Goal: Information Seeking & Learning: Learn about a topic

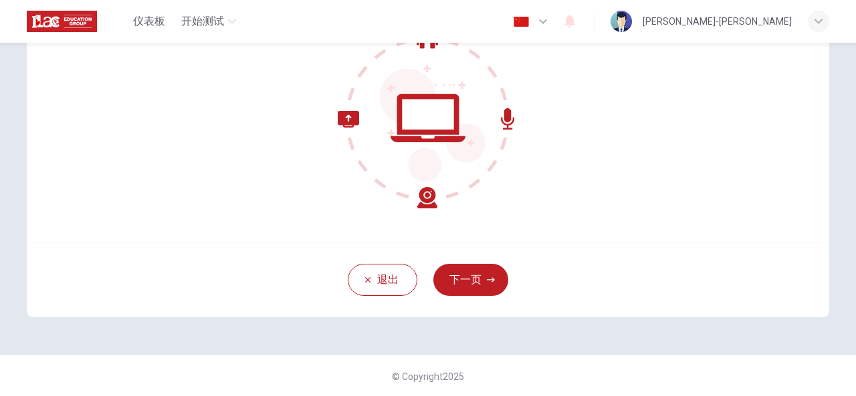
scroll to position [160, 0]
click at [444, 283] on button "下一页" at bounding box center [470, 279] width 75 height 32
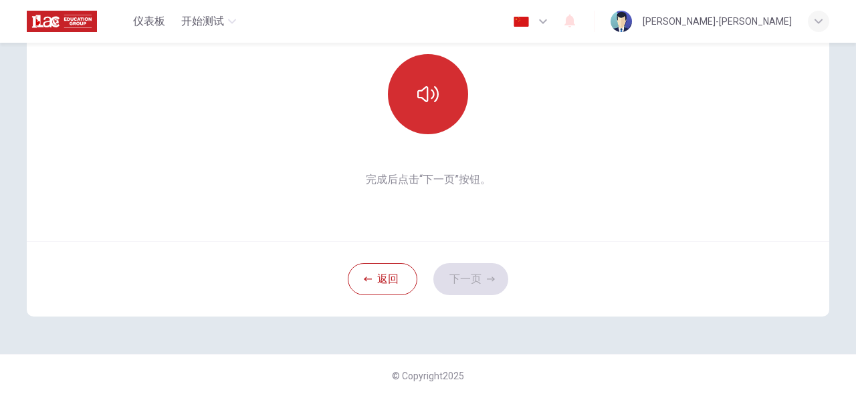
click at [438, 92] on button "button" at bounding box center [428, 94] width 80 height 80
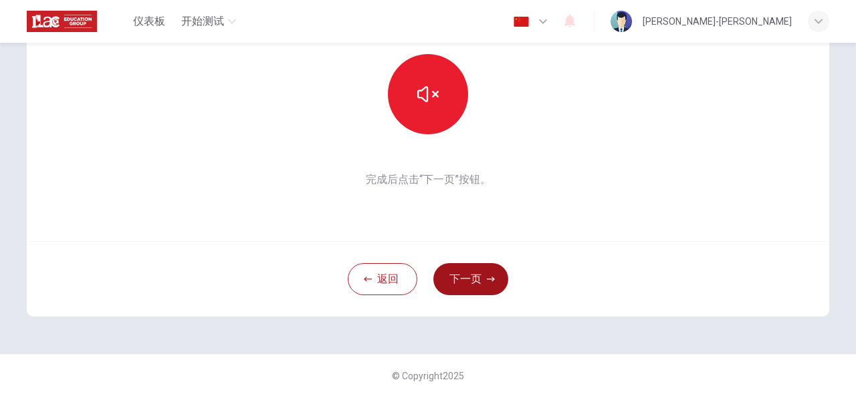
click at [469, 279] on button "下一页" at bounding box center [470, 279] width 75 height 32
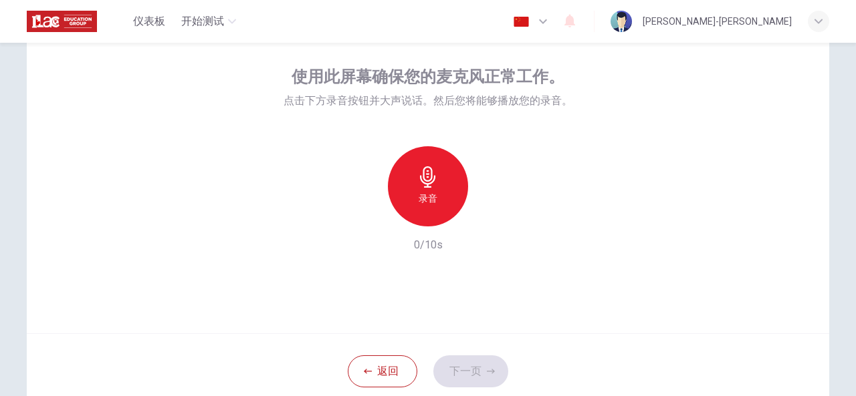
scroll to position [65, 0]
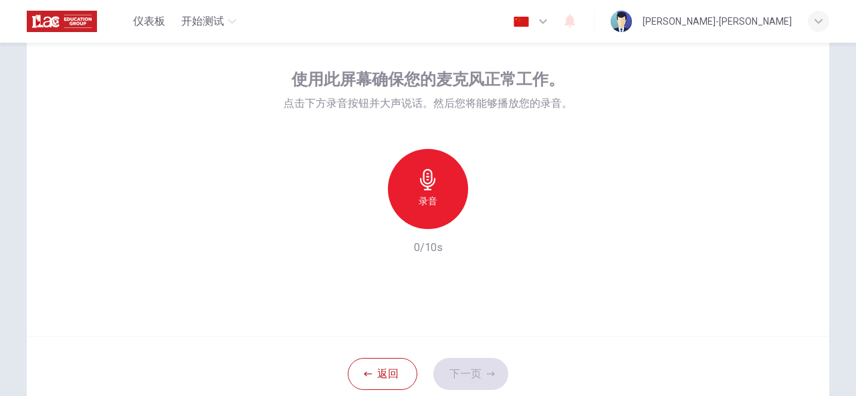
click at [440, 190] on div "录音" at bounding box center [428, 189] width 80 height 80
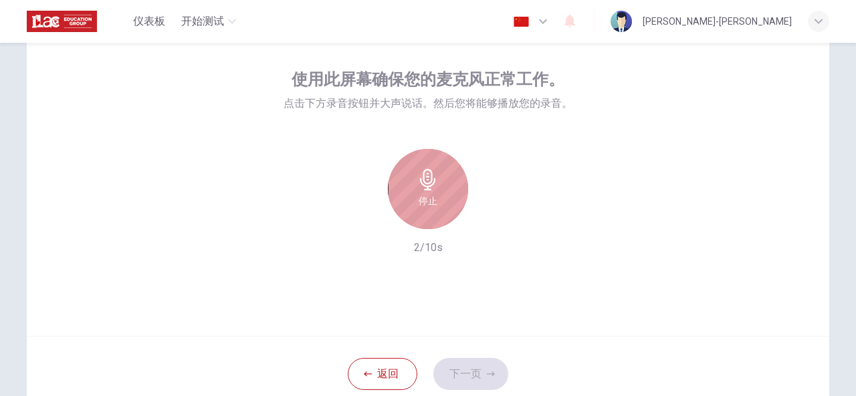
click at [440, 190] on div "停止" at bounding box center [428, 189] width 80 height 80
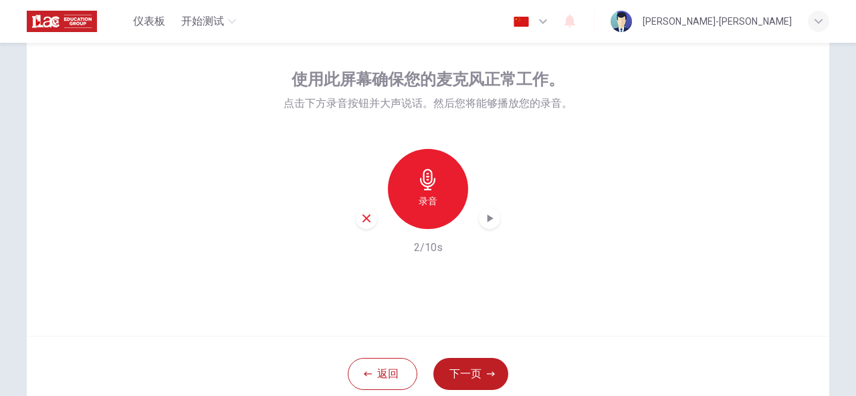
click at [484, 223] on icon "button" at bounding box center [489, 218] width 13 height 13
click at [463, 374] on button "下一页" at bounding box center [470, 374] width 75 height 32
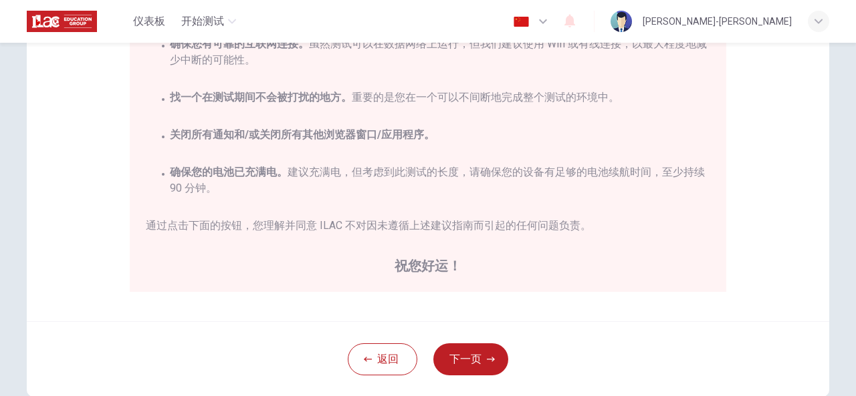
scroll to position [270, 0]
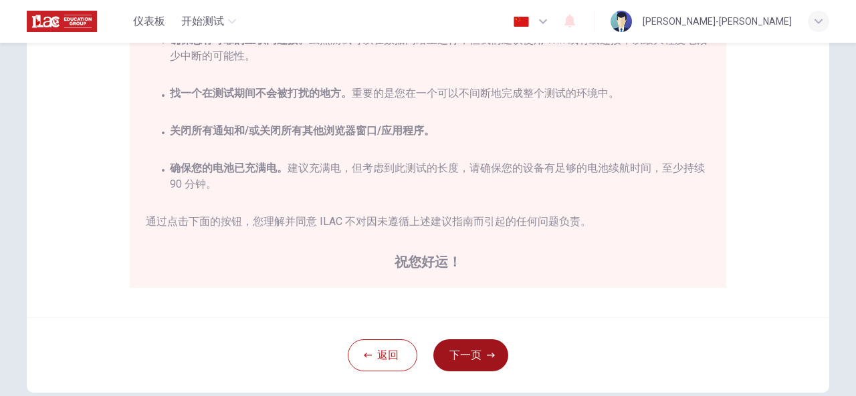
click at [460, 360] on button "下一页" at bounding box center [470, 356] width 75 height 32
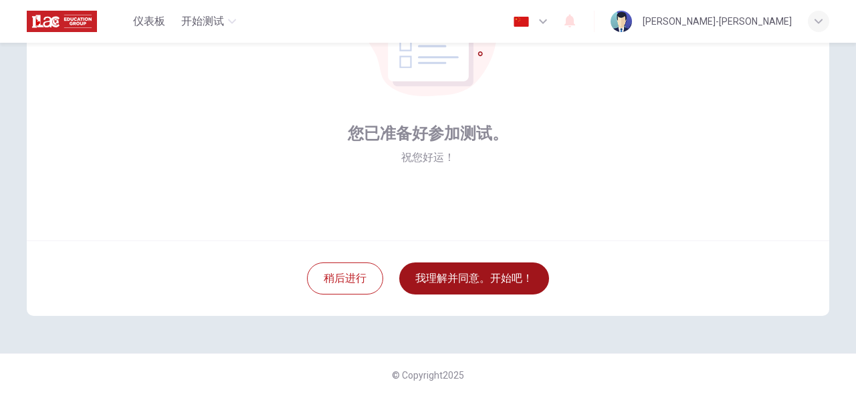
scroll to position [160, 0]
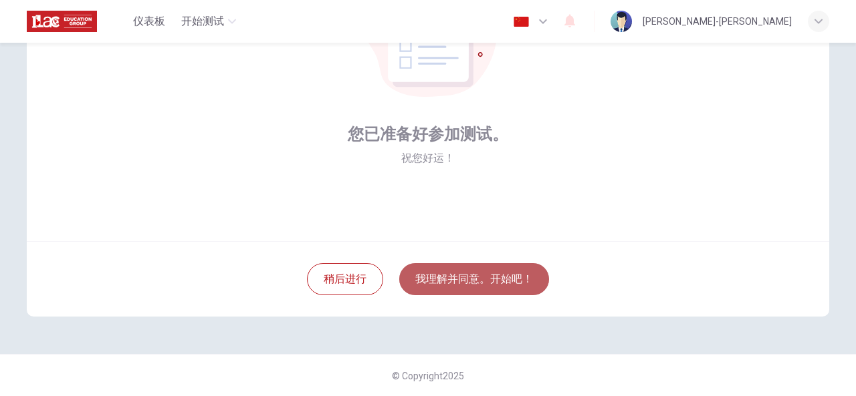
click at [478, 286] on button "我理解并同意。开始吧！" at bounding box center [474, 279] width 150 height 32
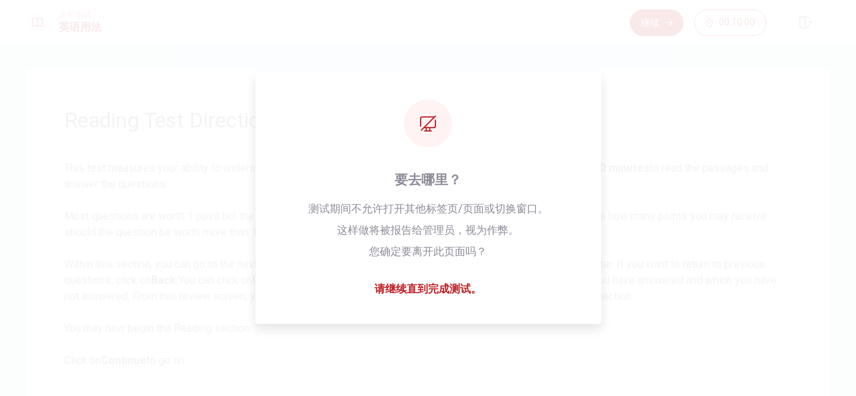
drag, startPoint x: 811, startPoint y: 1, endPoint x: 616, endPoint y: 228, distance: 299.5
click at [616, 228] on span "This test measures your ability to understand written passages in English. You …" at bounding box center [427, 264] width 727 height 209
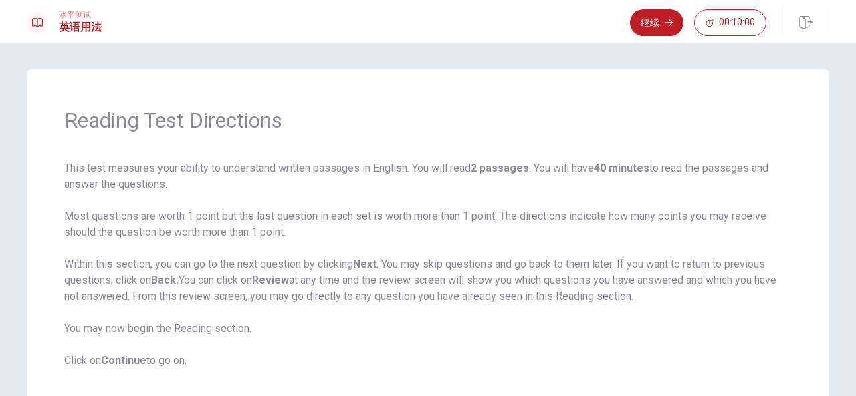
scroll to position [31, 0]
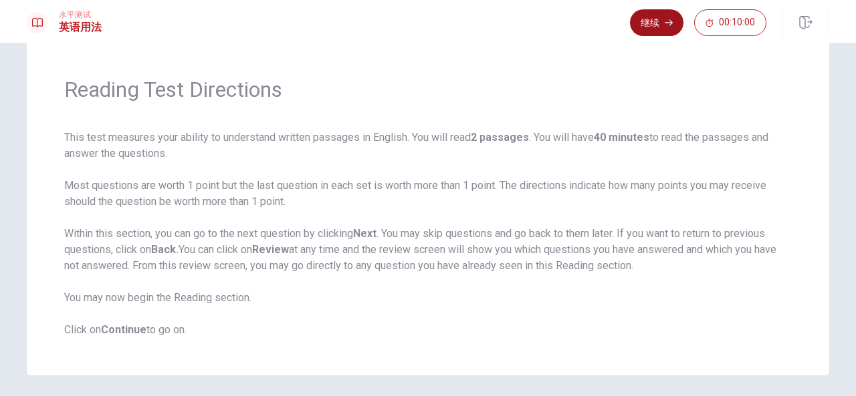
click at [650, 26] on button "继续" at bounding box center [656, 22] width 53 height 27
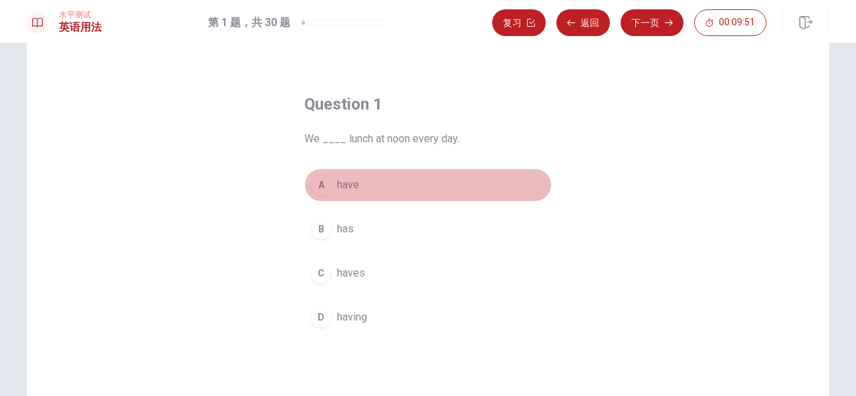
click at [327, 186] on button "A have" at bounding box center [427, 184] width 247 height 33
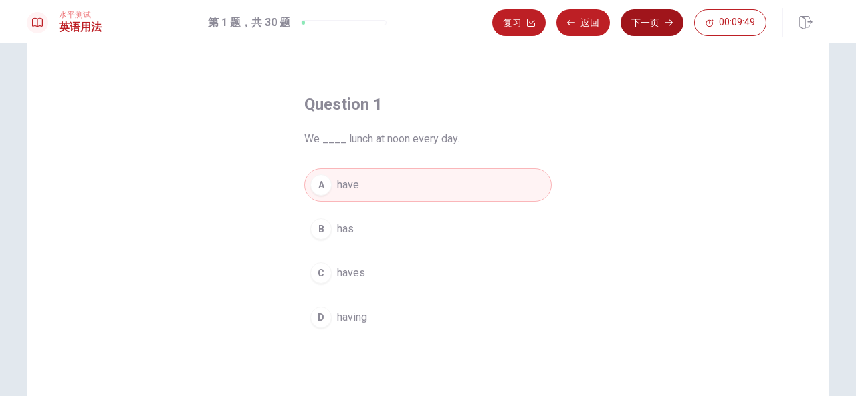
click at [654, 27] on button "下一页" at bounding box center [651, 22] width 63 height 27
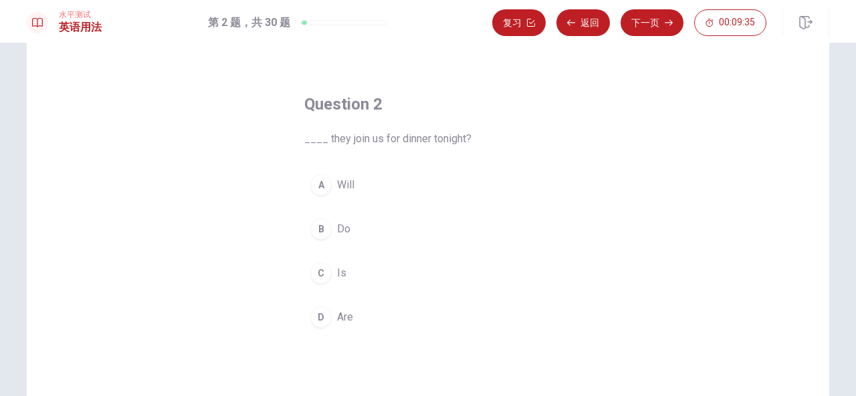
click at [318, 314] on div "D" at bounding box center [320, 317] width 21 height 21
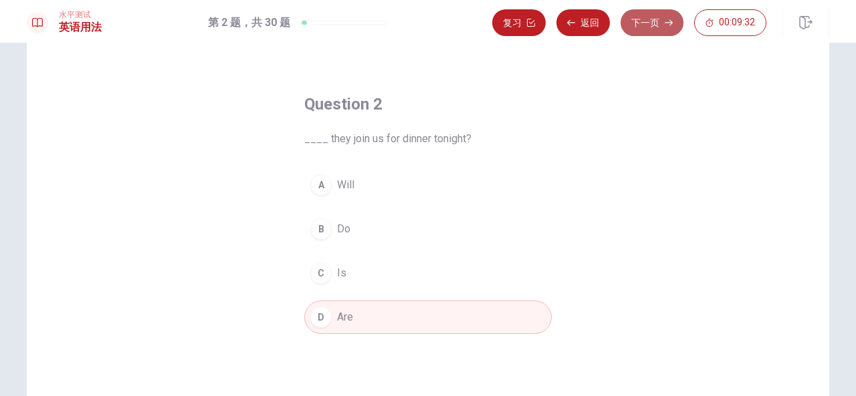
click at [650, 25] on button "下一页" at bounding box center [651, 22] width 63 height 27
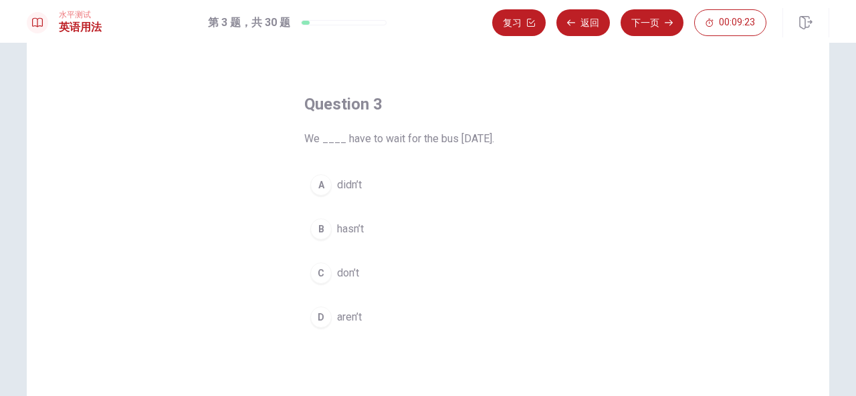
click at [340, 189] on span "didn’t" at bounding box center [349, 185] width 25 height 16
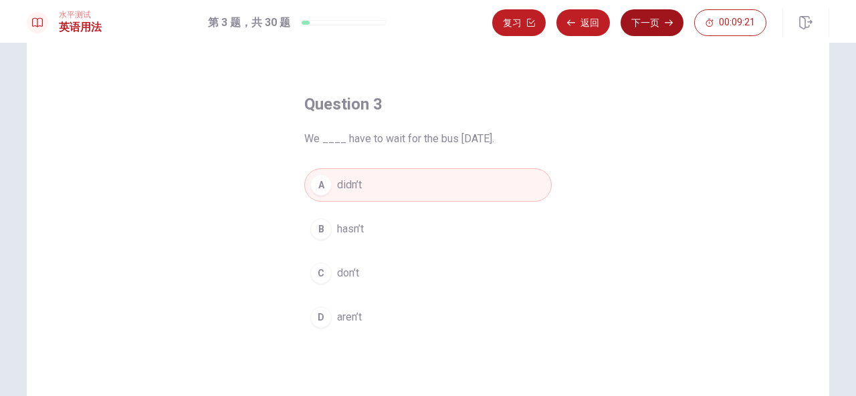
click at [642, 31] on button "下一页" at bounding box center [651, 22] width 63 height 27
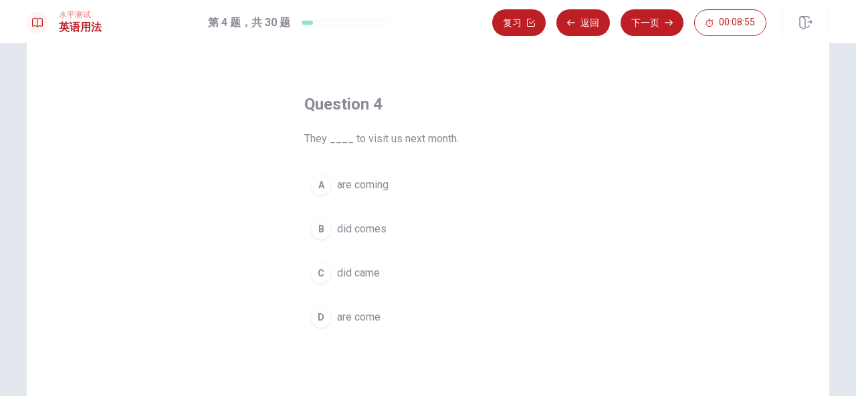
click at [368, 319] on span "are come" at bounding box center [358, 317] width 43 height 16
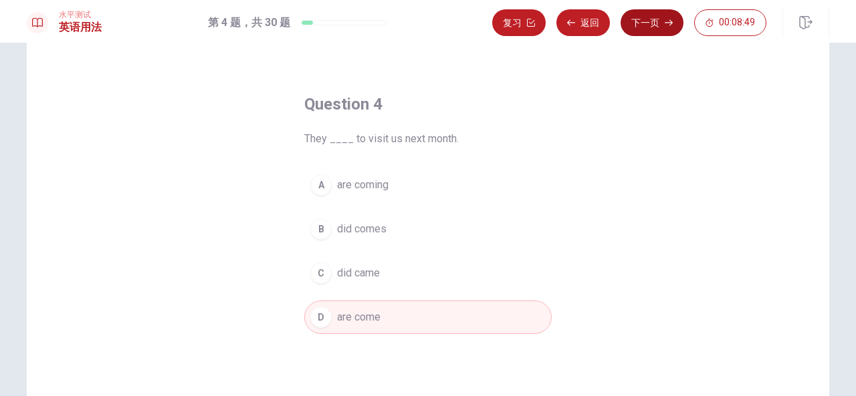
click at [656, 25] on button "下一页" at bounding box center [651, 22] width 63 height 27
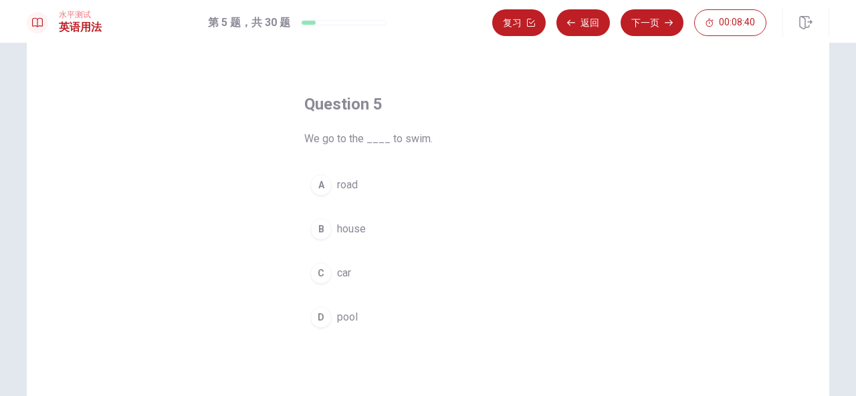
click at [332, 317] on button "D pool" at bounding box center [427, 317] width 247 height 33
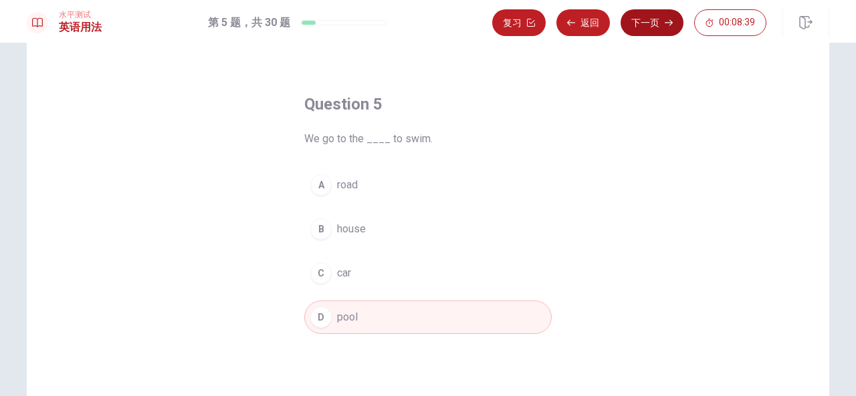
click at [644, 25] on button "下一页" at bounding box center [651, 22] width 63 height 27
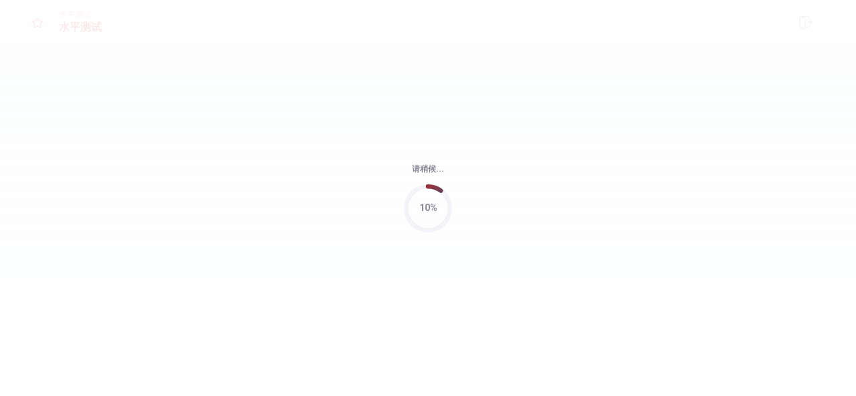
scroll to position [0, 0]
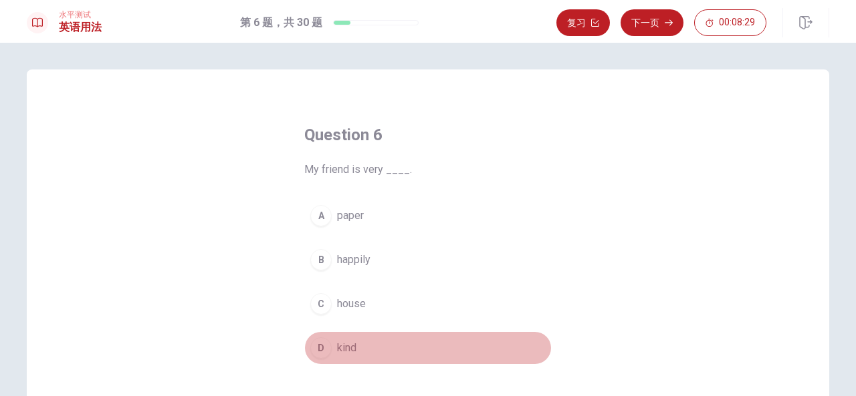
click at [350, 352] on span "kind" at bounding box center [346, 348] width 19 height 16
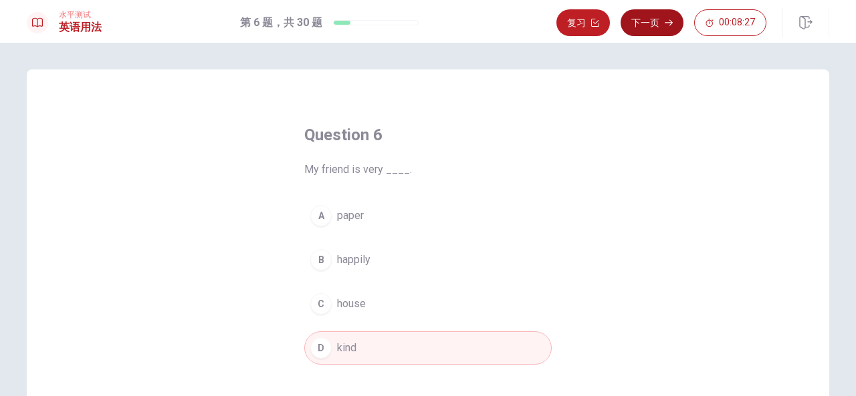
click at [658, 23] on button "下一页" at bounding box center [651, 22] width 63 height 27
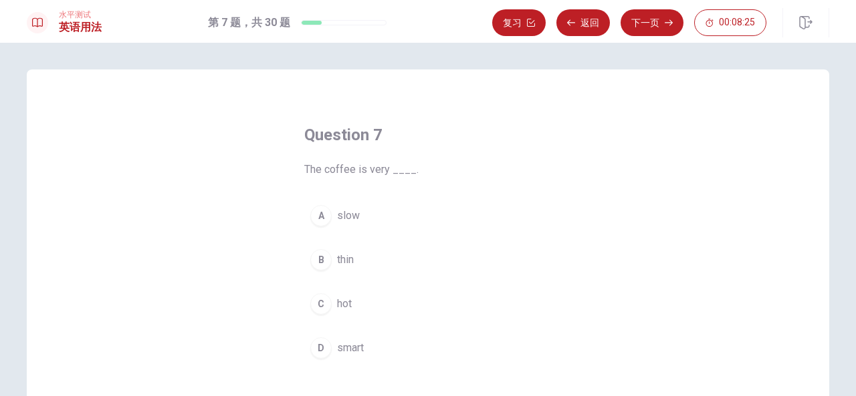
scroll to position [24, 0]
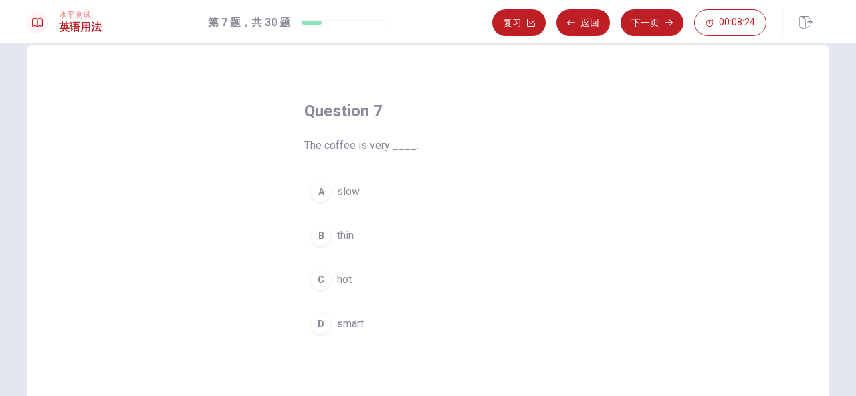
click at [365, 280] on button "C hot" at bounding box center [427, 279] width 247 height 33
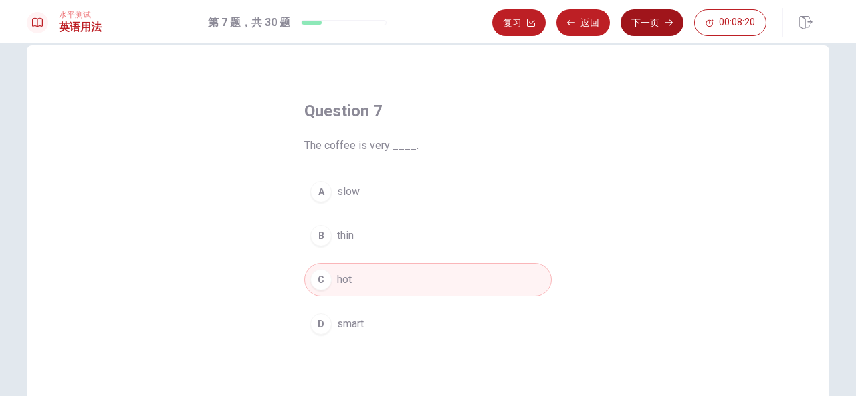
click at [651, 27] on button "下一页" at bounding box center [651, 22] width 63 height 27
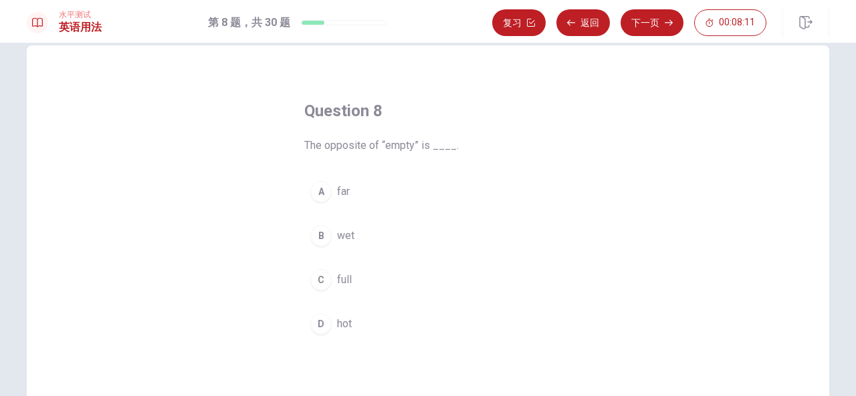
drag, startPoint x: 385, startPoint y: 147, endPoint x: 405, endPoint y: 144, distance: 20.3
click at [405, 144] on span "The opposite of “empty” is ____." at bounding box center [427, 146] width 247 height 16
click at [360, 272] on button "C full" at bounding box center [427, 279] width 247 height 33
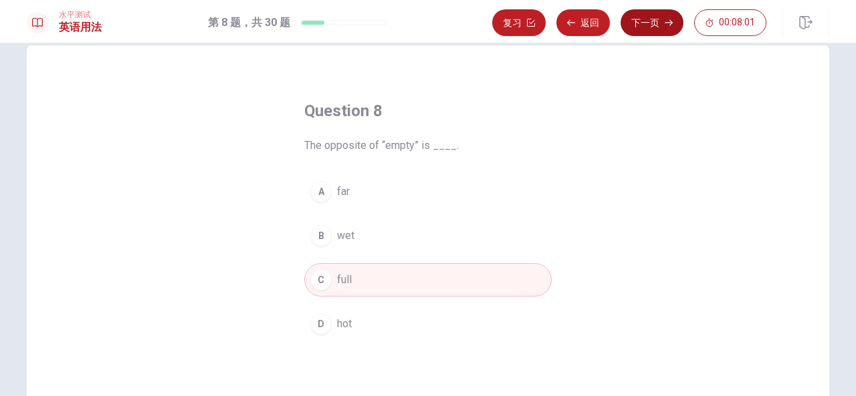
click at [650, 29] on button "下一页" at bounding box center [651, 22] width 63 height 27
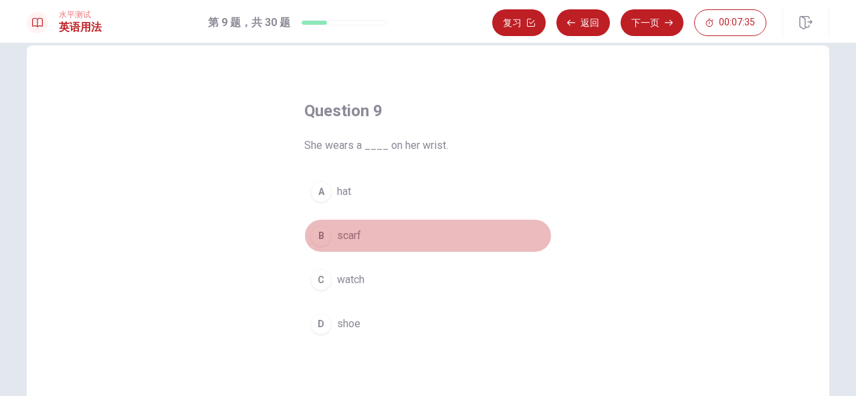
click at [380, 237] on button "B scarf" at bounding box center [427, 235] width 247 height 33
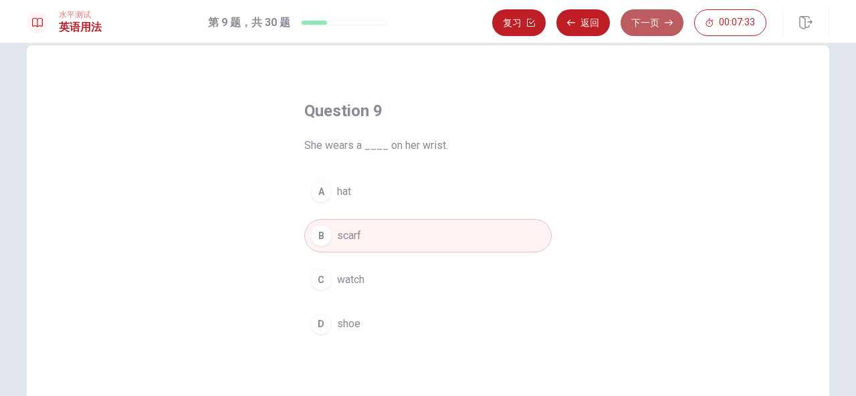
click at [652, 21] on button "下一页" at bounding box center [651, 22] width 63 height 27
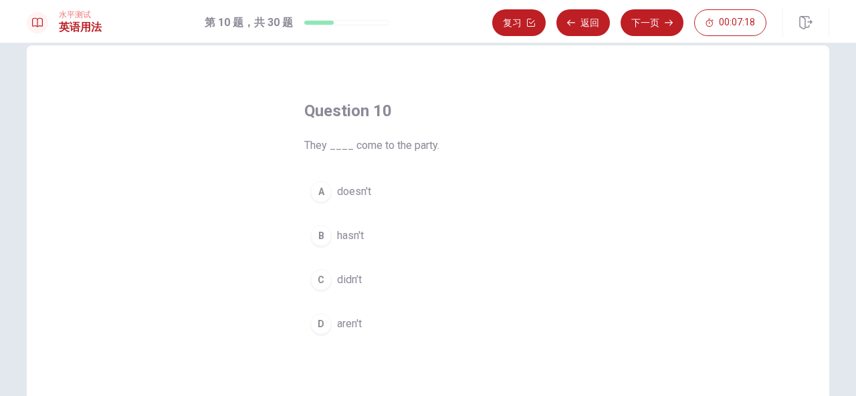
click at [382, 287] on button "C didn’t" at bounding box center [427, 279] width 247 height 33
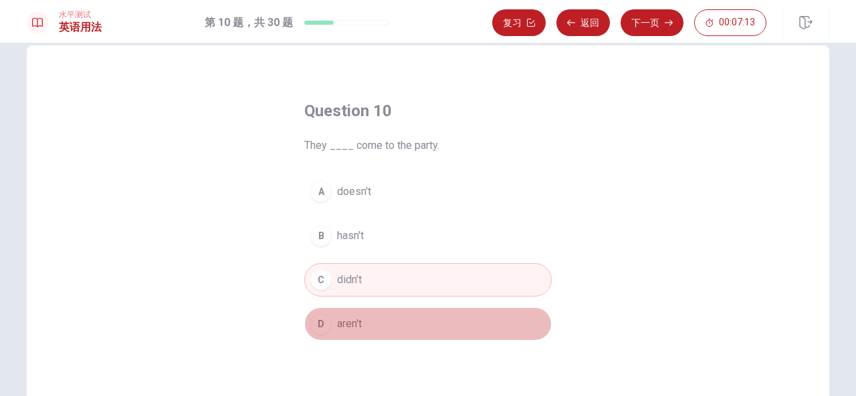
click at [378, 311] on button "D aren't" at bounding box center [427, 323] width 247 height 33
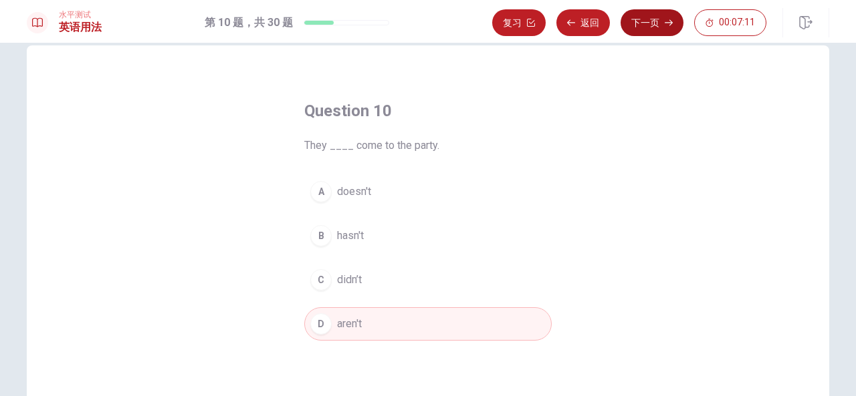
click at [649, 25] on button "下一页" at bounding box center [651, 22] width 63 height 27
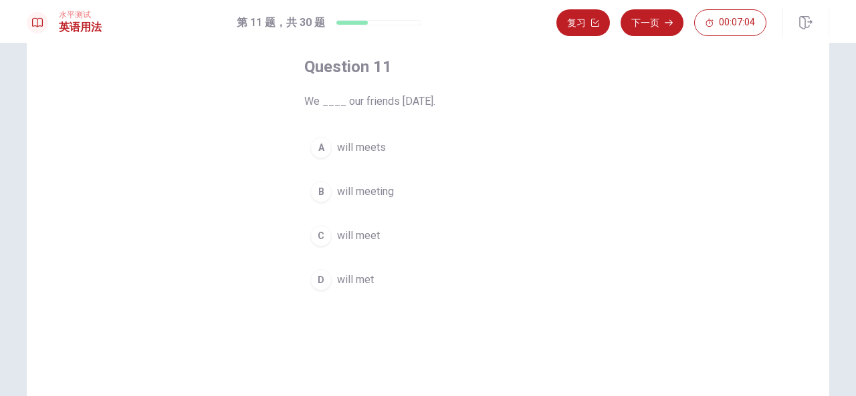
scroll to position [68, 0]
click at [436, 199] on button "B will meeting" at bounding box center [427, 191] width 247 height 33
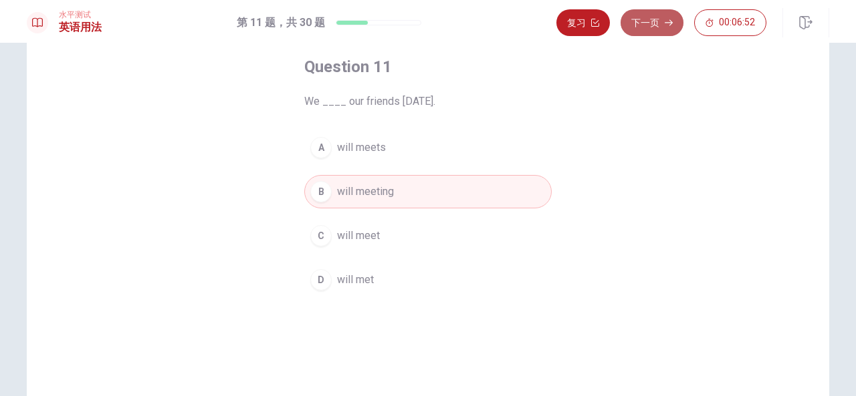
click at [655, 25] on button "下一页" at bounding box center [651, 22] width 63 height 27
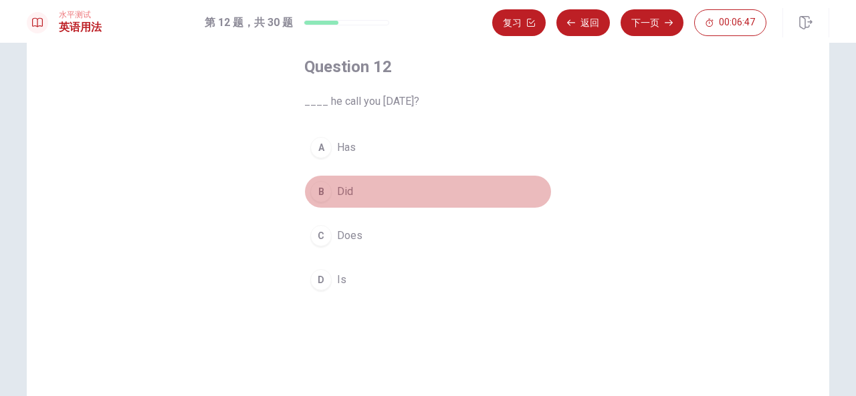
click at [372, 192] on button "B Did" at bounding box center [427, 191] width 247 height 33
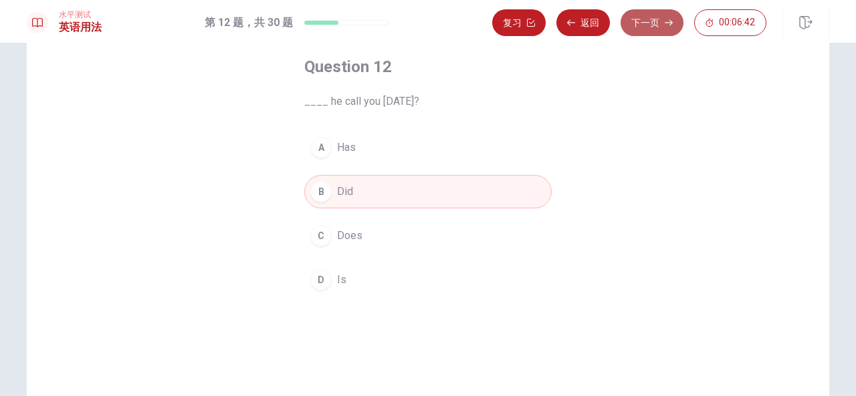
click at [646, 25] on button "下一页" at bounding box center [651, 22] width 63 height 27
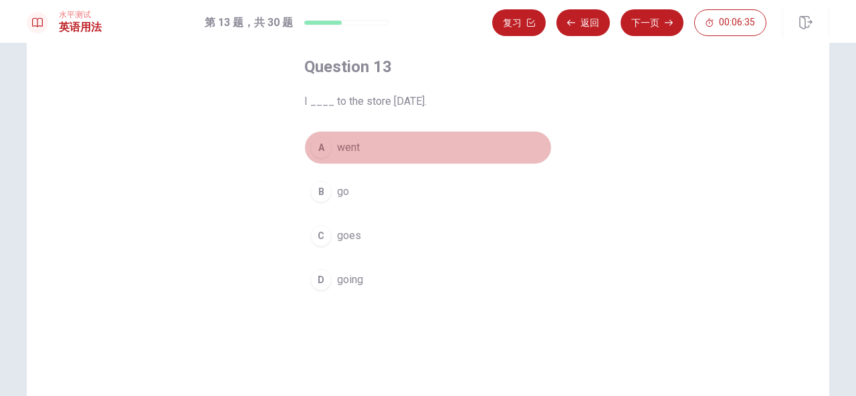
click at [448, 146] on button "A went" at bounding box center [427, 147] width 247 height 33
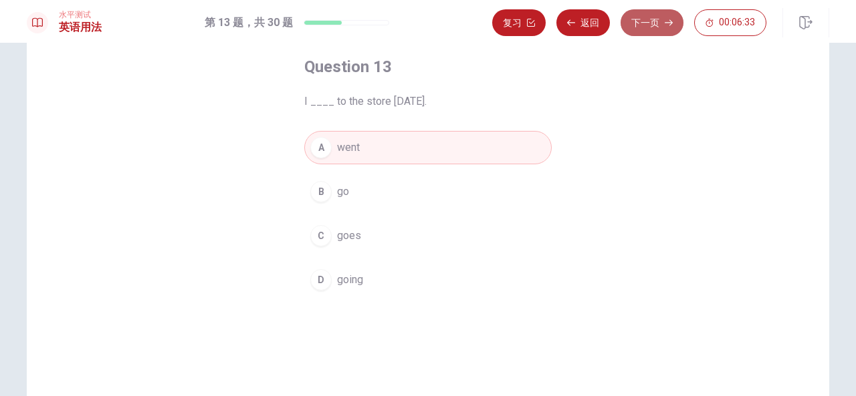
click at [642, 30] on button "下一页" at bounding box center [651, 22] width 63 height 27
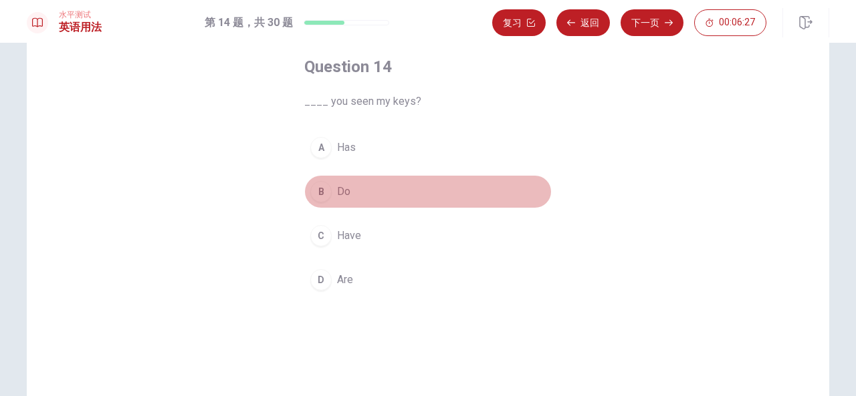
click at [393, 192] on button "B Do" at bounding box center [427, 191] width 247 height 33
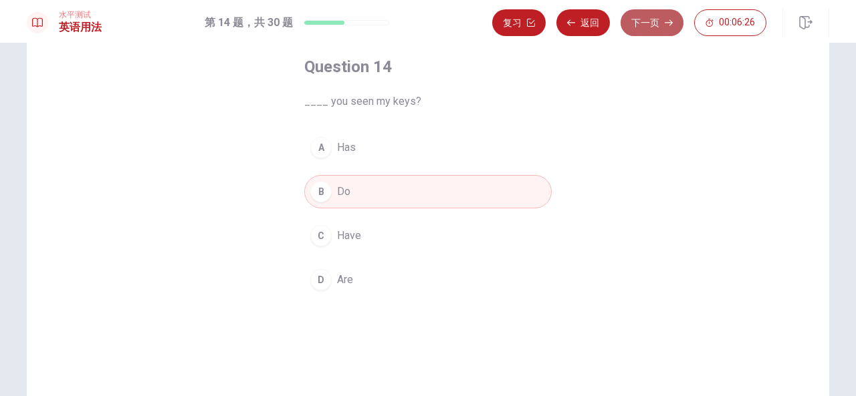
click at [651, 26] on button "下一页" at bounding box center [651, 22] width 63 height 27
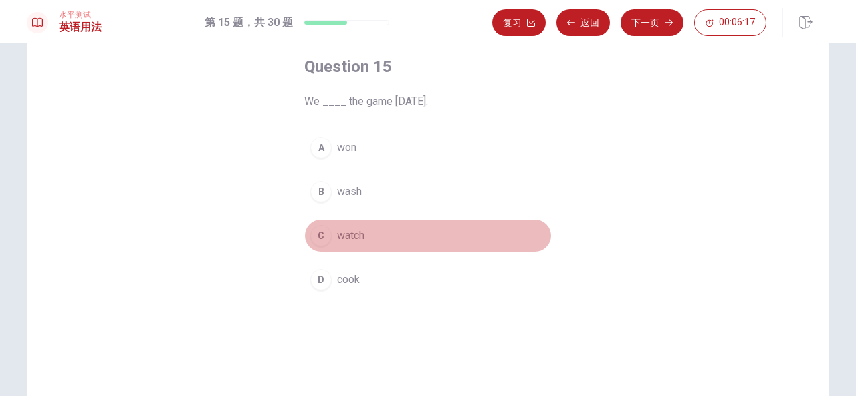
click at [409, 244] on button "C watch" at bounding box center [427, 235] width 247 height 33
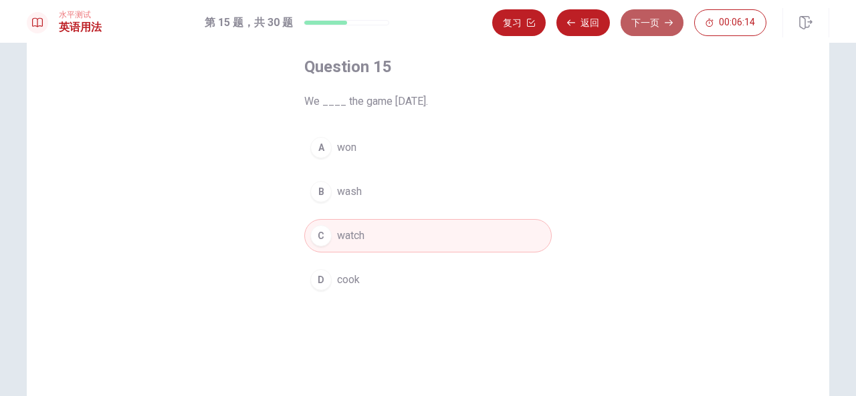
click at [660, 29] on button "下一页" at bounding box center [651, 22] width 63 height 27
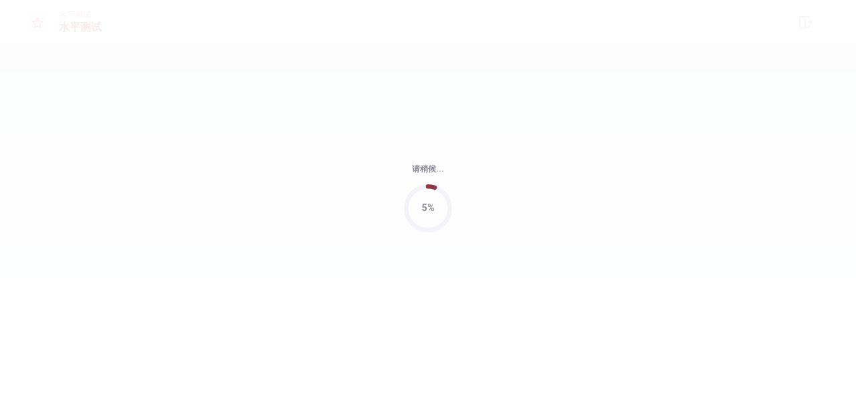
scroll to position [0, 0]
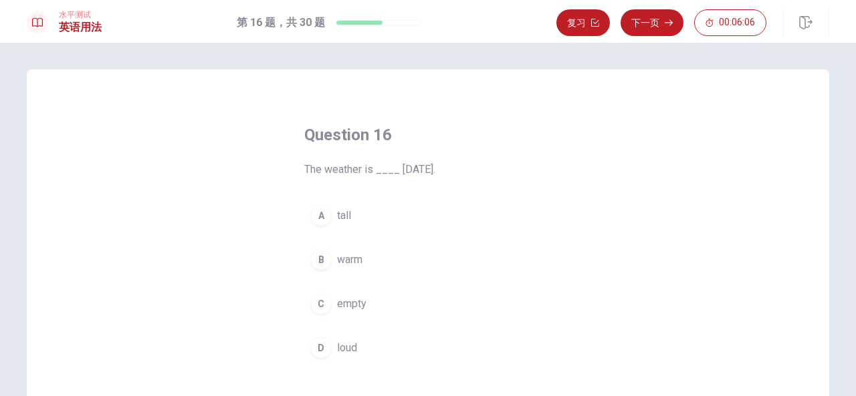
click at [417, 263] on button "B warm" at bounding box center [427, 259] width 247 height 33
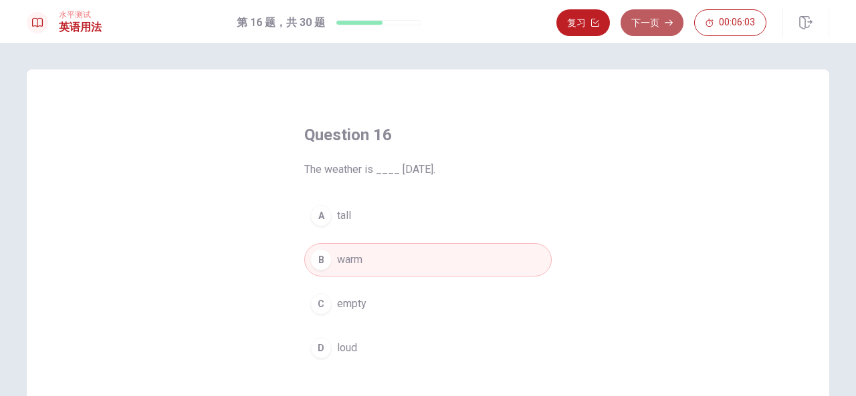
click at [657, 21] on button "下一页" at bounding box center [651, 22] width 63 height 27
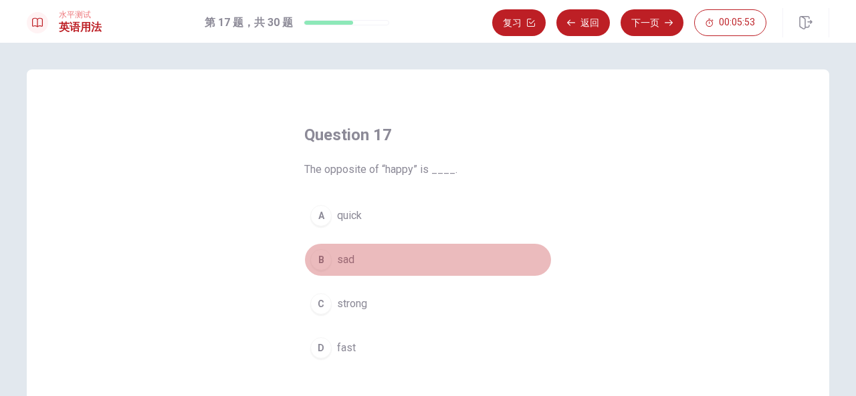
click at [363, 265] on button "B sad" at bounding box center [427, 259] width 247 height 33
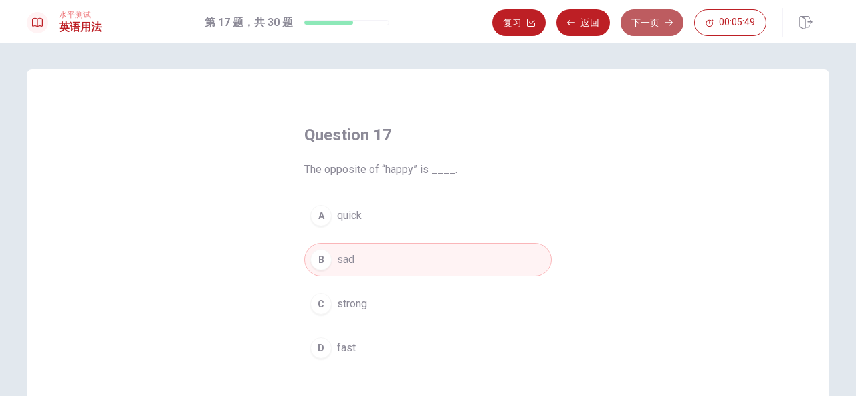
click at [648, 19] on button "下一页" at bounding box center [651, 22] width 63 height 27
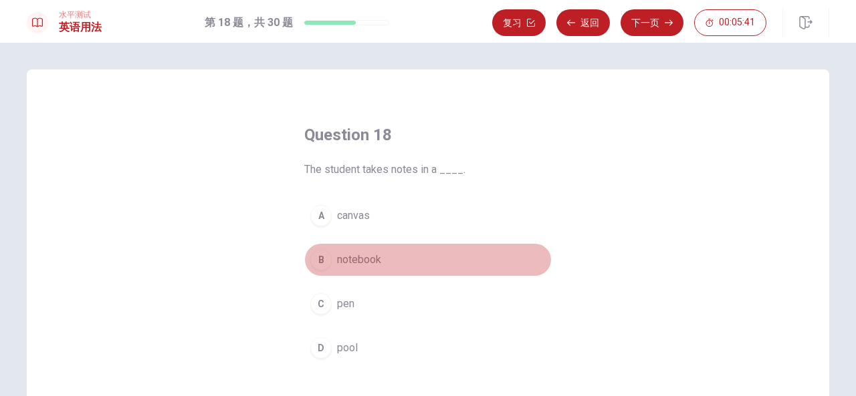
click at [434, 264] on button "B notebook" at bounding box center [427, 259] width 247 height 33
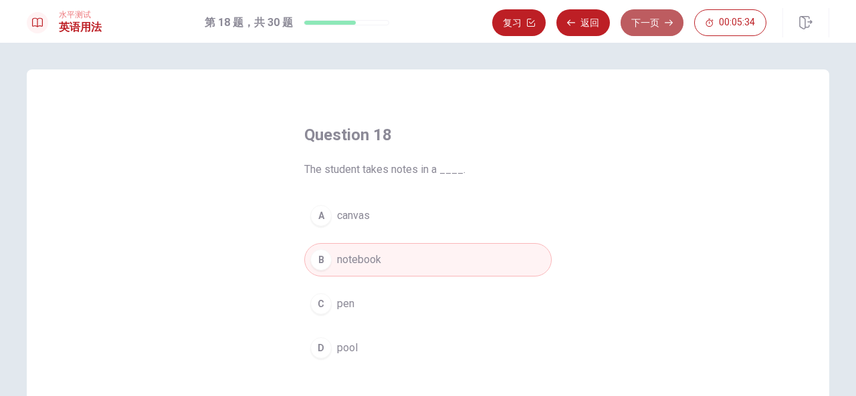
click at [646, 23] on button "下一页" at bounding box center [651, 22] width 63 height 27
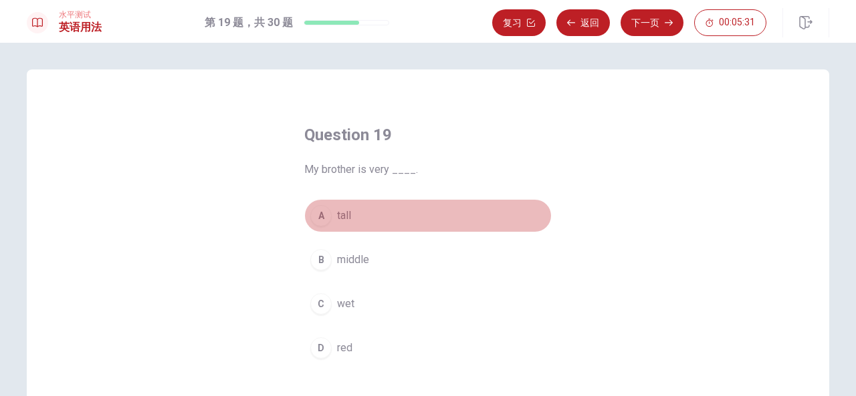
click at [408, 227] on button "A tall" at bounding box center [427, 215] width 247 height 33
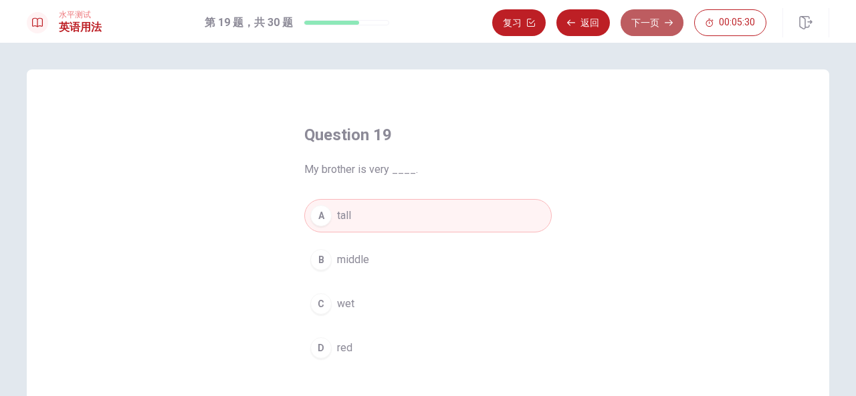
click at [662, 15] on button "下一页" at bounding box center [651, 22] width 63 height 27
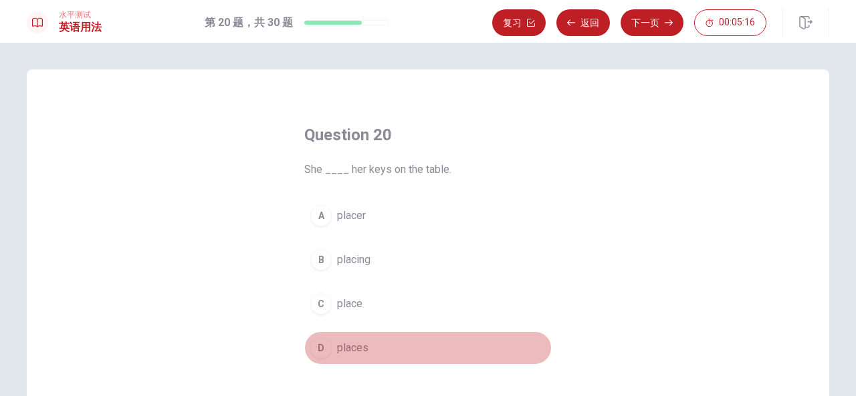
click at [370, 356] on button "D places" at bounding box center [427, 348] width 247 height 33
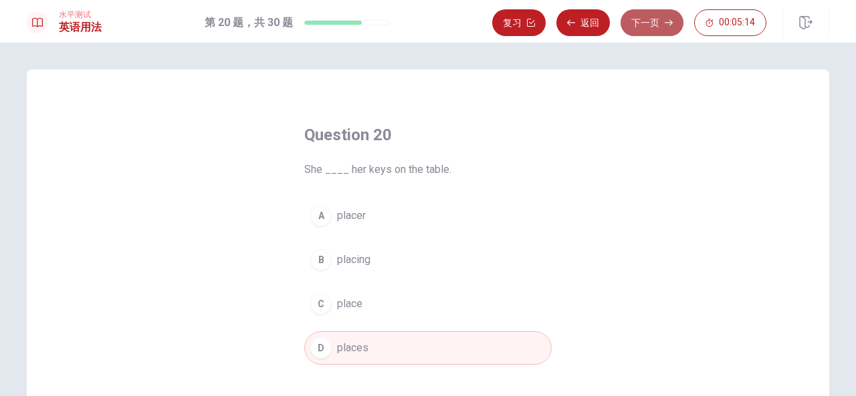
click at [643, 18] on button "下一页" at bounding box center [651, 22] width 63 height 27
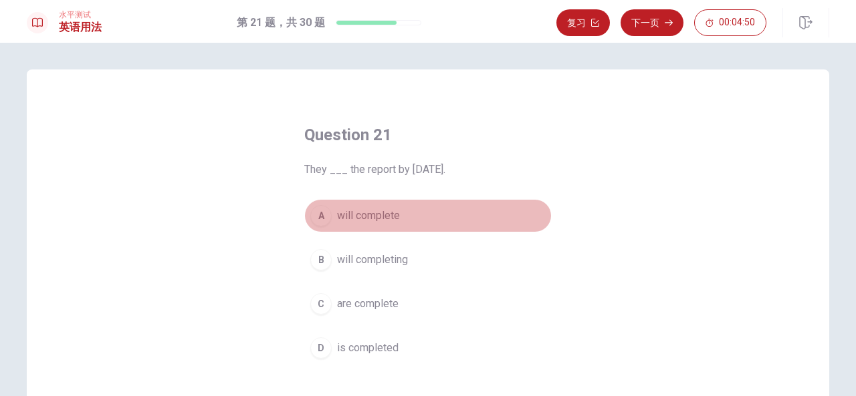
click at [401, 209] on button "A will complete" at bounding box center [427, 215] width 247 height 33
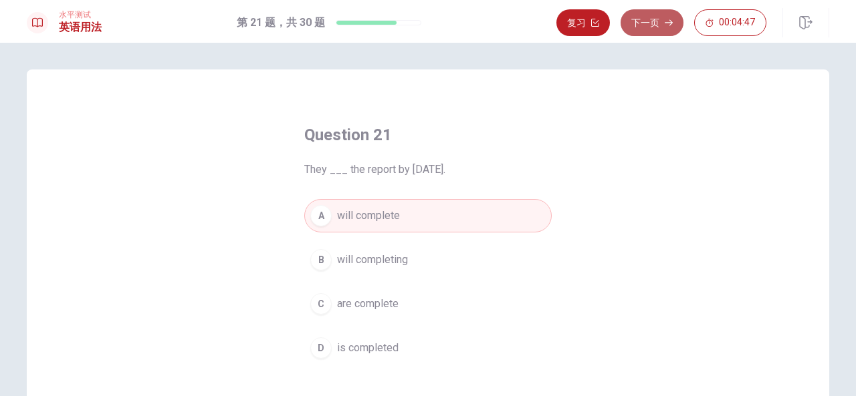
click at [644, 9] on button "下一页" at bounding box center [651, 22] width 63 height 27
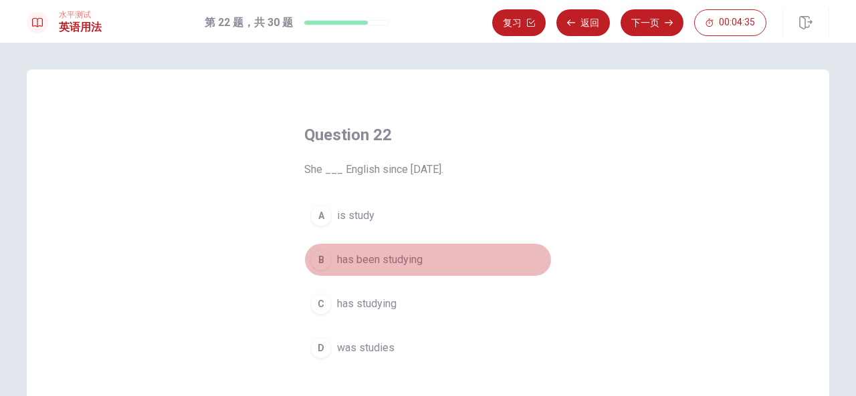
click at [437, 255] on button "B has been studying" at bounding box center [427, 259] width 247 height 33
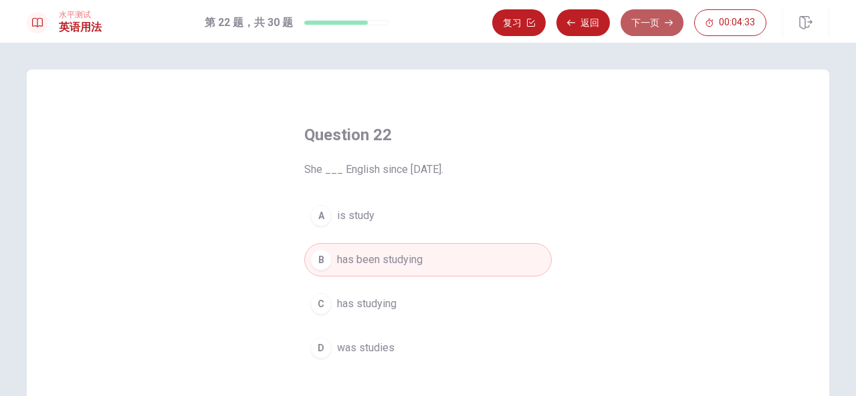
click at [659, 20] on button "下一页" at bounding box center [651, 22] width 63 height 27
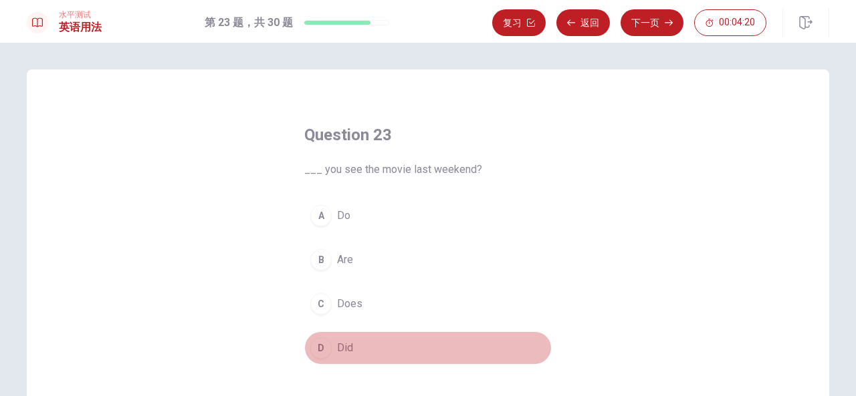
click at [398, 340] on button "D Did" at bounding box center [427, 348] width 247 height 33
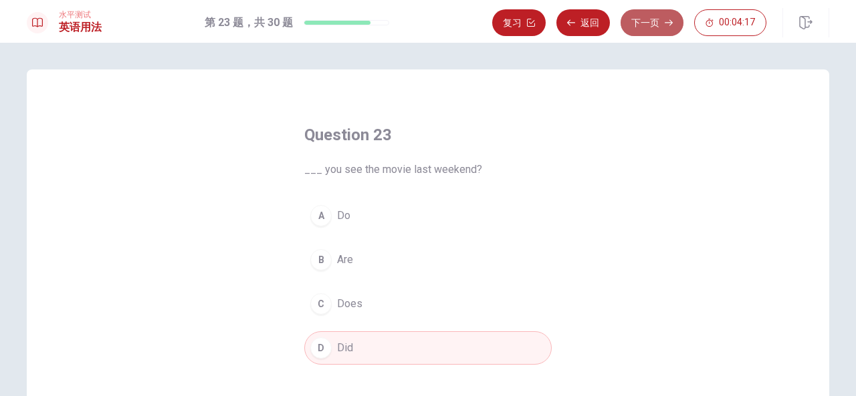
click at [653, 26] on button "下一页" at bounding box center [651, 22] width 63 height 27
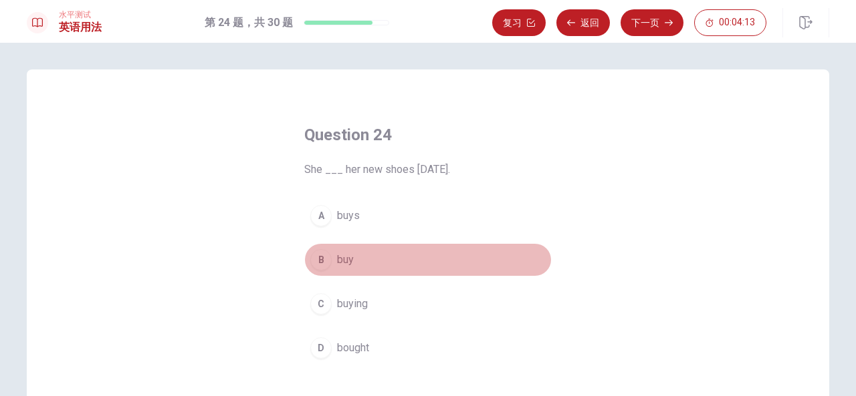
click at [462, 255] on button "B buy" at bounding box center [427, 259] width 247 height 33
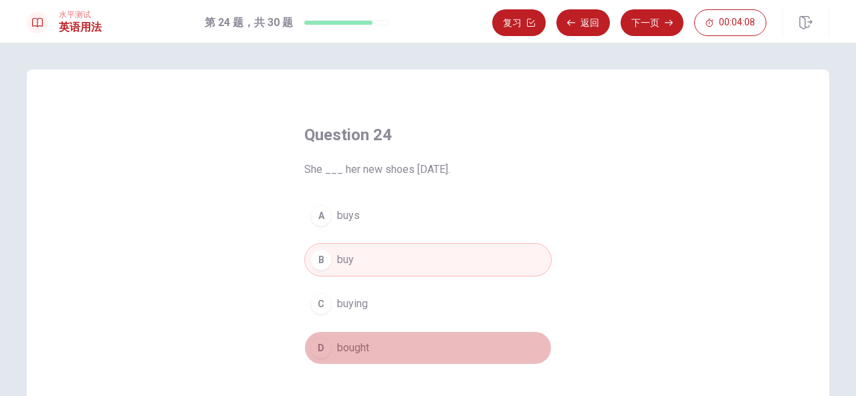
click at [398, 347] on button "D bought" at bounding box center [427, 348] width 247 height 33
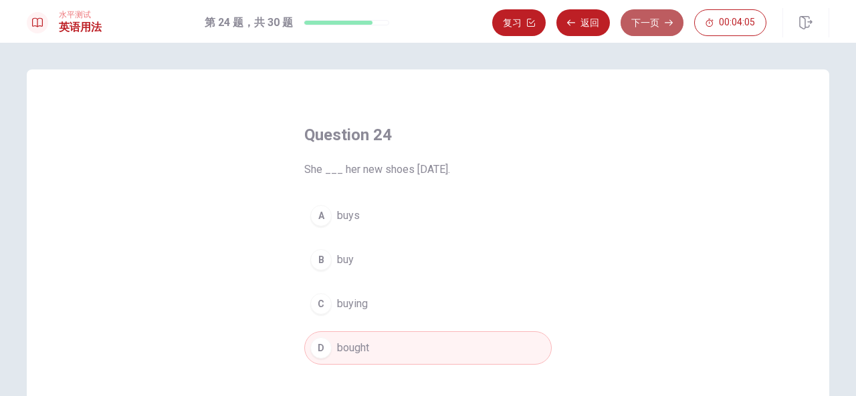
click at [652, 23] on button "下一页" at bounding box center [651, 22] width 63 height 27
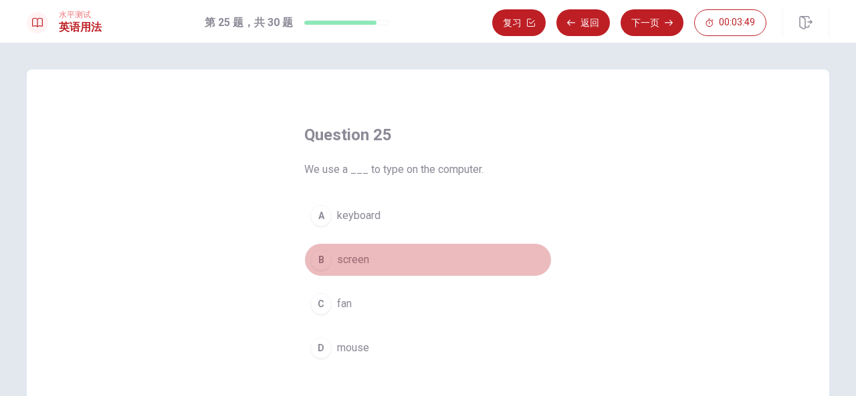
click at [392, 258] on button "B screen" at bounding box center [427, 259] width 247 height 33
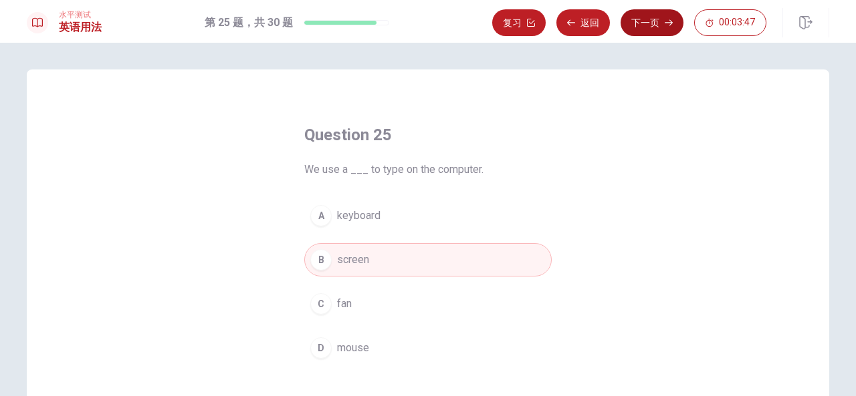
click at [655, 21] on button "下一页" at bounding box center [651, 22] width 63 height 27
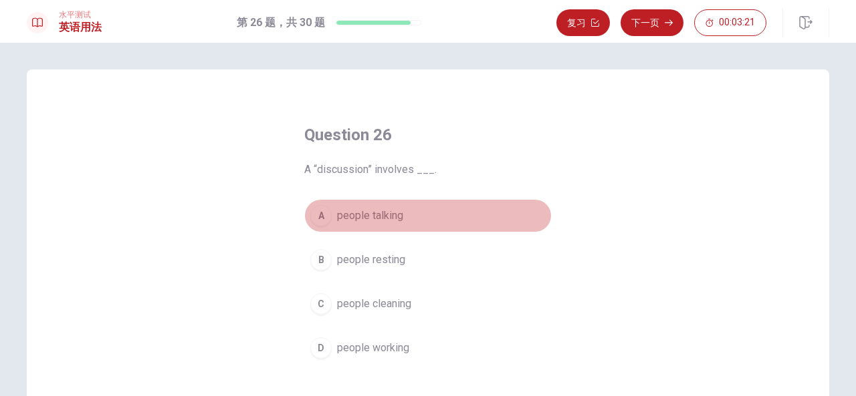
click at [392, 221] on span "people talking" at bounding box center [370, 216] width 66 height 16
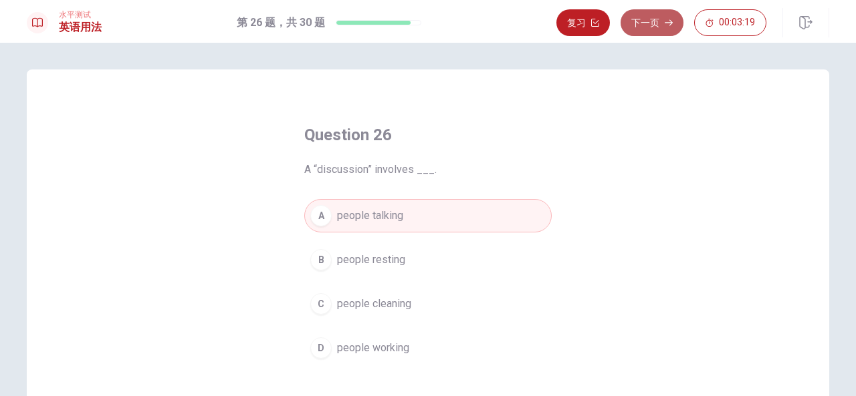
click at [637, 25] on button "下一页" at bounding box center [651, 22] width 63 height 27
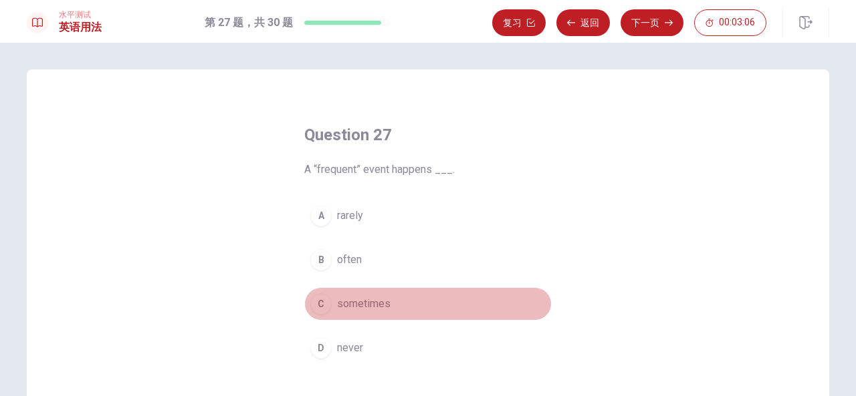
click at [382, 311] on span "sometimes" at bounding box center [363, 304] width 53 height 16
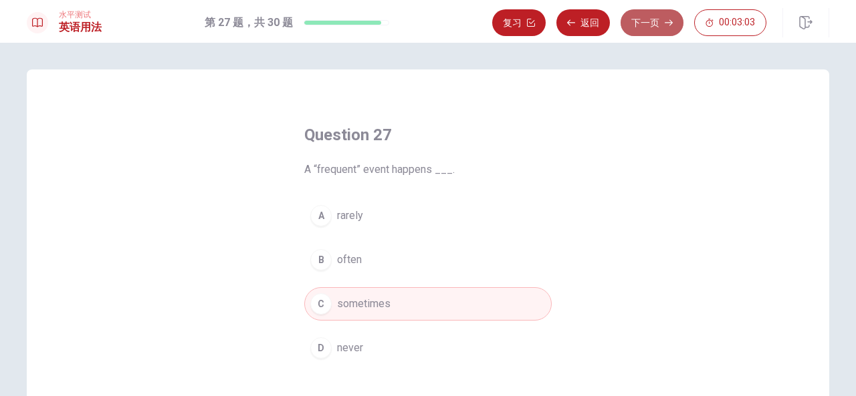
click at [668, 11] on button "下一页" at bounding box center [651, 22] width 63 height 27
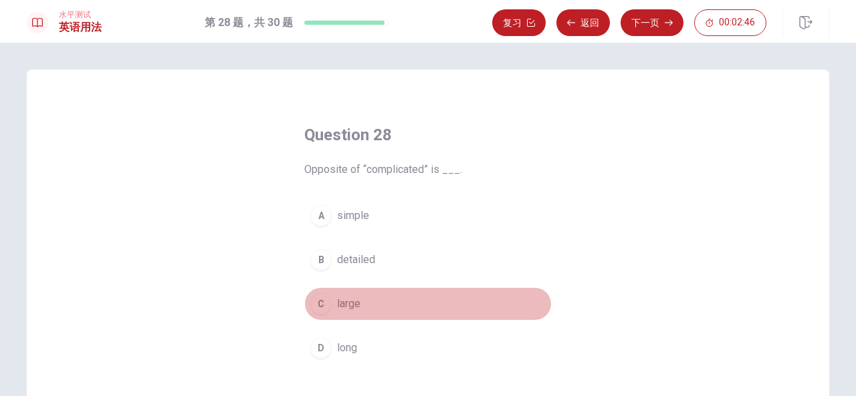
click at [414, 317] on button "C large" at bounding box center [427, 303] width 247 height 33
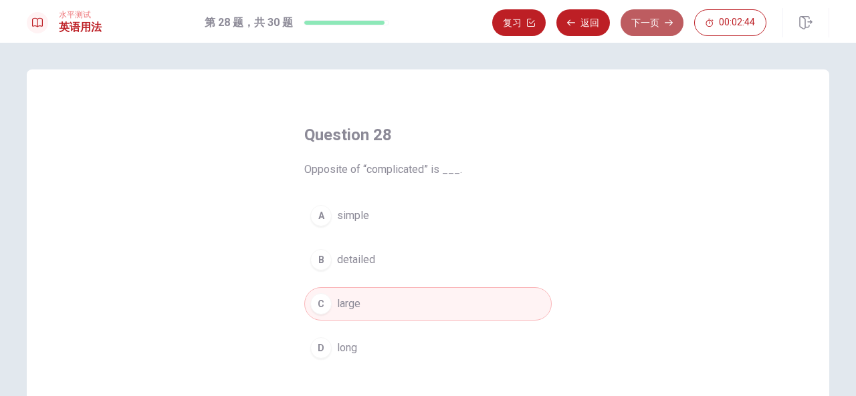
click at [652, 17] on button "下一页" at bounding box center [651, 22] width 63 height 27
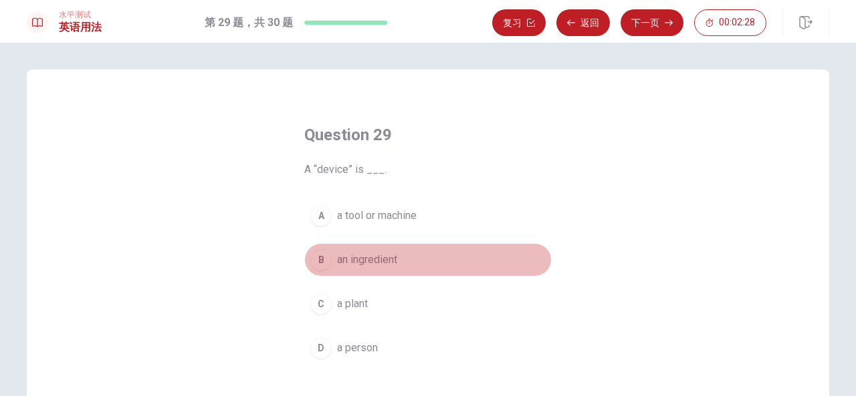
click at [430, 261] on button "B an ingredient" at bounding box center [427, 259] width 247 height 33
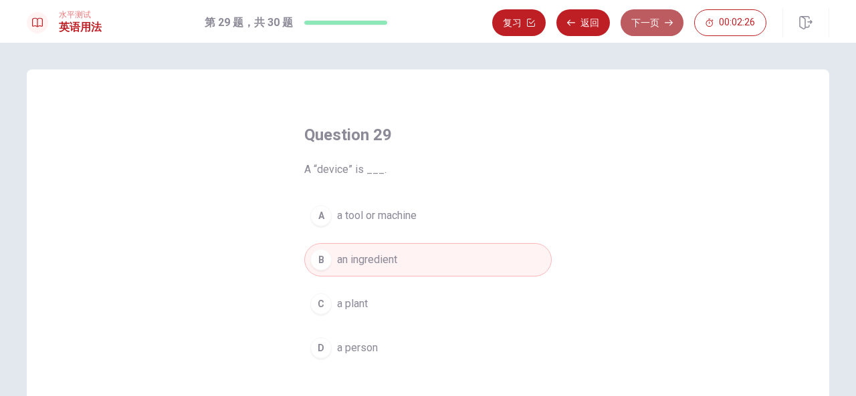
click at [640, 27] on button "下一页" at bounding box center [651, 22] width 63 height 27
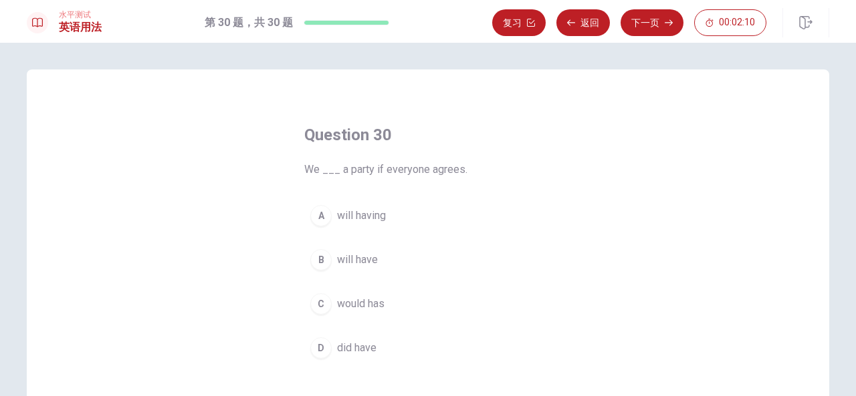
click at [416, 261] on button "B will have" at bounding box center [427, 259] width 247 height 33
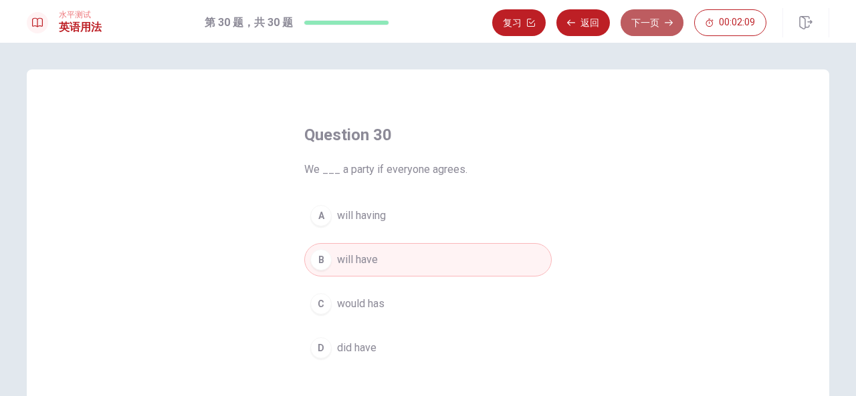
click at [660, 15] on button "下一页" at bounding box center [651, 22] width 63 height 27
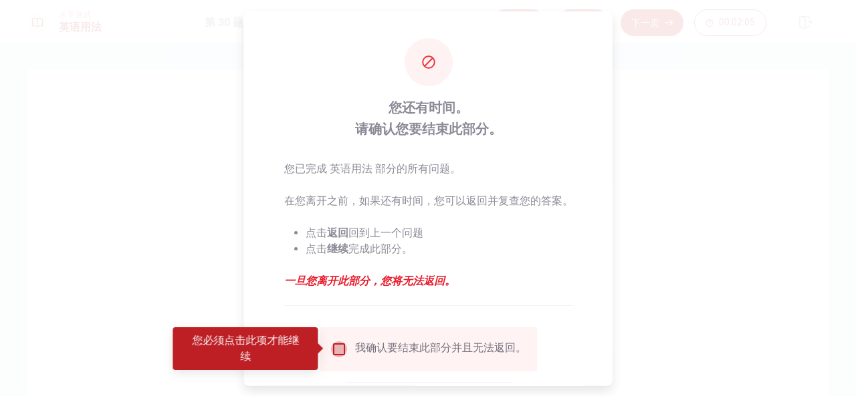
click at [336, 353] on input "您必须点击此项才能继续" at bounding box center [338, 349] width 16 height 16
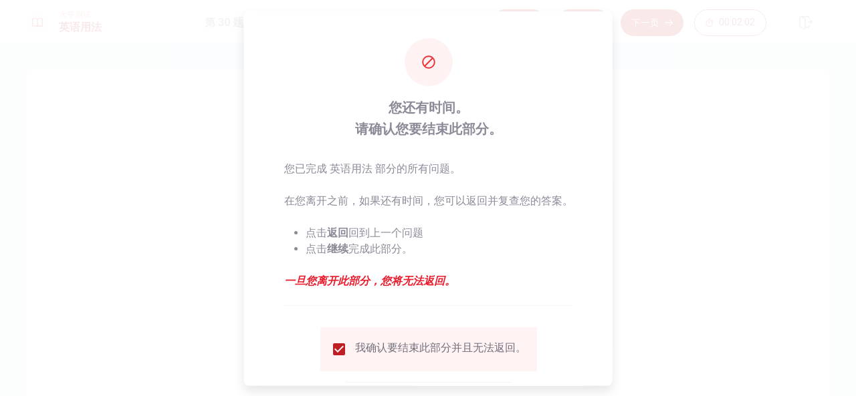
scroll to position [76, 0]
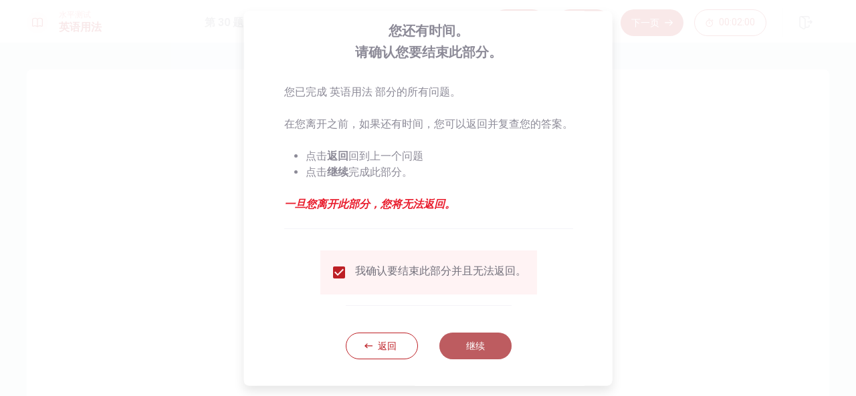
click at [457, 344] on button "继续" at bounding box center [474, 346] width 72 height 27
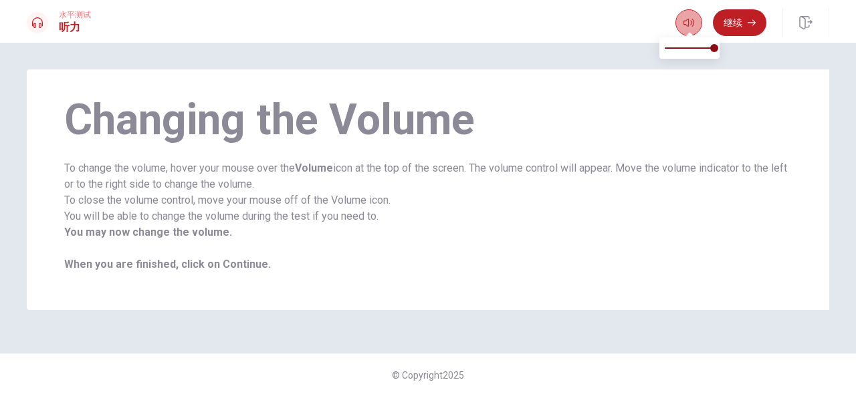
click at [685, 19] on icon "button" at bounding box center [688, 22] width 11 height 11
click at [729, 16] on button "继续" at bounding box center [738, 22] width 53 height 27
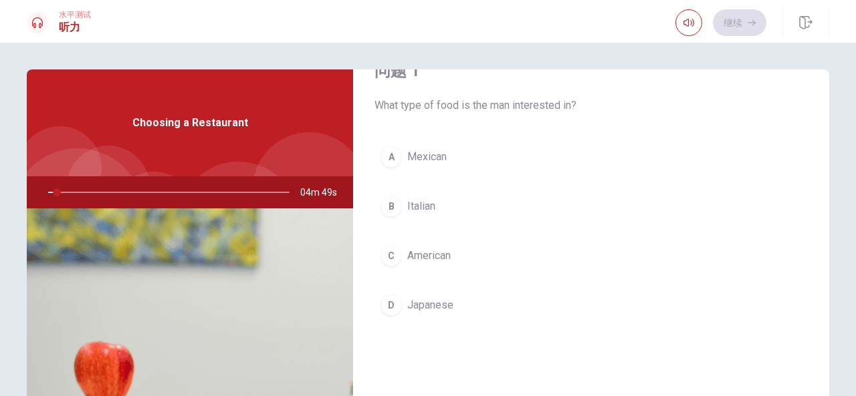
scroll to position [23, 0]
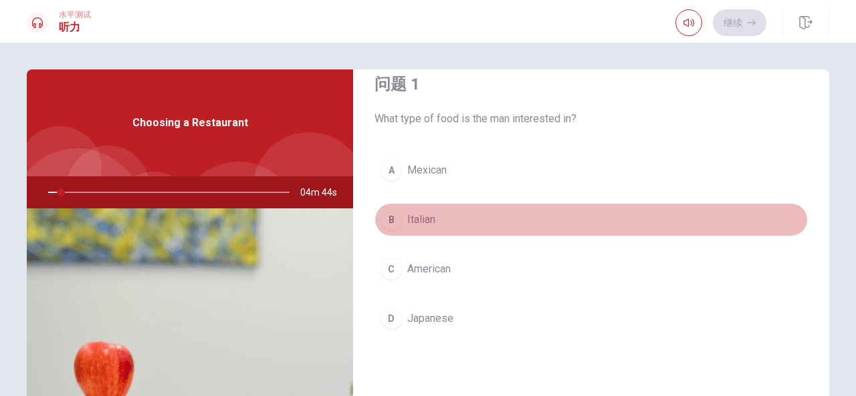
click at [612, 216] on button "B Italian" at bounding box center [590, 219] width 433 height 33
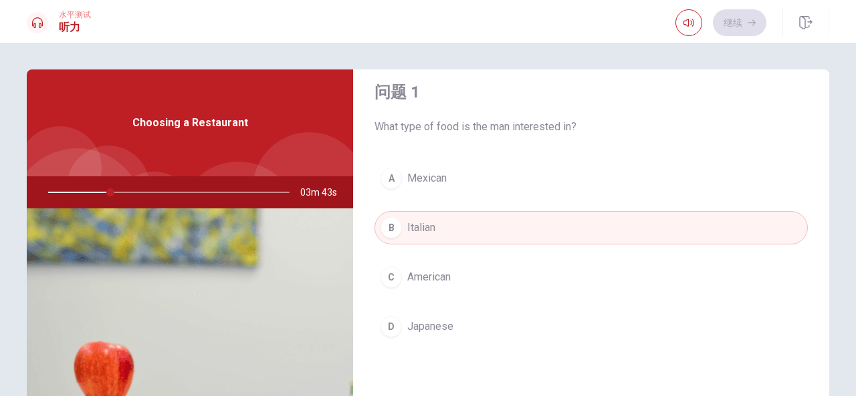
scroll to position [0, 0]
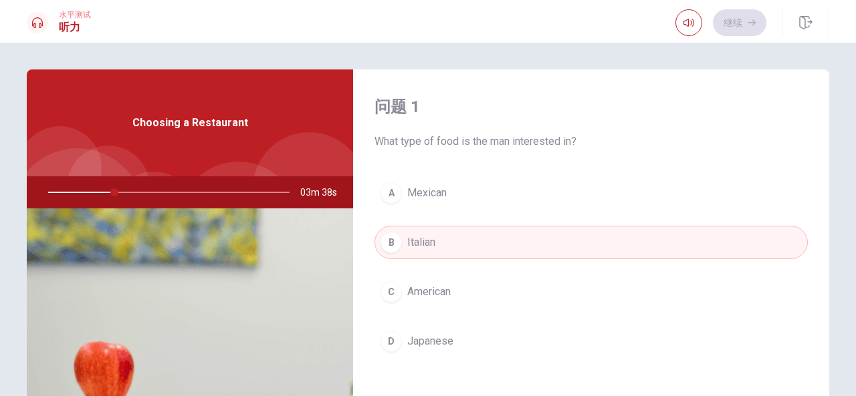
click at [570, 300] on button "C American" at bounding box center [590, 291] width 433 height 33
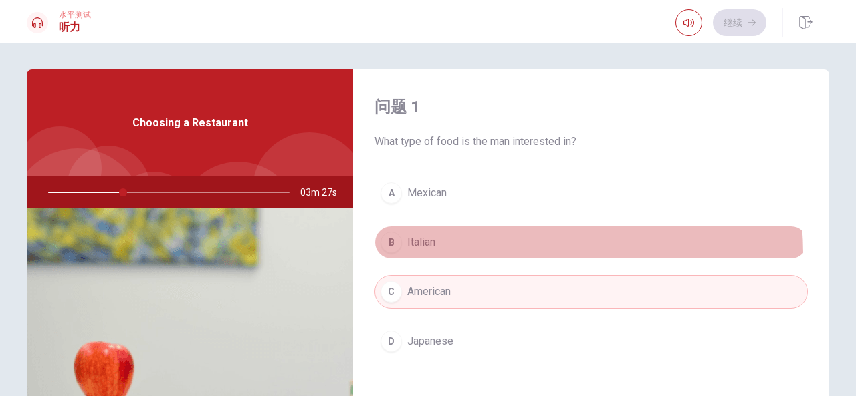
click at [492, 253] on button "B Italian" at bounding box center [590, 242] width 433 height 33
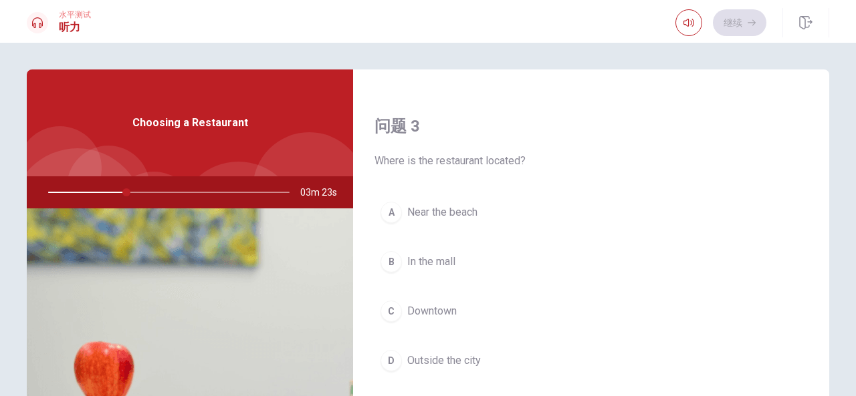
scroll to position [719, 0]
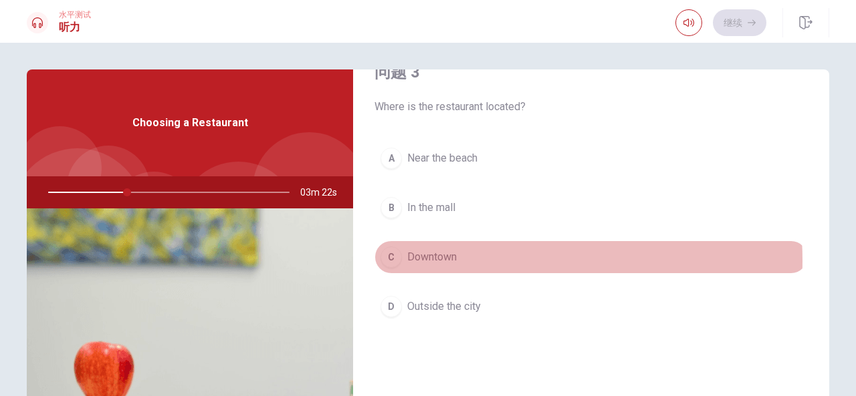
click at [462, 256] on button "C Downtown" at bounding box center [590, 257] width 433 height 33
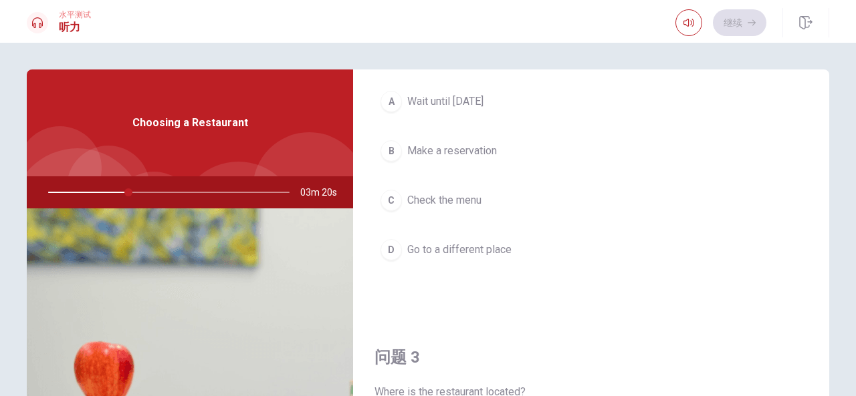
scroll to position [376, 0]
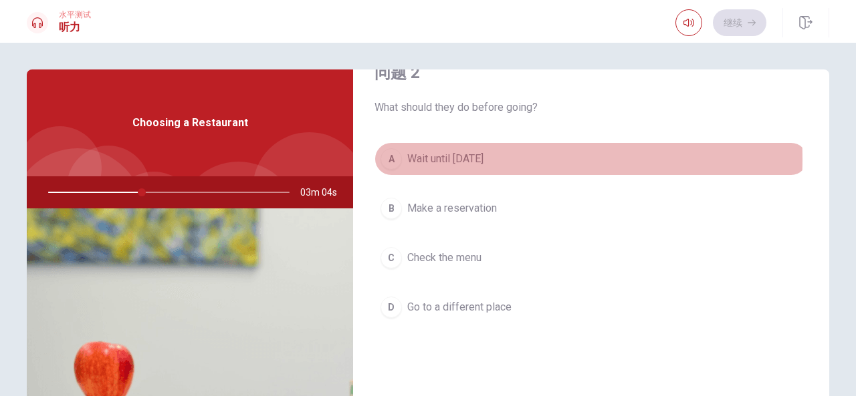
click at [458, 157] on span "Wait until [DATE]" at bounding box center [445, 159] width 76 height 16
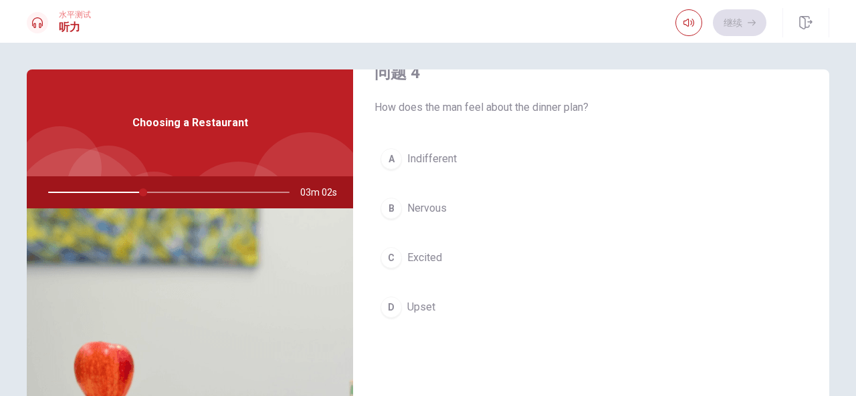
scroll to position [1059, 0]
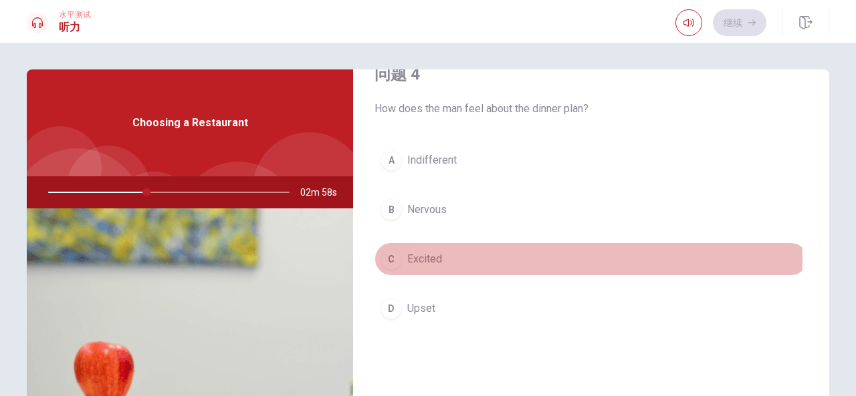
click at [430, 252] on span "Excited" at bounding box center [424, 259] width 35 height 16
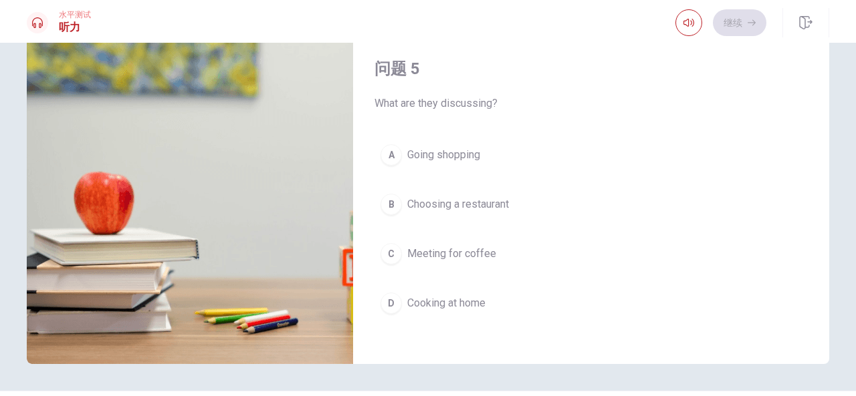
scroll to position [178, 0]
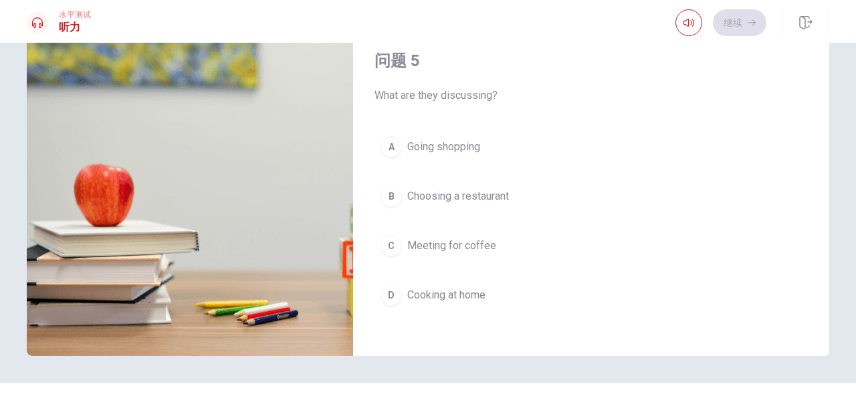
click at [491, 190] on span "Choosing a restaurant" at bounding box center [458, 196] width 102 height 16
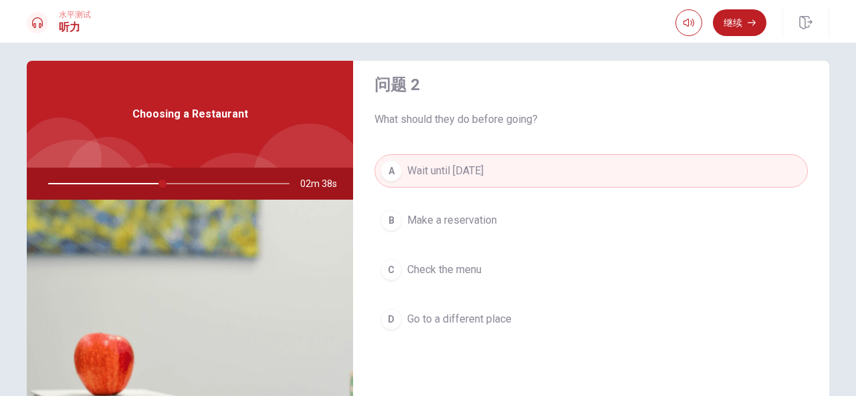
scroll to position [357, 0]
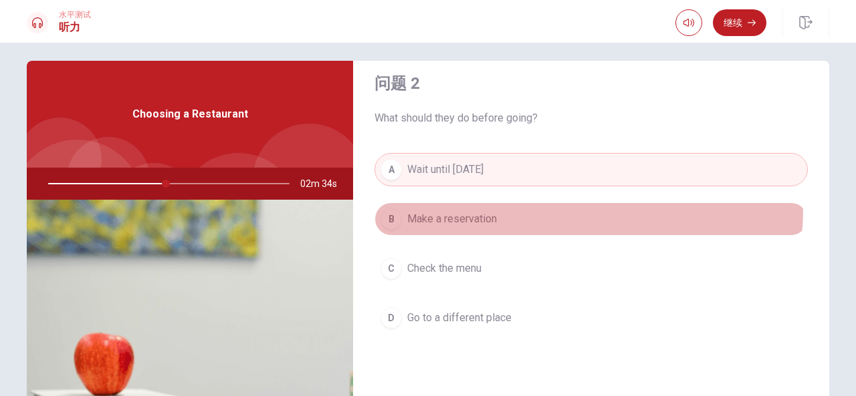
click at [512, 205] on button "B Make a reservation" at bounding box center [590, 219] width 433 height 33
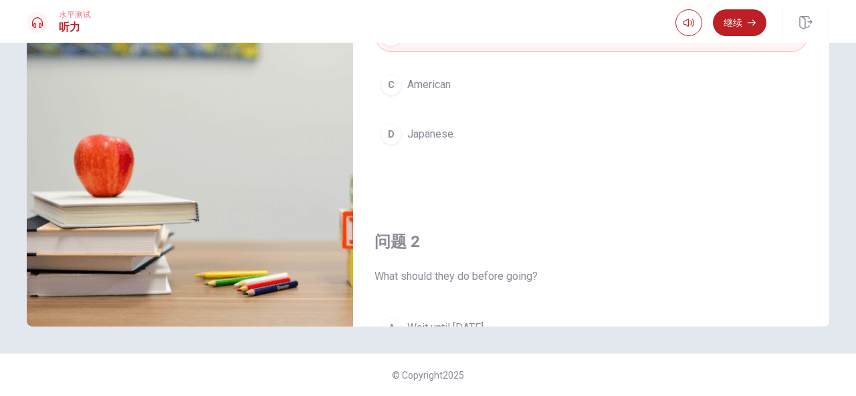
scroll to position [0, 0]
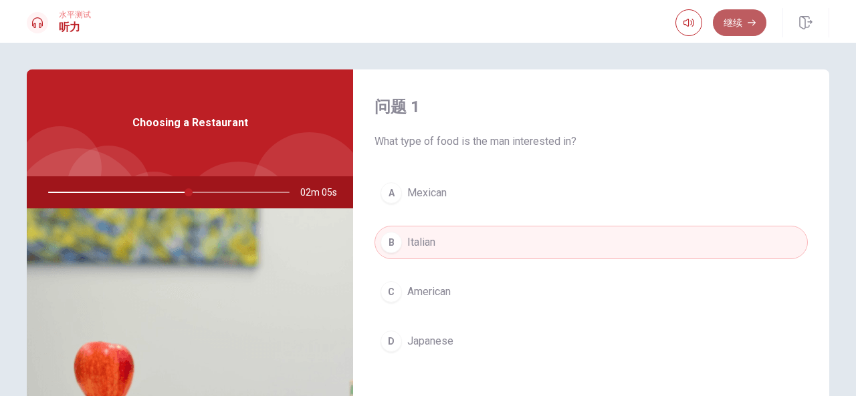
click at [735, 19] on button "继续" at bounding box center [738, 22] width 53 height 27
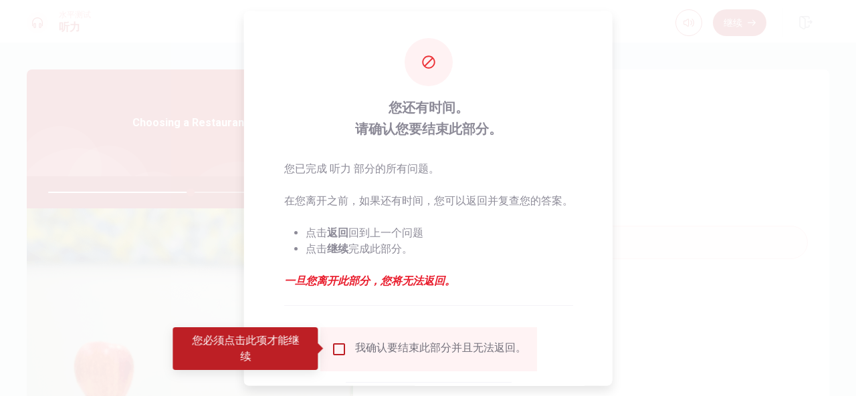
click at [332, 340] on div "我确认要结束此部分并且无法返回。" at bounding box center [427, 349] width 217 height 44
click at [336, 345] on input "您必须点击此项才能继续" at bounding box center [338, 349] width 16 height 16
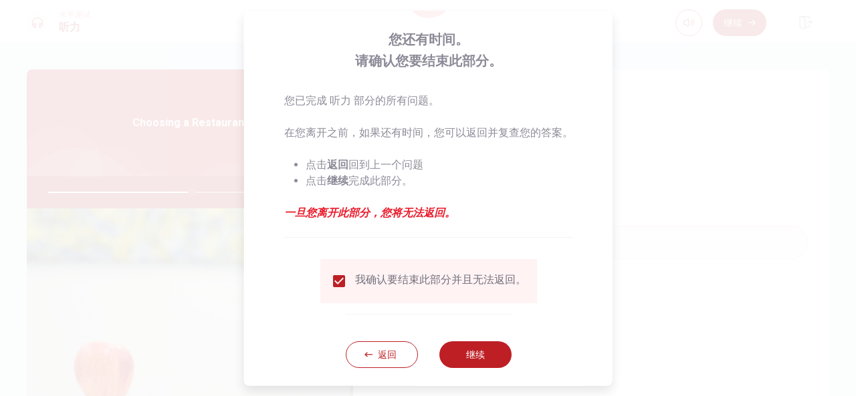
scroll to position [72, 0]
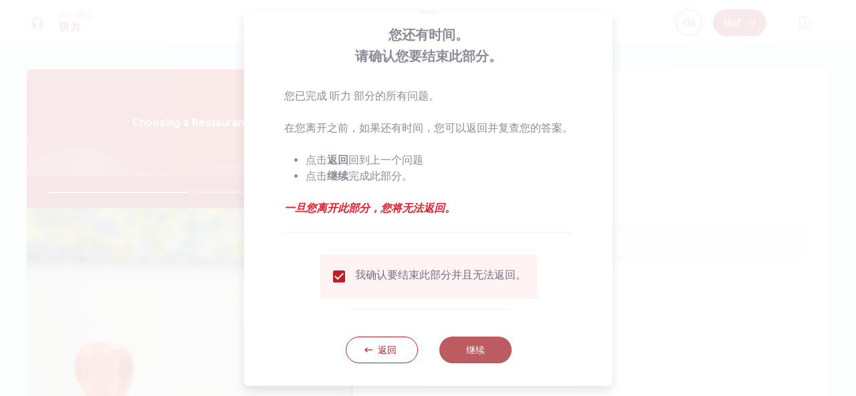
click at [465, 348] on button "继续" at bounding box center [474, 350] width 72 height 27
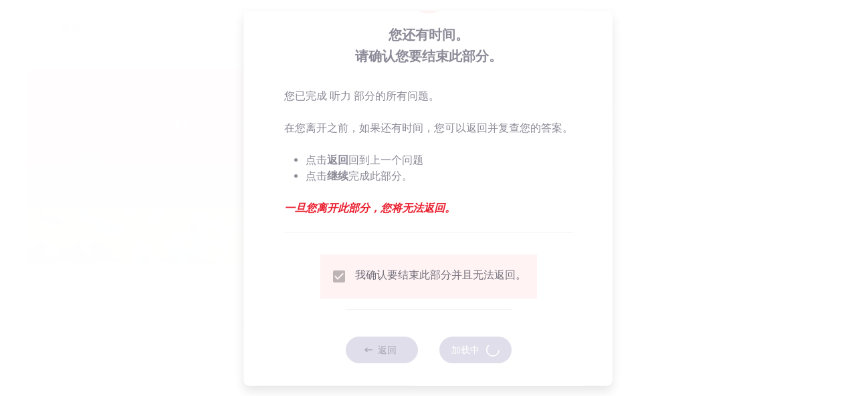
type input "61"
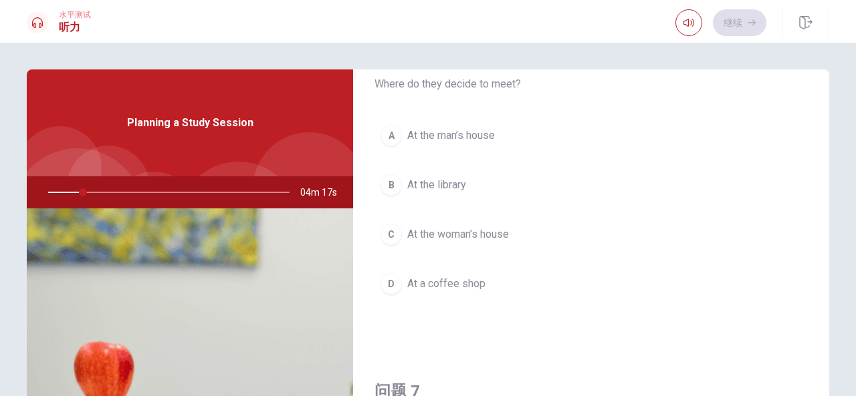
scroll to position [58, 0]
click at [471, 192] on button "B At the library" at bounding box center [590, 184] width 433 height 33
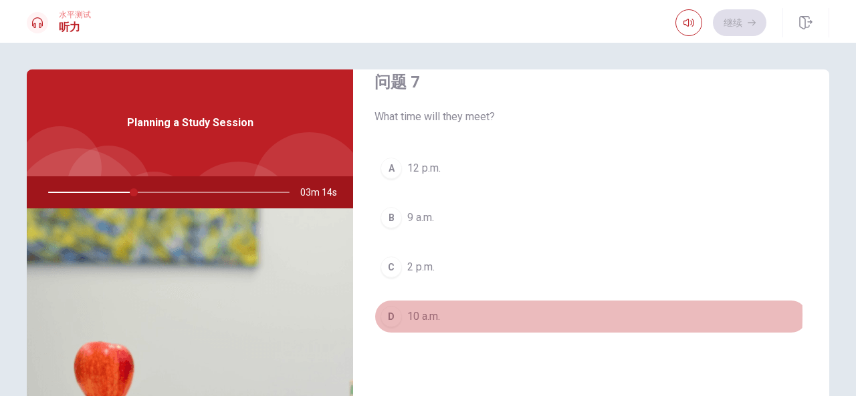
click at [458, 312] on button "D 10 a.m." at bounding box center [590, 316] width 433 height 33
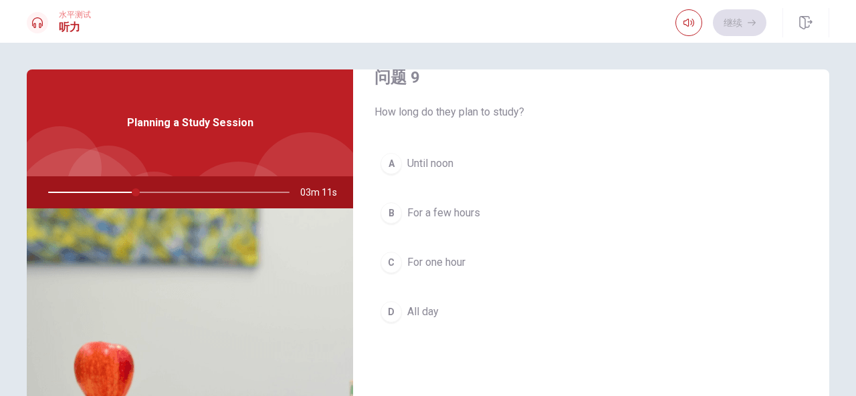
scroll to position [1047, 0]
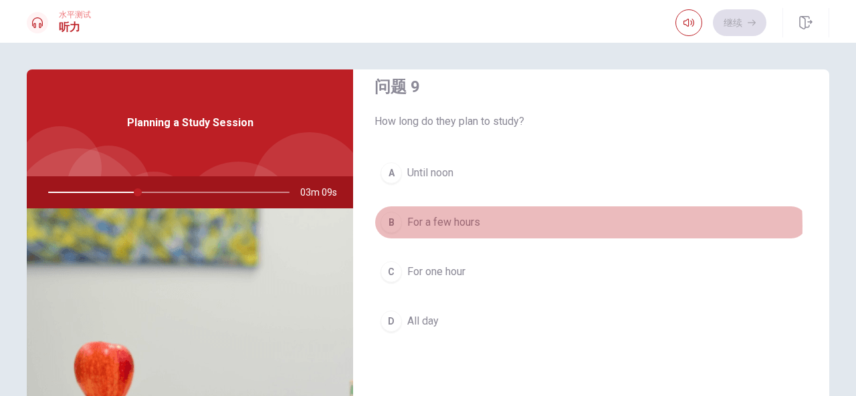
click at [481, 220] on button "B For a few hours" at bounding box center [590, 222] width 433 height 33
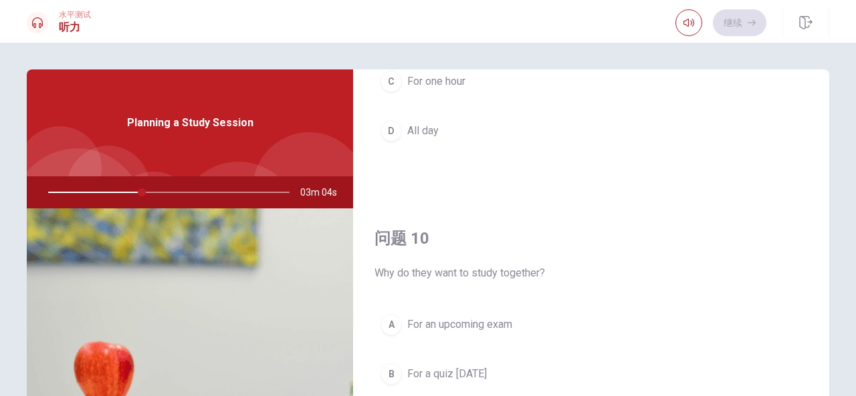
scroll to position [148, 0]
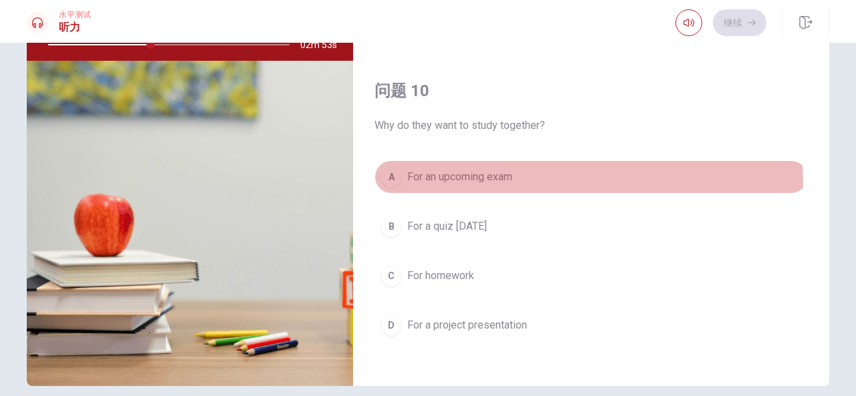
click at [512, 178] on button "A For an upcoming exam" at bounding box center [590, 176] width 433 height 33
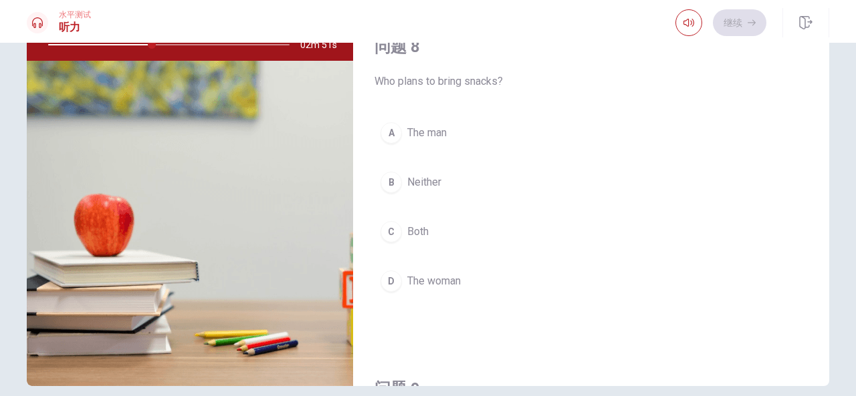
scroll to position [576, 0]
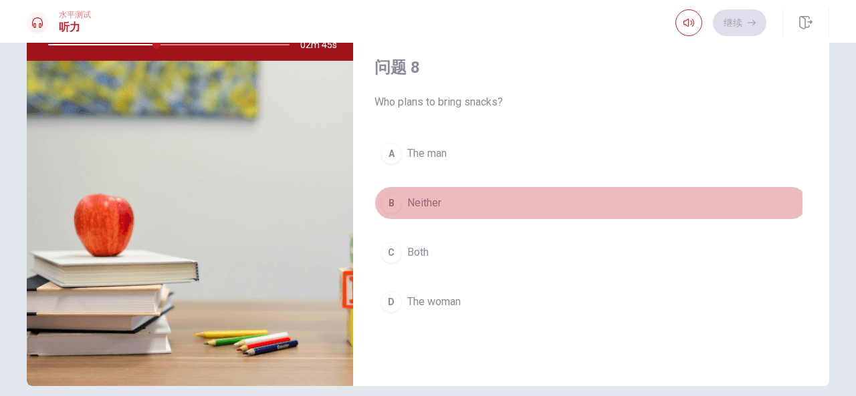
click at [495, 198] on button "B Neither" at bounding box center [590, 202] width 433 height 33
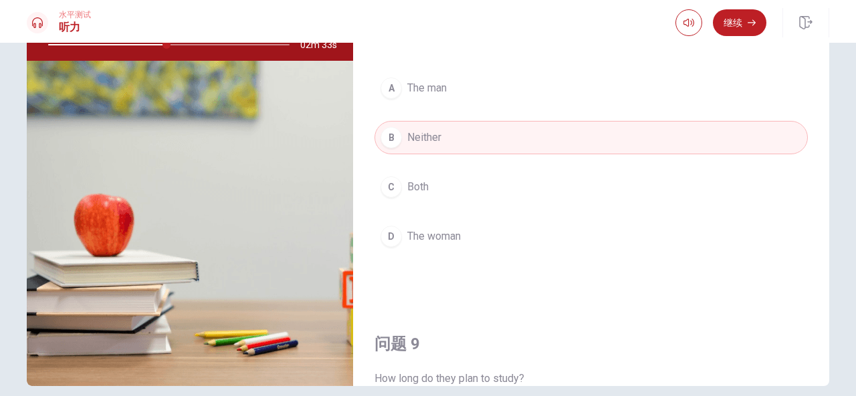
scroll to position [612, 0]
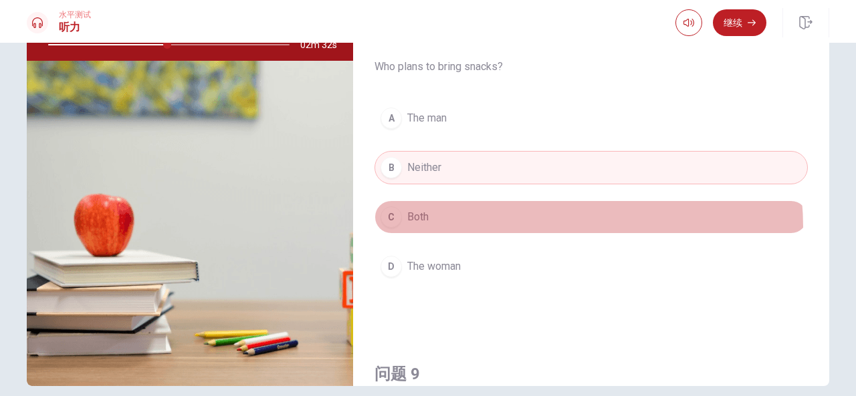
click at [527, 222] on button "C Both" at bounding box center [590, 217] width 433 height 33
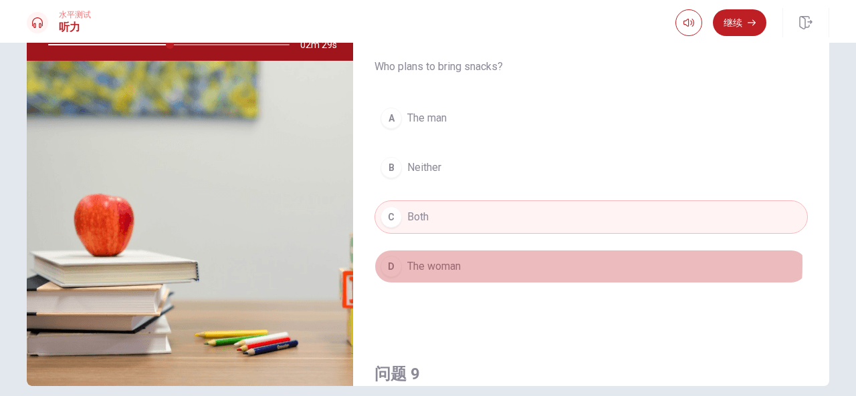
click at [535, 259] on button "D The woman" at bounding box center [590, 266] width 433 height 33
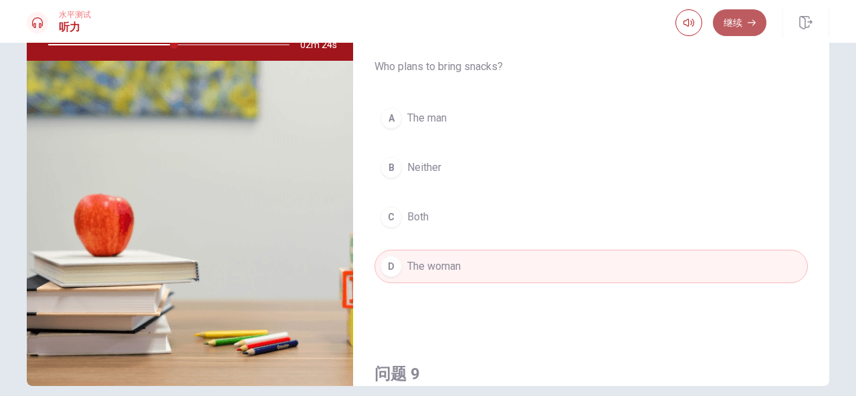
click at [745, 23] on button "继续" at bounding box center [738, 22] width 53 height 27
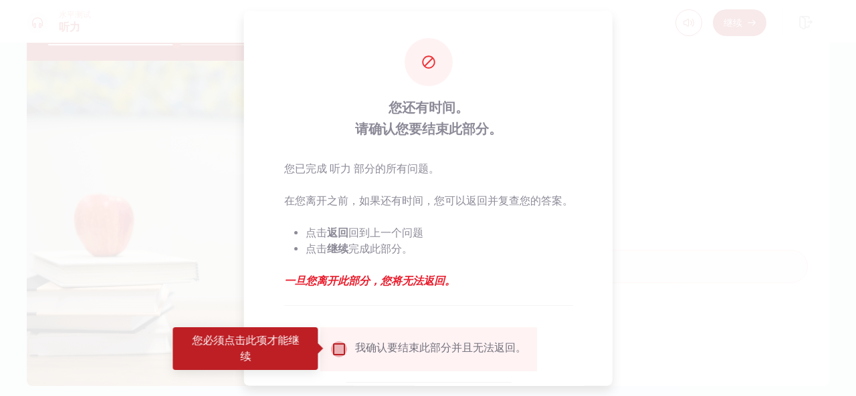
click at [340, 345] on input "您必须点击此项才能继续" at bounding box center [338, 349] width 16 height 16
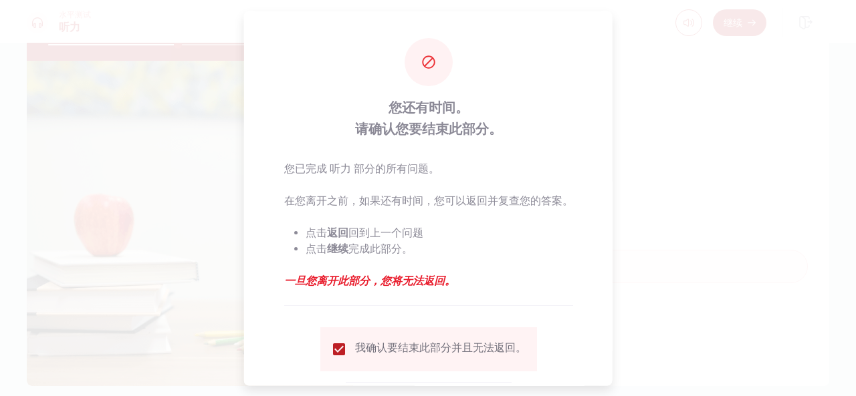
scroll to position [76, 0]
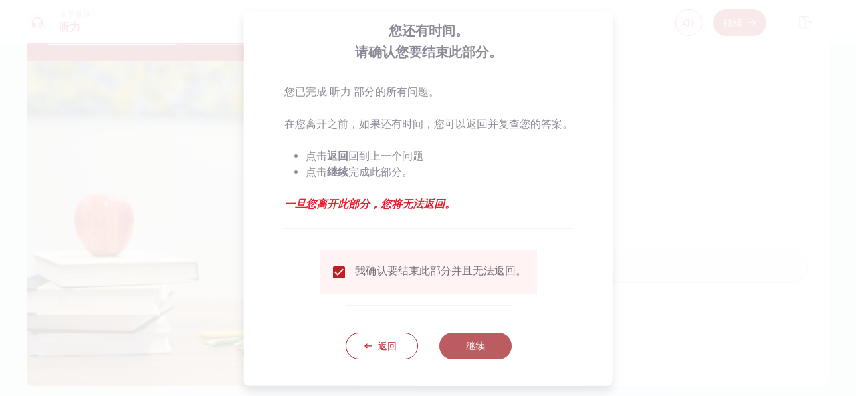
click at [485, 336] on button "继续" at bounding box center [474, 346] width 72 height 27
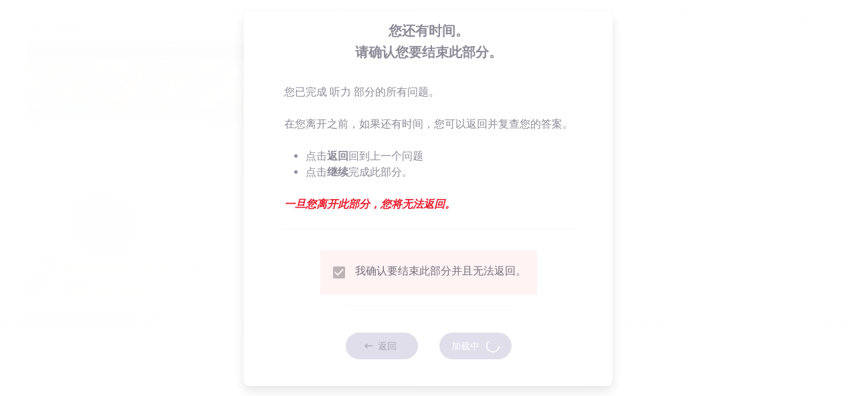
type input "55"
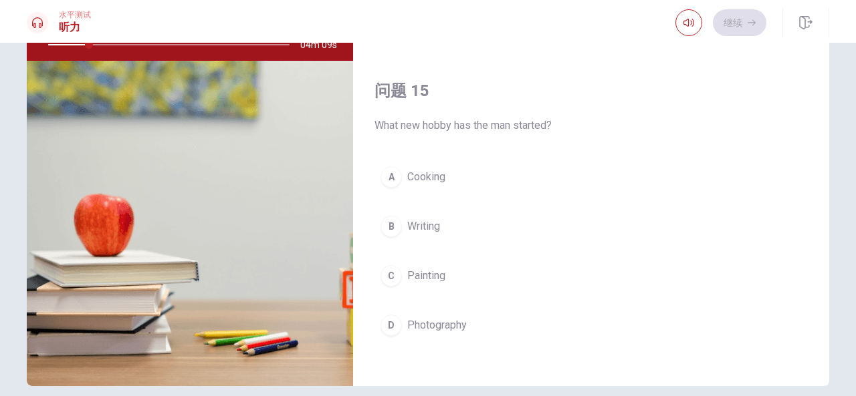
scroll to position [147, 0]
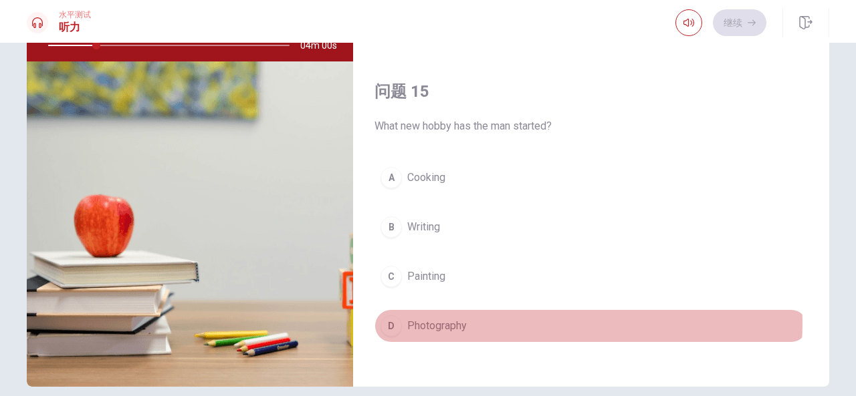
click at [513, 315] on button "D Photography" at bounding box center [590, 325] width 433 height 33
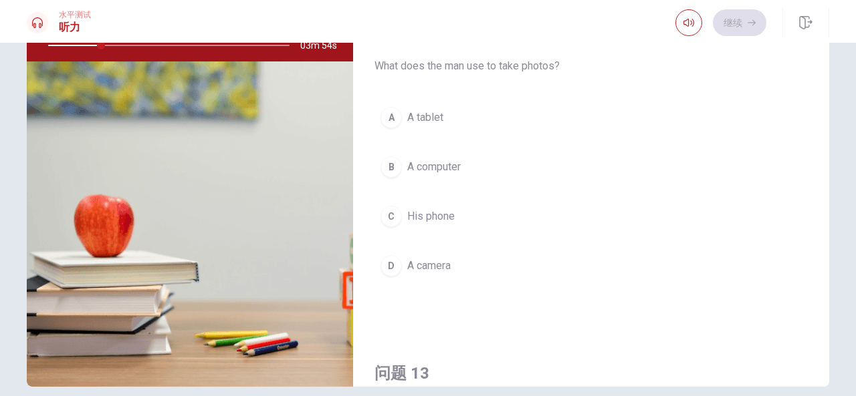
scroll to position [270, 0]
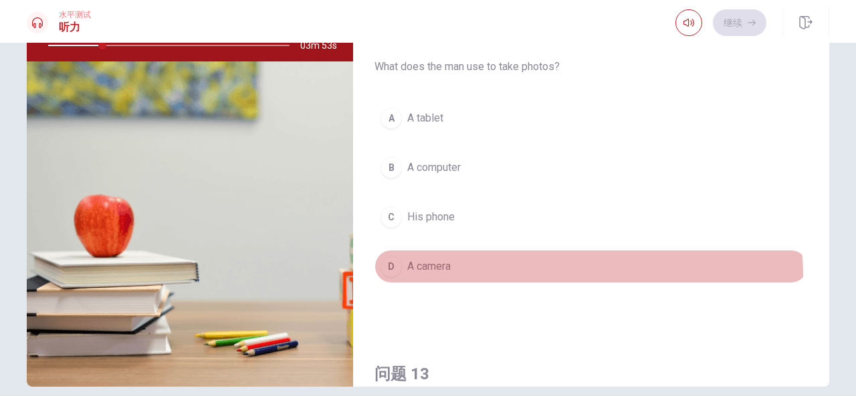
click at [495, 273] on button "D A camera" at bounding box center [590, 266] width 433 height 33
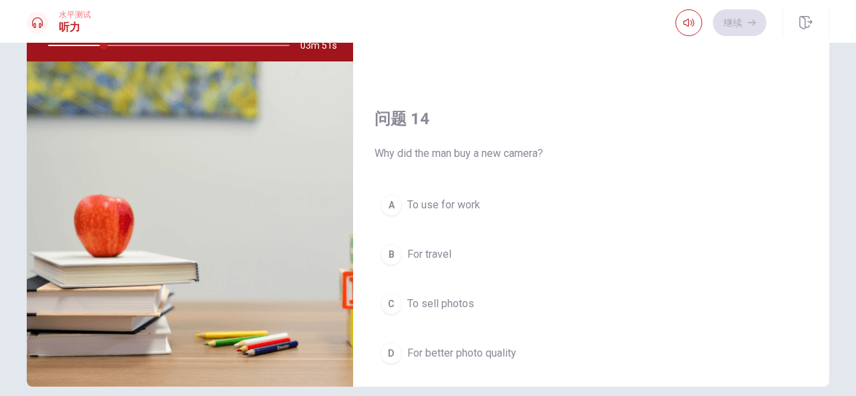
scroll to position [903, 0]
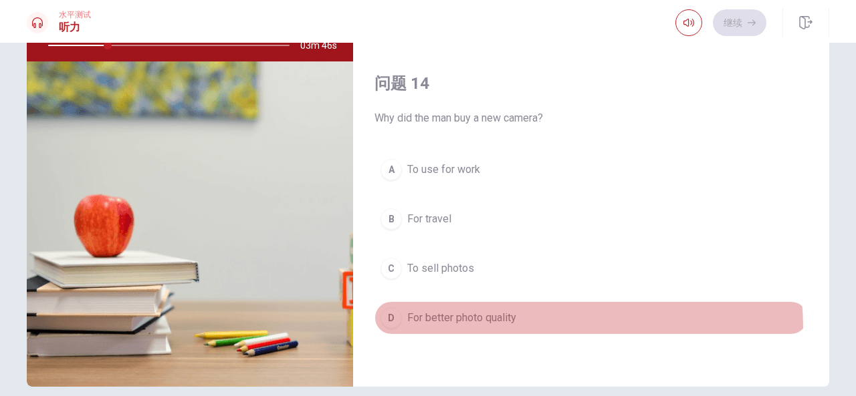
click at [517, 321] on button "D For better photo quality" at bounding box center [590, 317] width 433 height 33
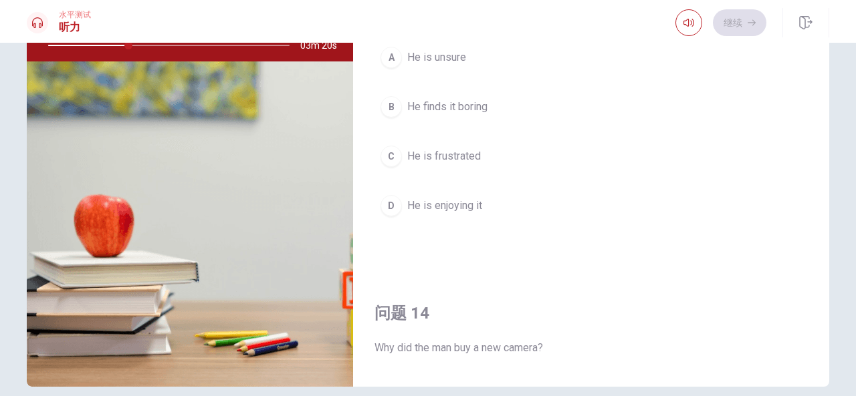
scroll to position [672, 0]
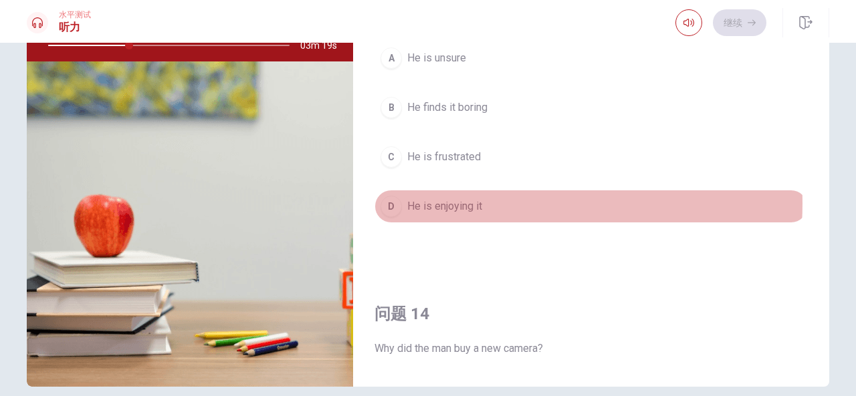
click at [489, 199] on button "D He is enjoying it" at bounding box center [590, 206] width 433 height 33
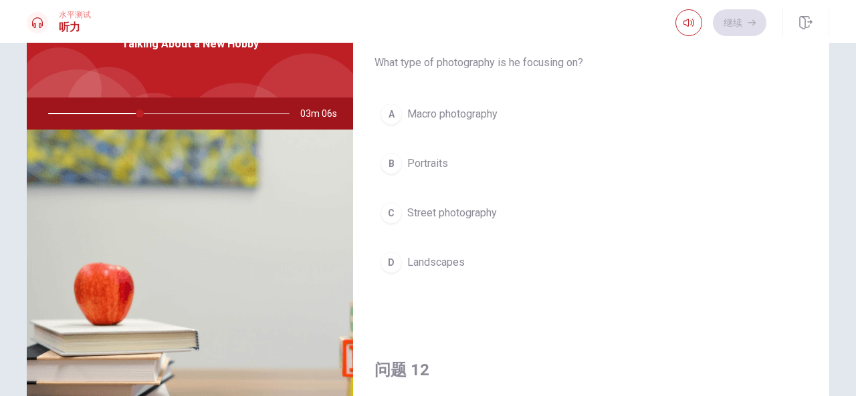
scroll to position [0, 0]
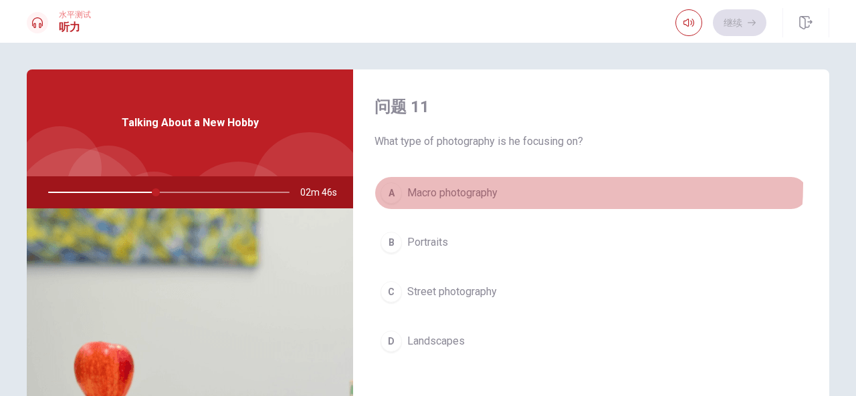
click at [488, 184] on button "A Macro photography" at bounding box center [590, 192] width 433 height 33
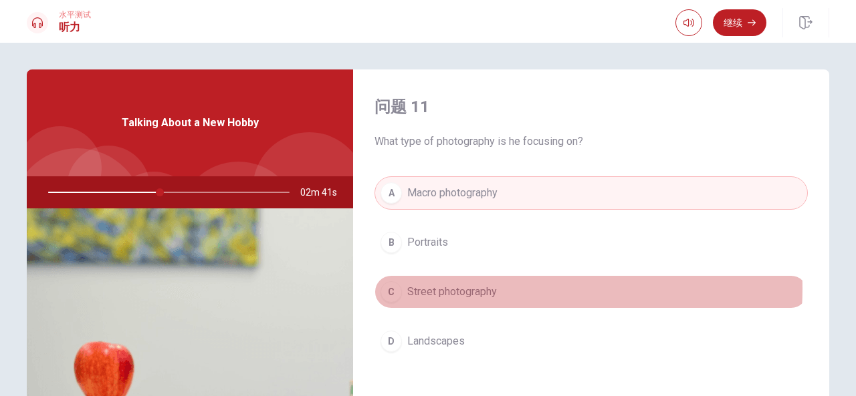
click at [474, 287] on span "Street photography" at bounding box center [452, 292] width 90 height 16
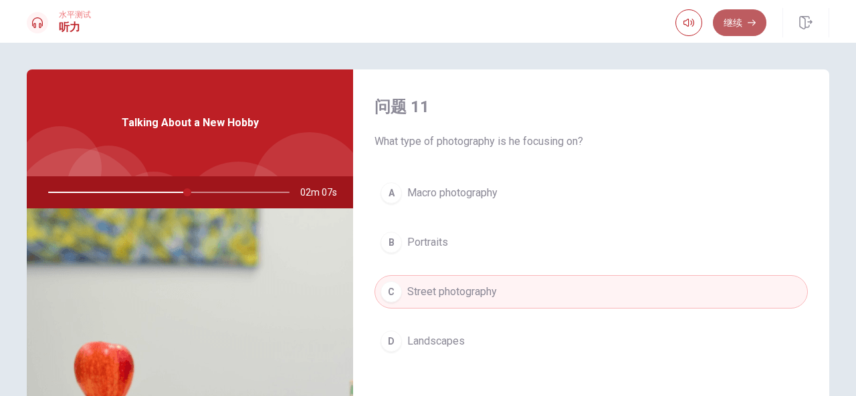
click at [740, 23] on button "继续" at bounding box center [738, 22] width 53 height 27
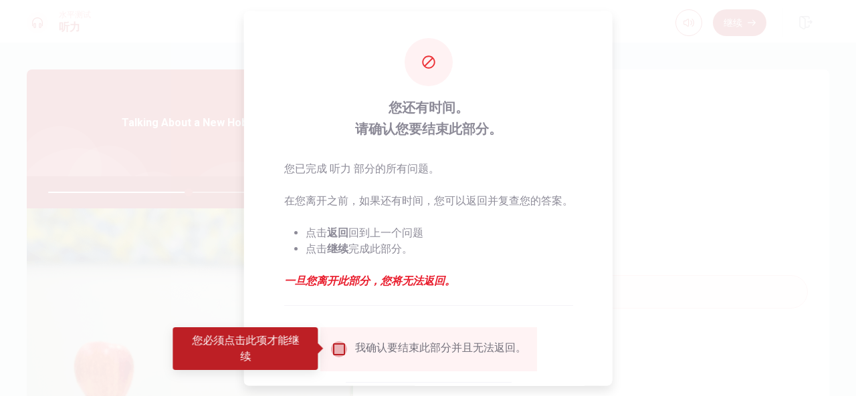
click at [340, 350] on input "您必须点击此项才能继续" at bounding box center [338, 349] width 16 height 16
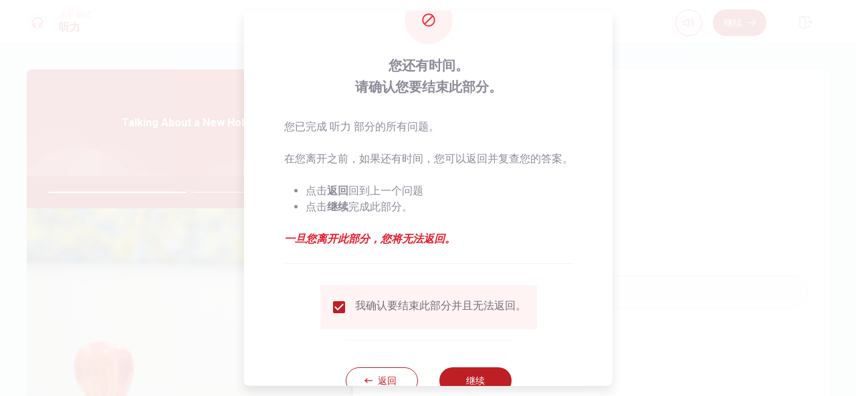
scroll to position [47, 0]
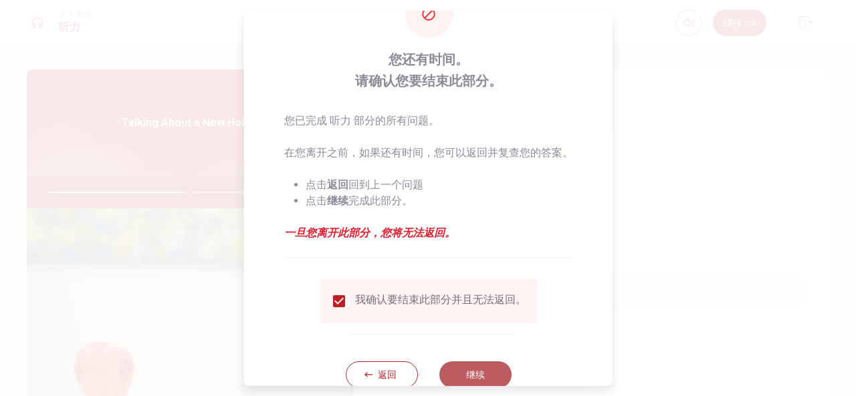
click at [468, 372] on button "继续" at bounding box center [474, 375] width 72 height 27
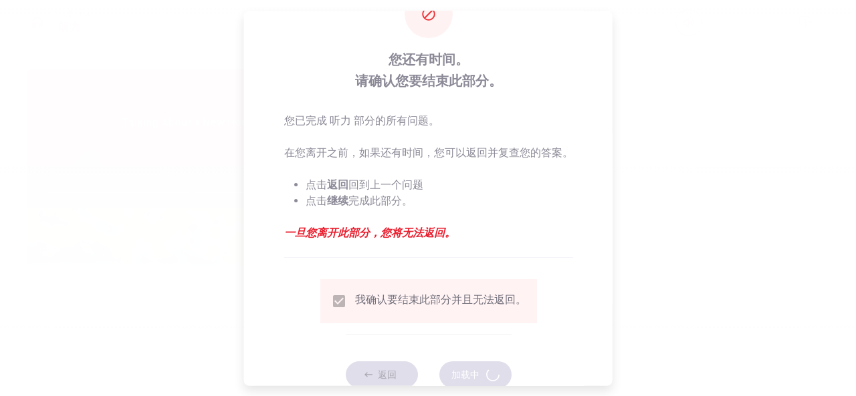
type input "60"
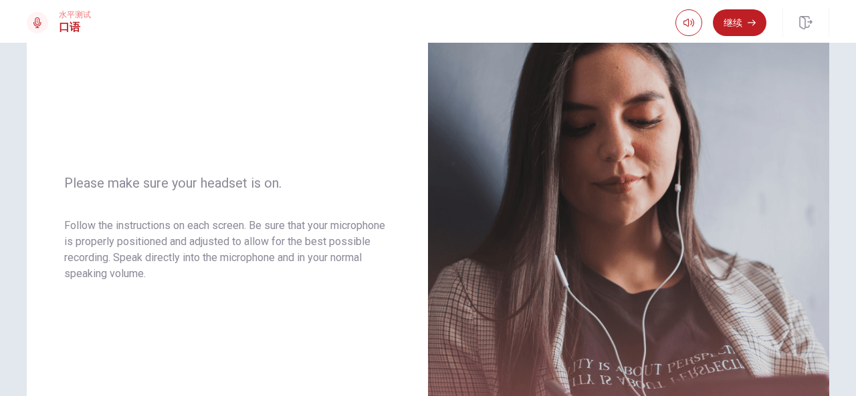
scroll to position [134, 0]
click at [747, 30] on button "继续" at bounding box center [738, 22] width 53 height 27
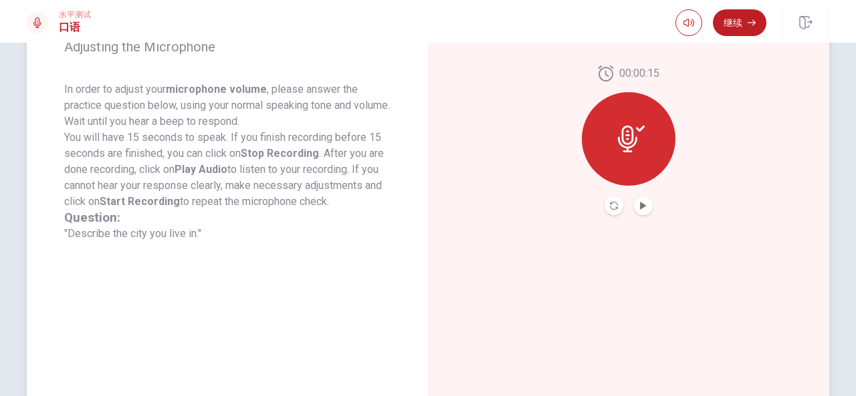
scroll to position [222, 0]
drag, startPoint x: 381, startPoint y: 275, endPoint x: 380, endPoint y: 342, distance: 66.8
click at [380, 342] on div "Adjusting the Microphone In order to adjust your microphone volume , please ans…" at bounding box center [227, 139] width 401 height 583
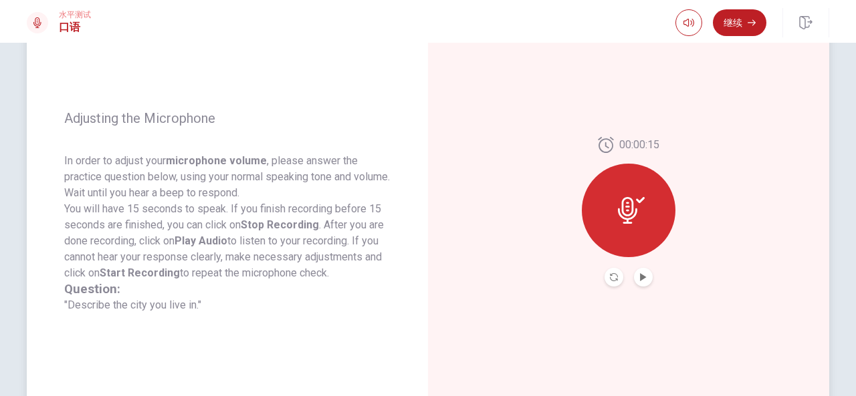
scroll to position [147, 0]
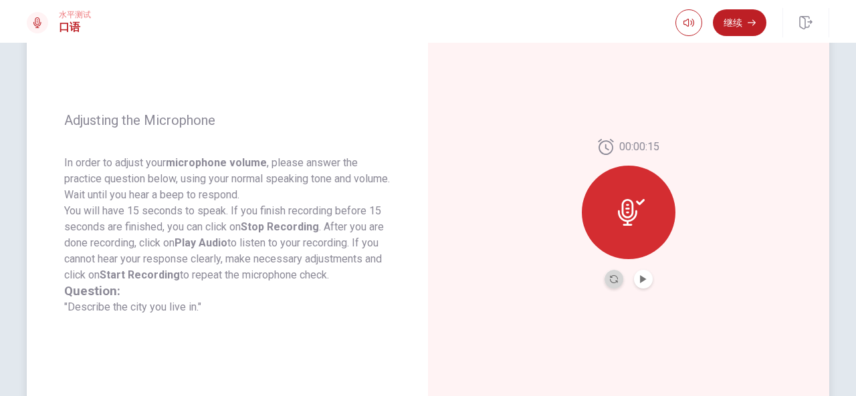
click at [604, 280] on button "Record Again" at bounding box center [613, 279] width 19 height 19
click at [610, 276] on icon "Record Again" at bounding box center [614, 279] width 8 height 8
click at [645, 277] on button "Play Audio" at bounding box center [643, 279] width 19 height 19
click at [741, 23] on button "继续" at bounding box center [738, 22] width 53 height 27
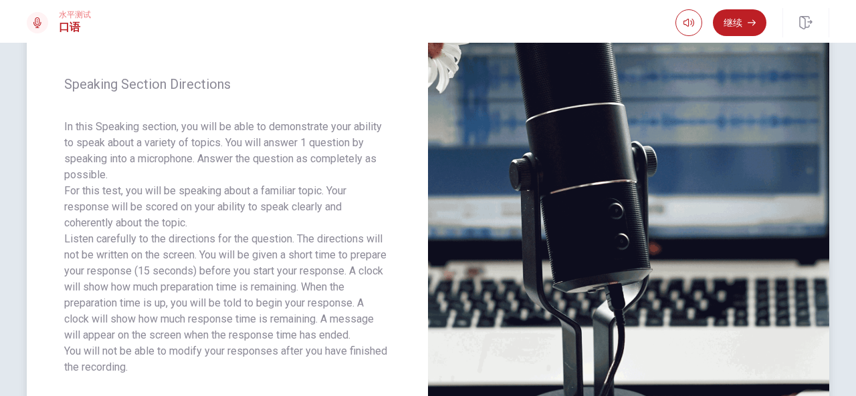
scroll to position [135, 0]
click at [744, 25] on button "继续" at bounding box center [738, 22] width 53 height 27
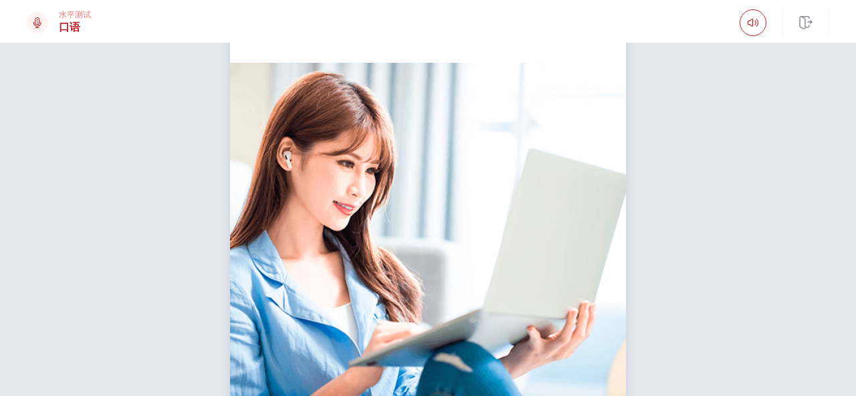
scroll to position [190, 0]
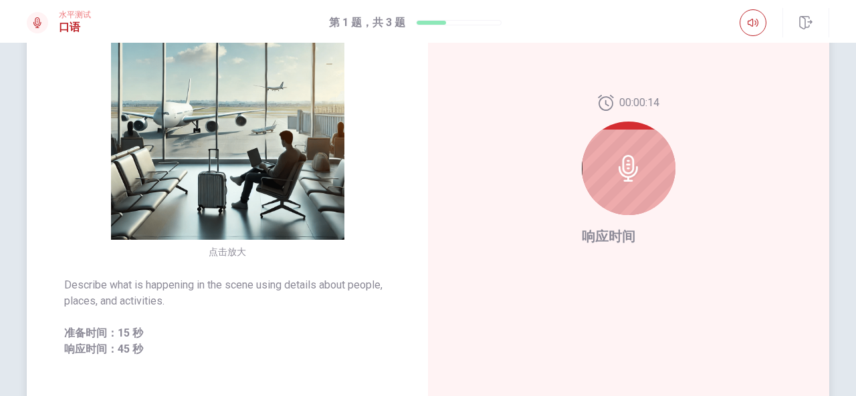
click at [271, 137] on img at bounding box center [227, 123] width 257 height 233
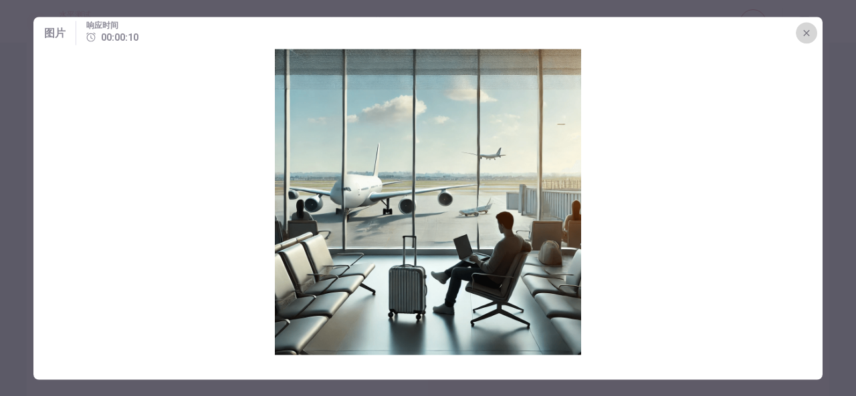
click at [809, 30] on icon "button" at bounding box center [806, 32] width 11 height 11
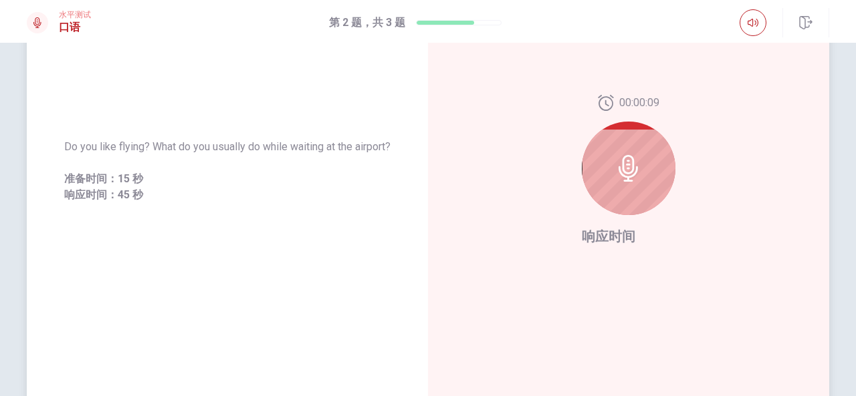
click at [624, 166] on icon at bounding box center [628, 168] width 27 height 27
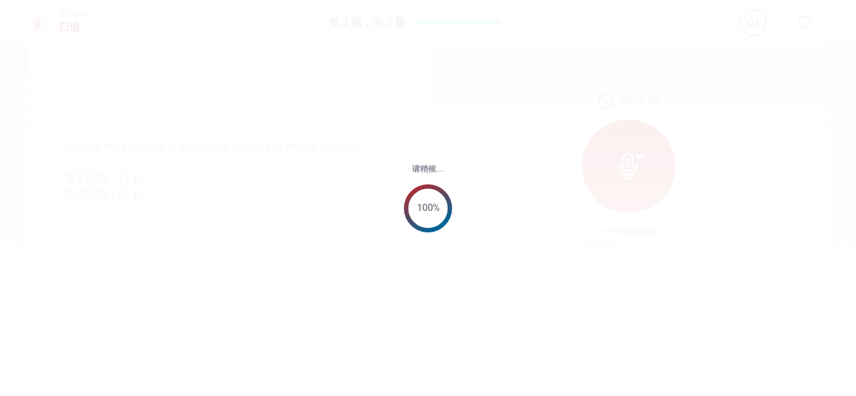
scroll to position [0, 0]
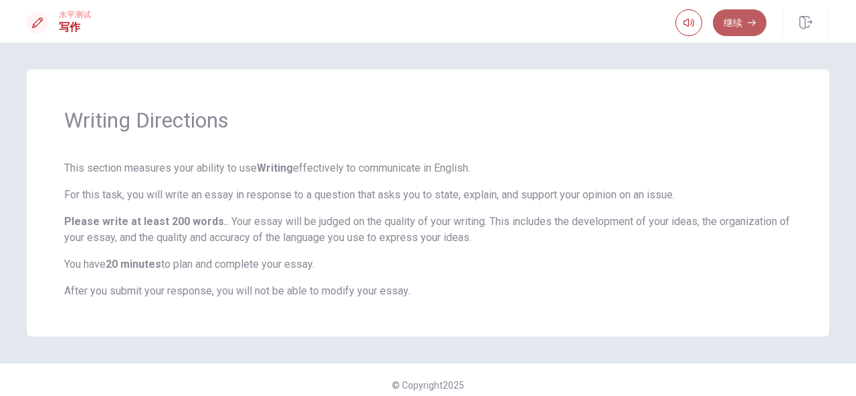
click at [746, 27] on button "继续" at bounding box center [738, 22] width 53 height 27
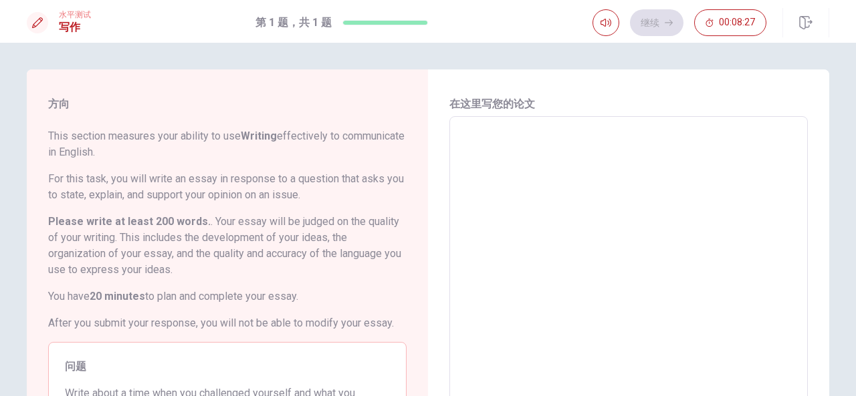
click at [508, 162] on textarea at bounding box center [628, 302] width 340 height 348
type textarea "I"
type textarea "x"
type textarea "I"
type textarea "x"
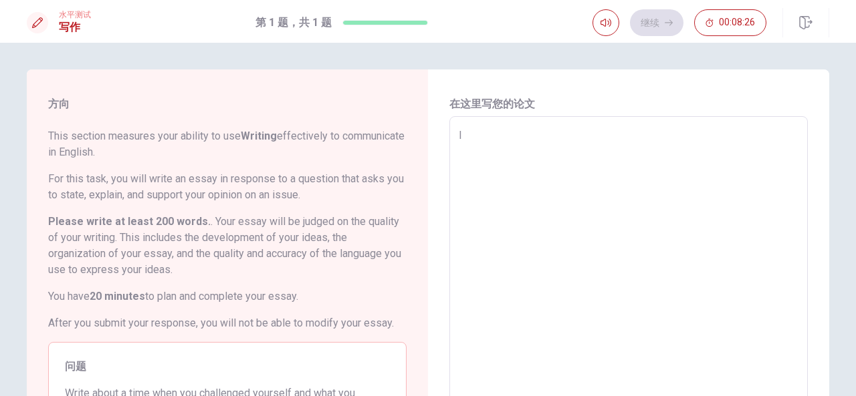
type textarea "I"
type textarea "x"
type textarea "I"
type textarea "x"
type textarea "I"
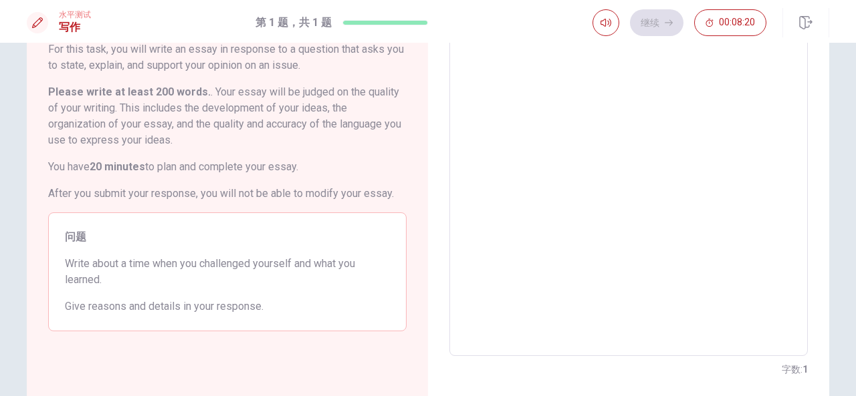
scroll to position [131, 0]
type textarea "x"
type textarea "I C"
type textarea "x"
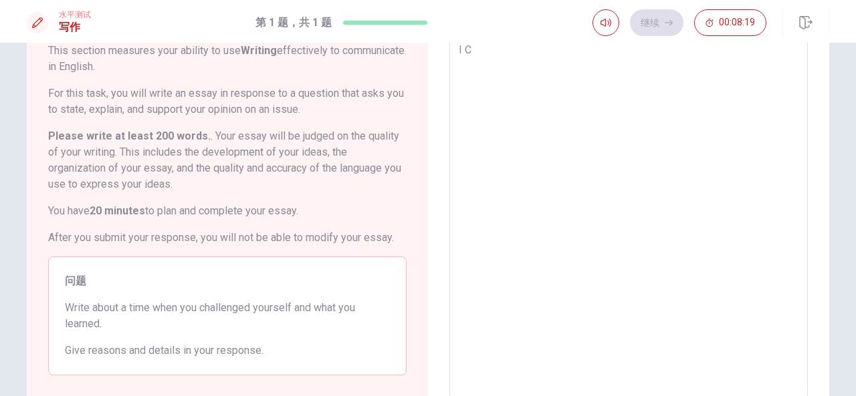
type textarea "I CH"
type textarea "x"
type textarea "I CHE"
type textarea "x"
type textarea "I CH"
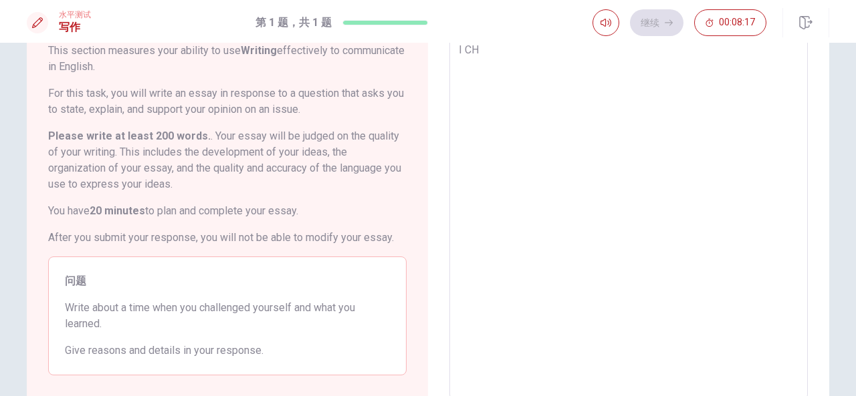
type textarea "x"
type textarea "I C"
type textarea "x"
type textarea "I"
type textarea "x"
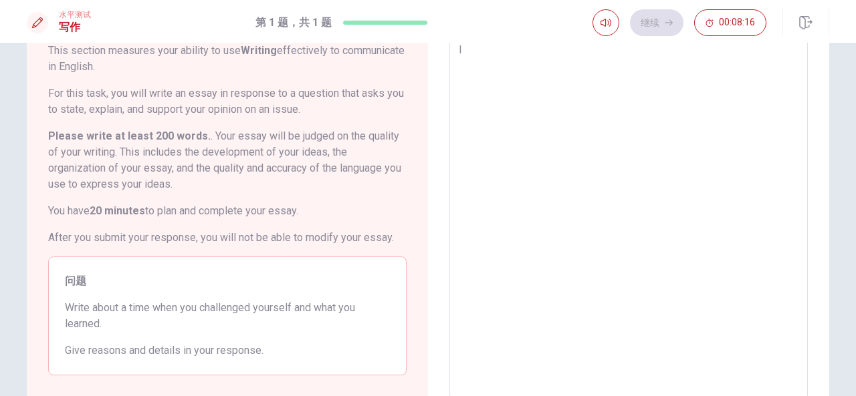
type textarea "I ㄏ"
type textarea "x"
type textarea "I ㄘ"
type textarea "x"
type textarea "I ㄘㄧ"
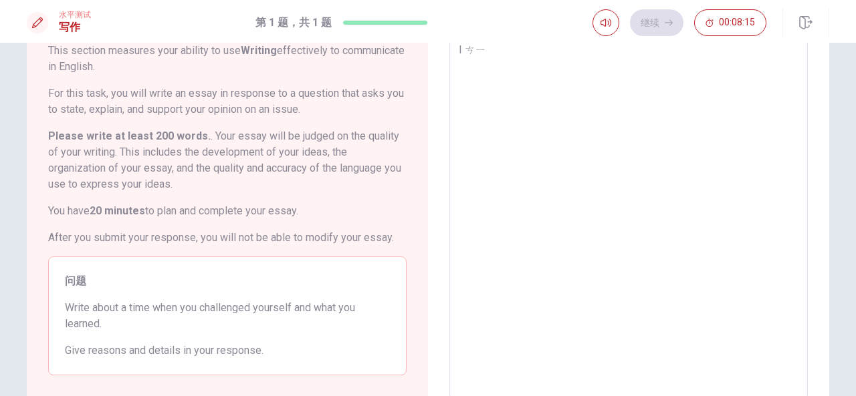
type textarea "x"
type textarea "I ㄘ"
type textarea "x"
type textarea "I ㄍ"
type textarea "x"
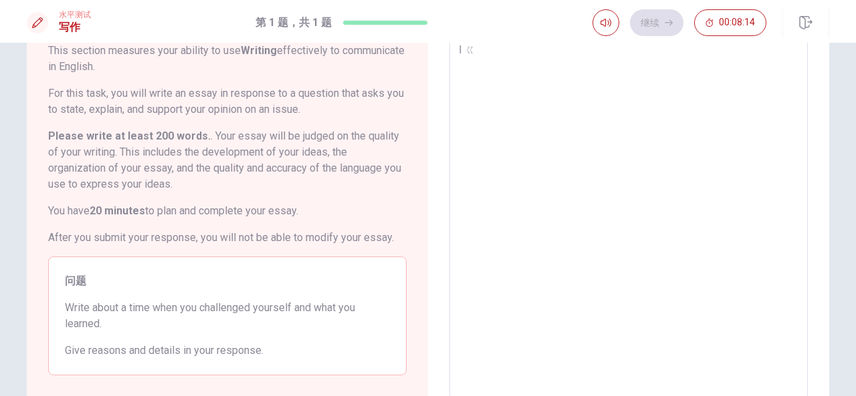
type textarea "I ㄍㄠ"
type textarea "x"
type textarea "I ㄍ"
type textarea "x"
type textarea "I"
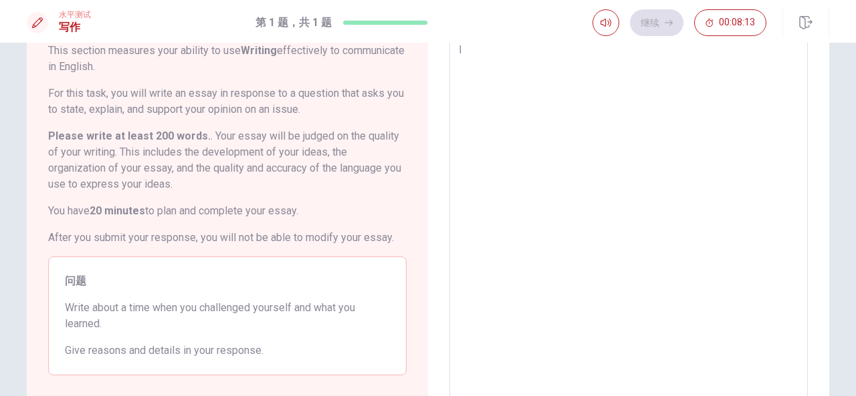
type textarea "x"
type textarea "I C"
type textarea "x"
type textarea "I CH"
type textarea "x"
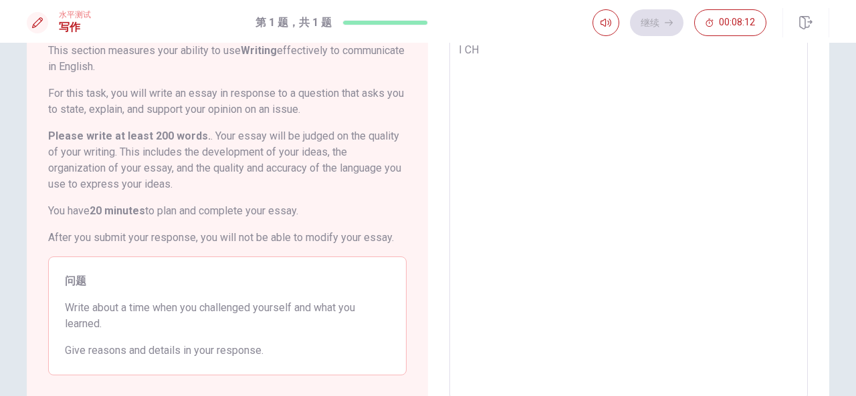
type textarea "I CHE"
type textarea "x"
type textarea "I CH"
type textarea "x"
type textarea "I C"
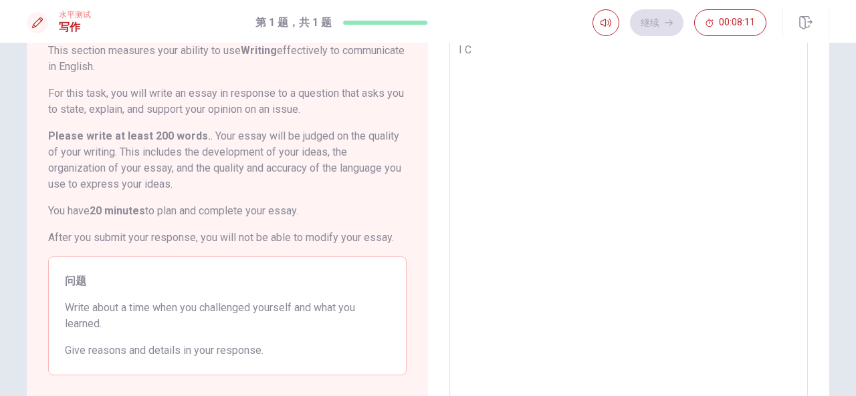
type textarea "x"
type textarea "I"
type textarea "x"
type textarea "I c"
type textarea "x"
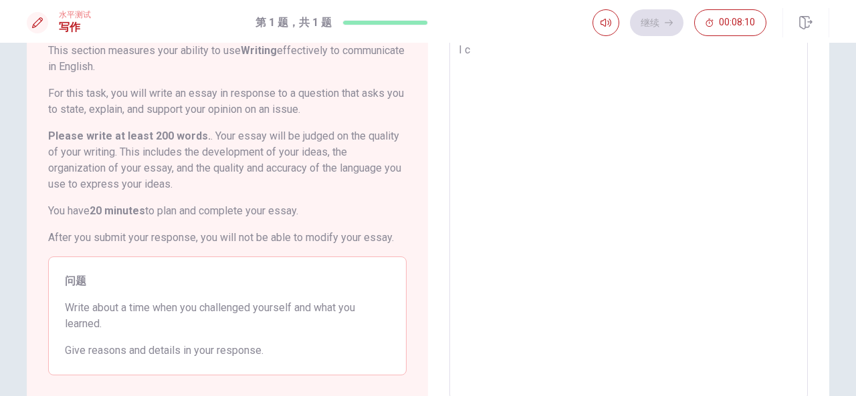
type textarea "I ch"
type textarea "x"
type textarea "I che"
type textarea "x"
type textarea "I chei"
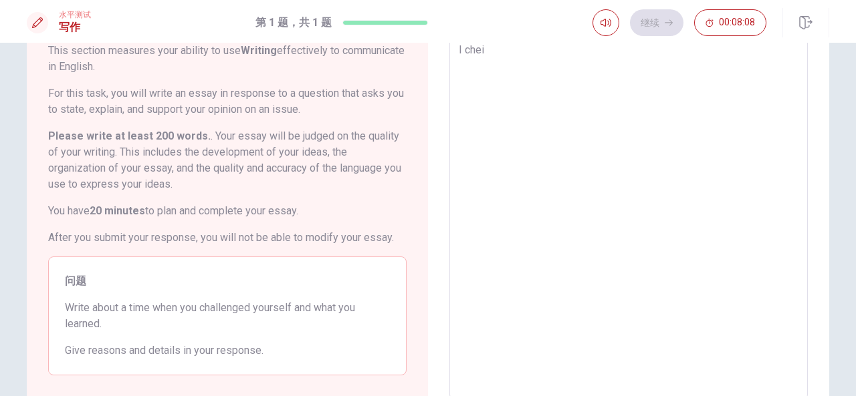
type textarea "x"
type textarea "I cheii"
type textarea "x"
type textarea "I chei"
type textarea "x"
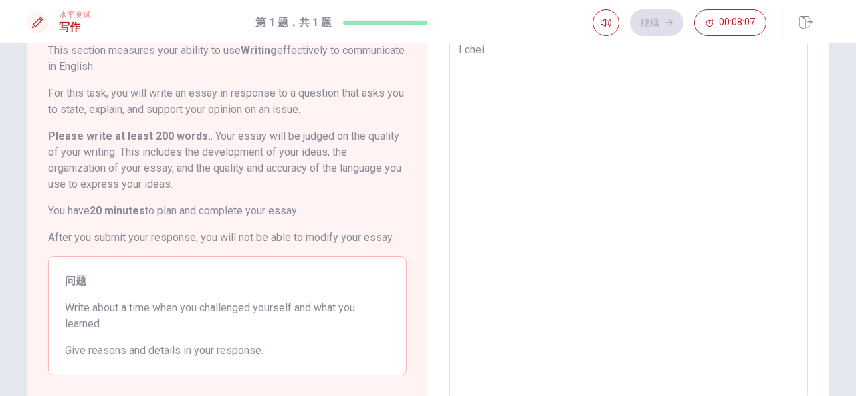
type textarea "I che"
type textarea "x"
type textarea "I chel"
type textarea "x"
type textarea "I chell"
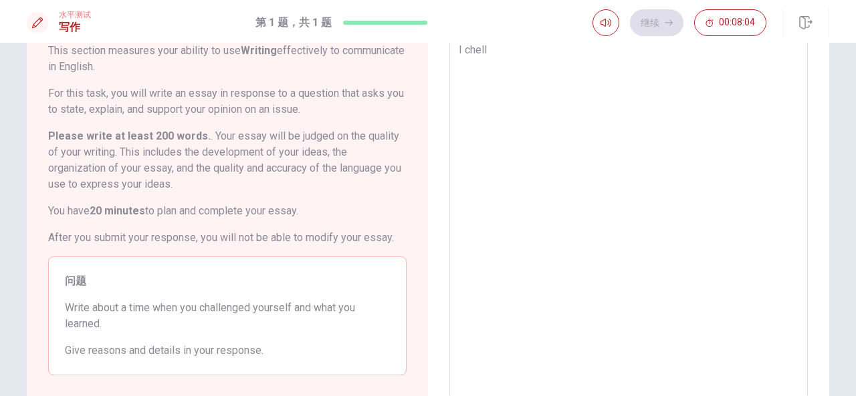
type textarea "x"
type textarea "I chelle"
type textarea "x"
type textarea "I chellen"
type textarea "x"
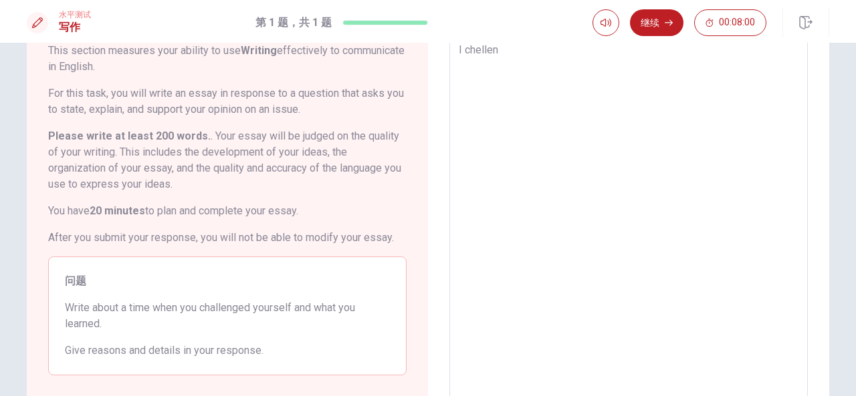
type textarea "I [PERSON_NAME]"
type textarea "x"
type textarea "I chellened"
click at [493, 46] on textarea "I chellened" at bounding box center [628, 216] width 340 height 348
type textarea "x"
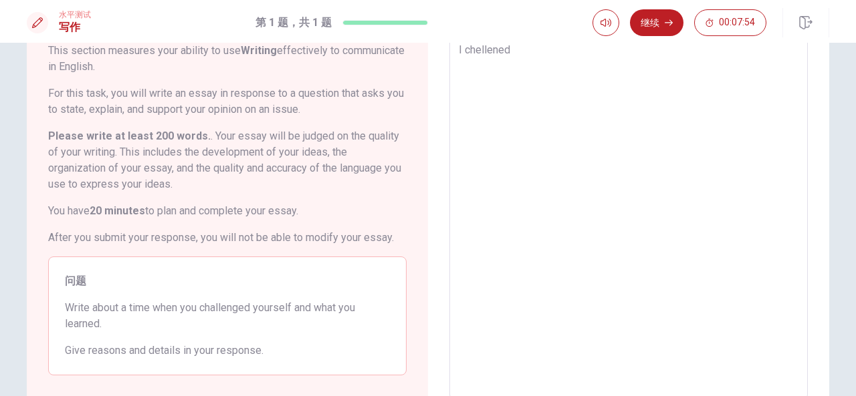
type textarea "I chellenged"
click at [541, 51] on textarea "I chellenged" at bounding box center [628, 216] width 340 height 348
click at [476, 50] on textarea "I chellenged" at bounding box center [628, 216] width 340 height 348
type textarea "x"
type textarea "I chllenged"
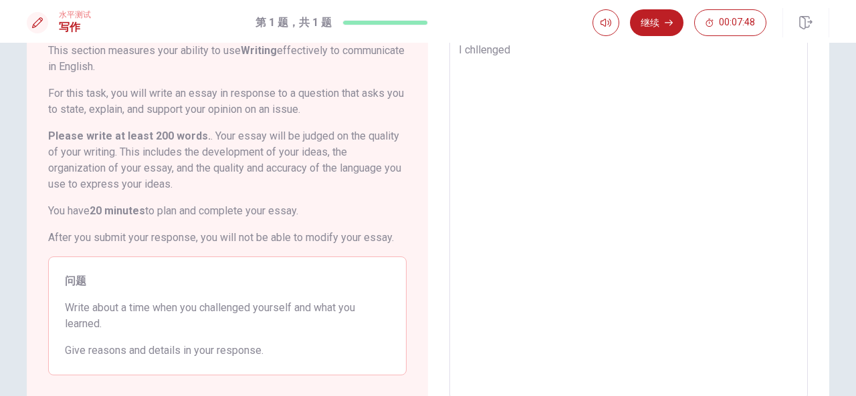
type textarea "x"
type textarea "I challenged"
type textarea "x"
click at [537, 49] on textarea "I challenged" at bounding box center [628, 216] width 340 height 348
type textarea "I challenged"
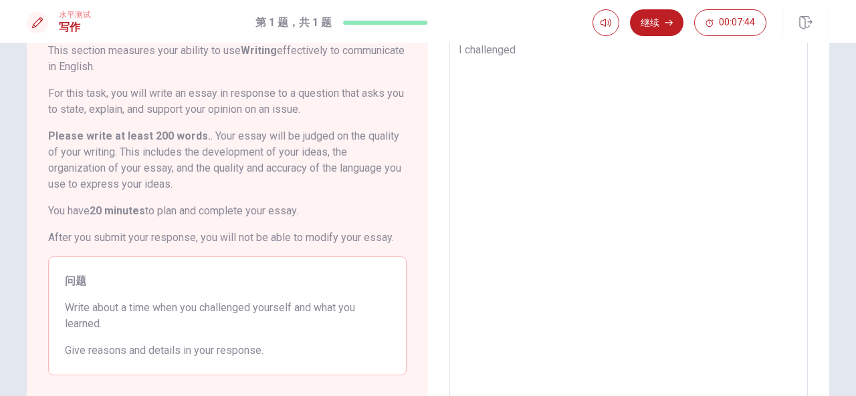
type textarea "x"
type textarea "I challenged m"
type textarea "x"
type textarea "I challenged ma"
type textarea "x"
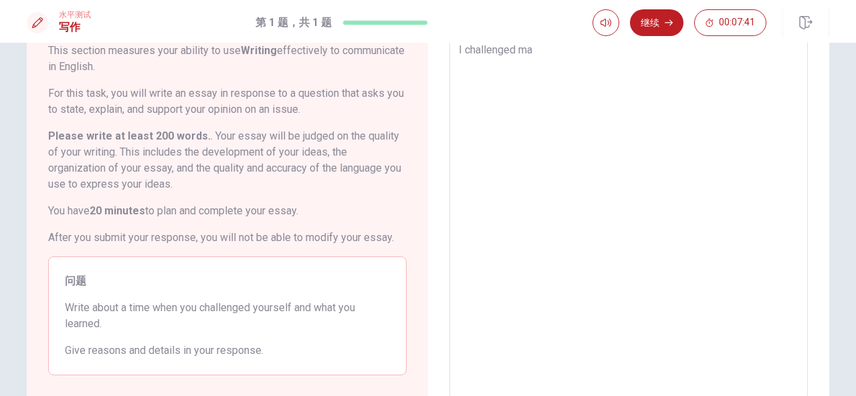
type textarea "I challenged mas"
type textarea "x"
type textarea "I challenged [PERSON_NAME]"
type textarea "x"
type textarea "I challenged [PERSON_NAME]"
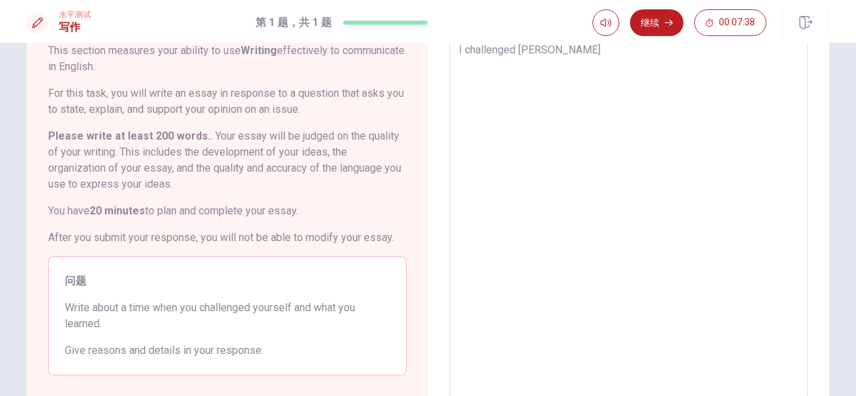
type textarea "x"
type textarea "I challenged masely"
type textarea "x"
type textarea "I challenged [PERSON_NAME]"
type textarea "x"
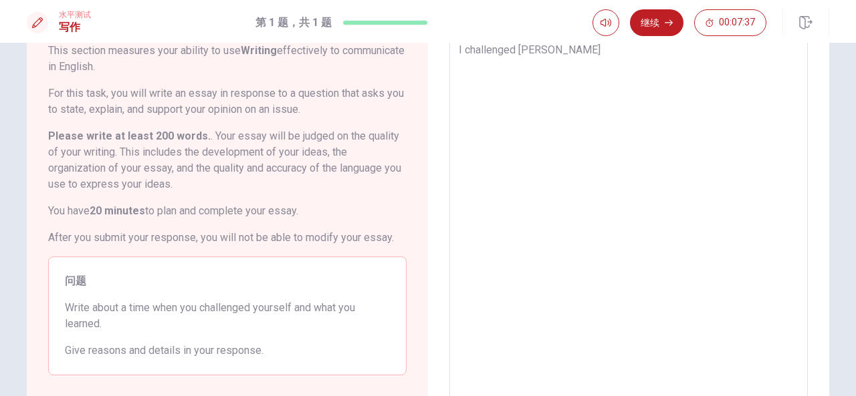
type textarea "I challenged [PERSON_NAME]"
type textarea "x"
type textarea "I challenged masef"
type textarea "x"
type textarea "I challenged [PERSON_NAME]"
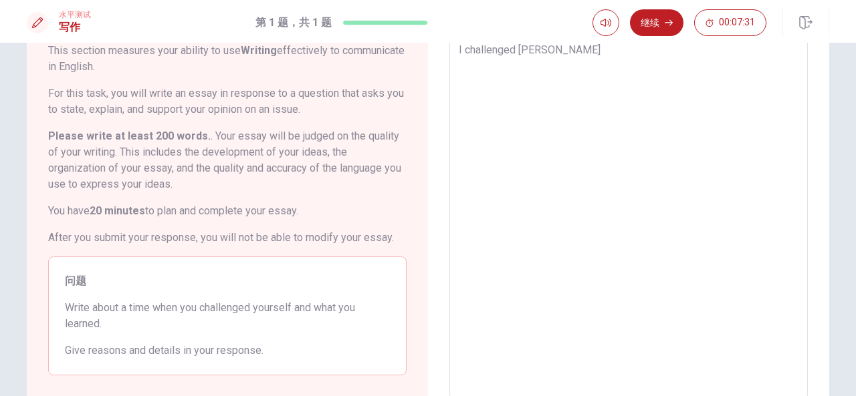
type textarea "x"
type textarea "I challenged [PERSON_NAME]"
type textarea "x"
type textarea "I challenged [PERSON_NAME]"
type textarea "x"
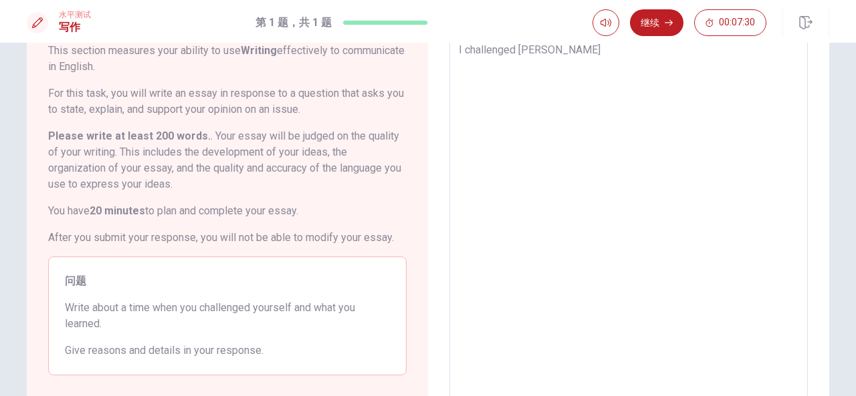
type textarea "I challenged [PERSON_NAME]"
type textarea "x"
type textarea "I challenged [PERSON_NAME] w"
type textarea "x"
type textarea "I challenged maself wa"
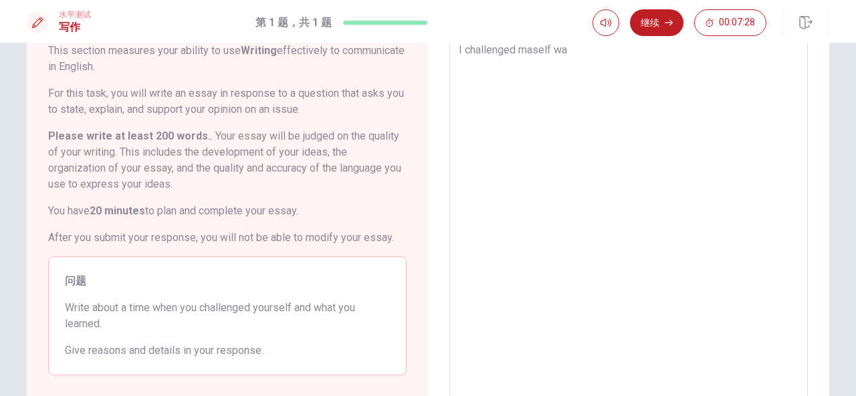
type textarea "x"
type textarea "I challenged [PERSON_NAME] was"
type textarea "x"
type textarea "I challenged [PERSON_NAME] was"
type textarea "x"
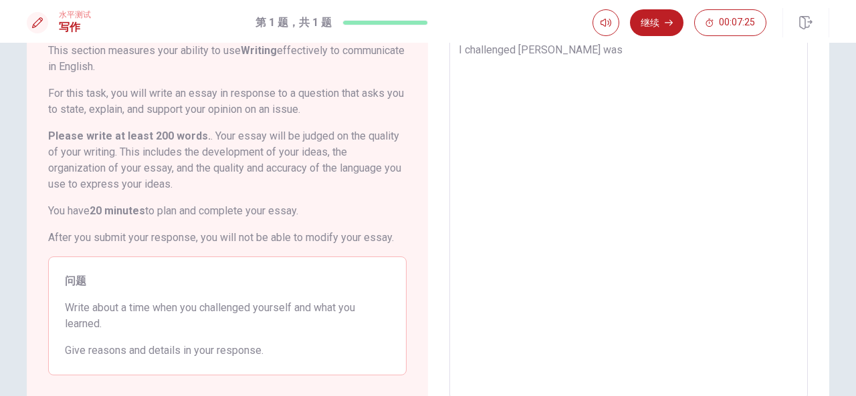
type textarea "I challenged [PERSON_NAME] was w"
type textarea "x"
type textarea "I challenged [PERSON_NAME] was wh"
type textarea "x"
type textarea "I challenged [PERSON_NAME] was whe"
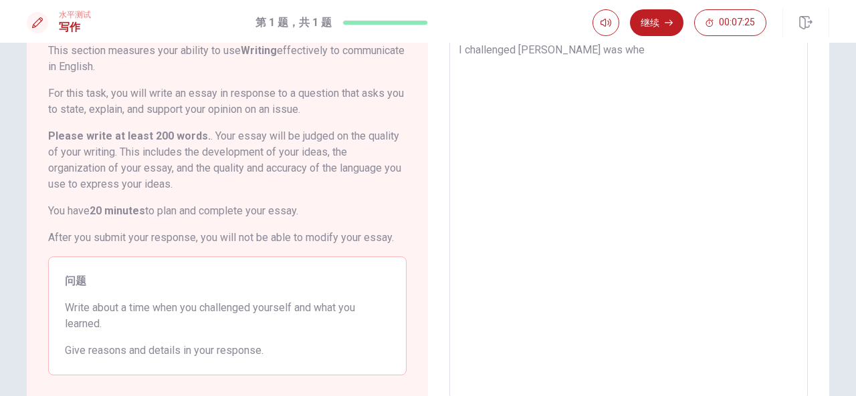
type textarea "x"
type textarea "I challenged [PERSON_NAME] was when"
type textarea "x"
type textarea "I challenged [PERSON_NAME] was when"
type textarea "x"
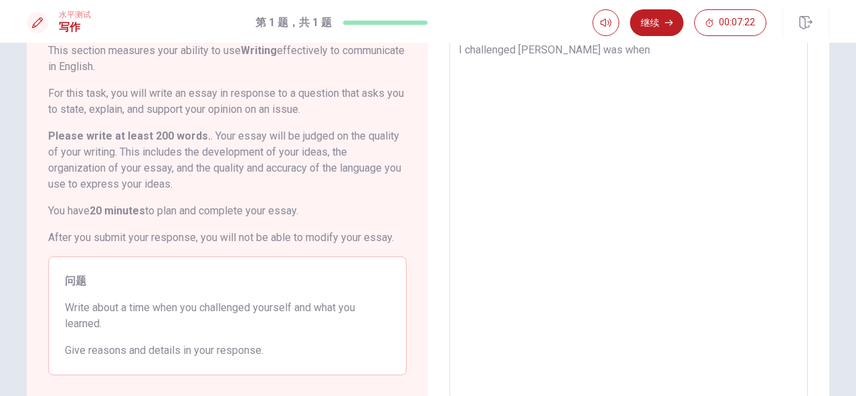
type textarea "I challenged [PERSON_NAME] was when I"
type textarea "x"
type textarea "I challenged [PERSON_NAME] was when I"
type textarea "x"
type textarea "I challenged [PERSON_NAME] was when I m"
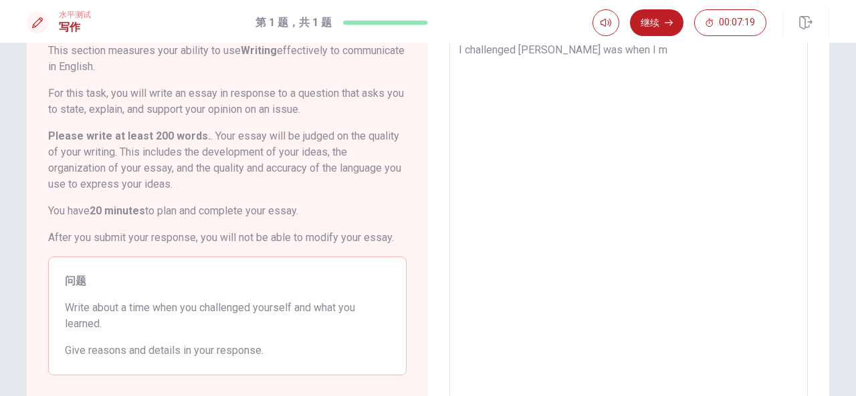
type textarea "x"
type textarea "I challenged [PERSON_NAME] was when I mo"
type textarea "x"
type textarea "I challenged [PERSON_NAME] was when I mov"
type textarea "x"
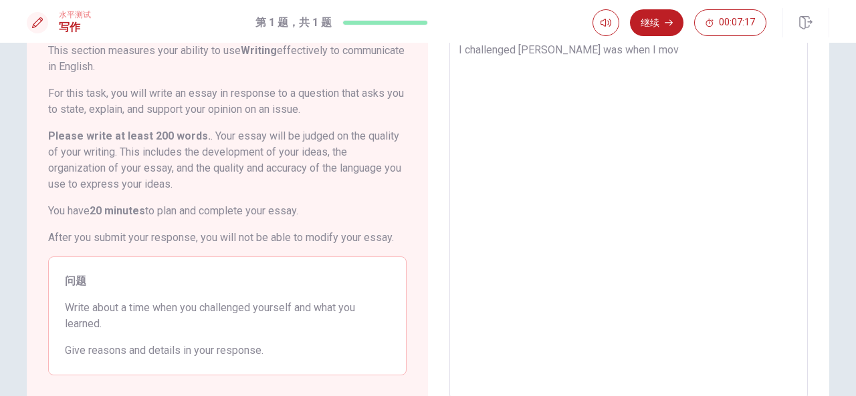
type textarea "I challenged [PERSON_NAME] was when I move"
type textarea "x"
type textarea "I challenged [PERSON_NAME] was when I moved"
type textarea "x"
type textarea "I challenged [PERSON_NAME] was when I moved"
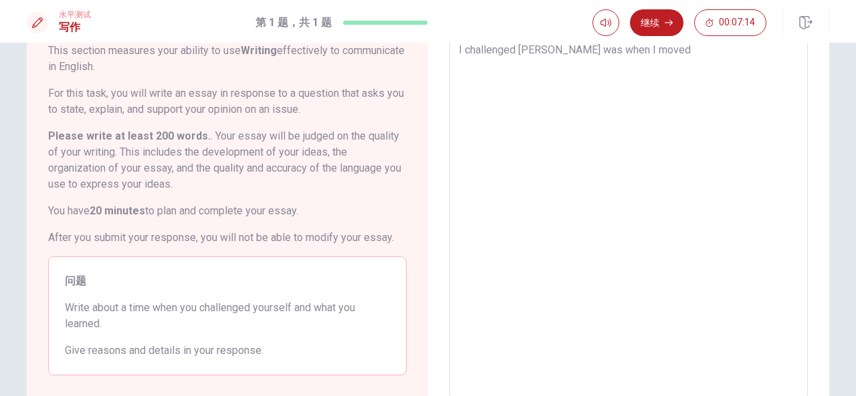
type textarea "x"
type textarea "I challenged [PERSON_NAME] was when I moved t"
type textarea "x"
type textarea "I challenged [PERSON_NAME] was when I moved to"
type textarea "x"
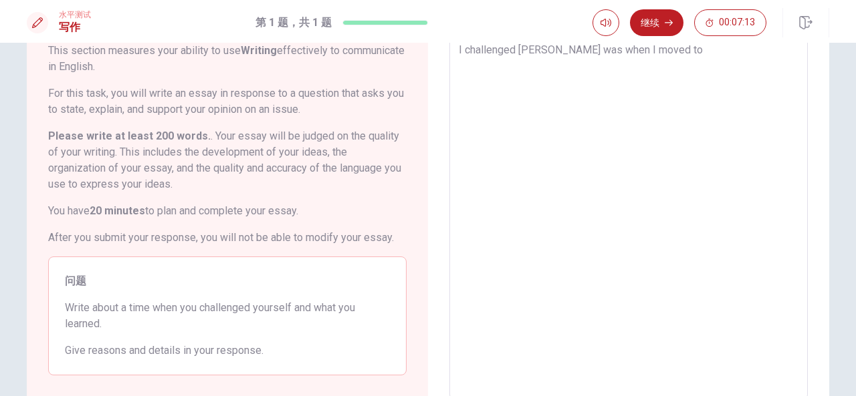
type textarea "I challenged [PERSON_NAME] was when I moved to"
type textarea "x"
type textarea "I challenged [PERSON_NAME] was when I moved to c"
type textarea "x"
type textarea "I challenged [PERSON_NAME] was when I moved to ch"
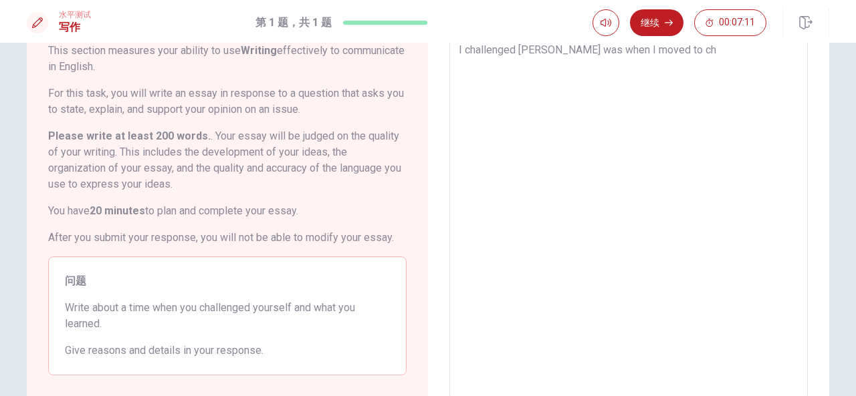
type textarea "x"
type textarea "I challenged [PERSON_NAME] was when I moved to cha"
type textarea "x"
type textarea "I challenged [PERSON_NAME] was when I moved to chan"
type textarea "x"
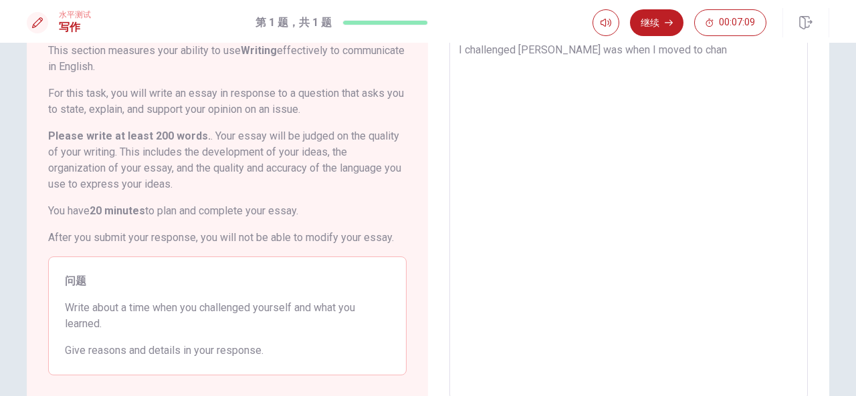
type textarea "I challenged [PERSON_NAME] was when I moved to cha"
type textarea "x"
type textarea "I challenged [PERSON_NAME] was when I moved to ch"
type textarea "x"
type textarea "I challenged [PERSON_NAME] was when I moved to c"
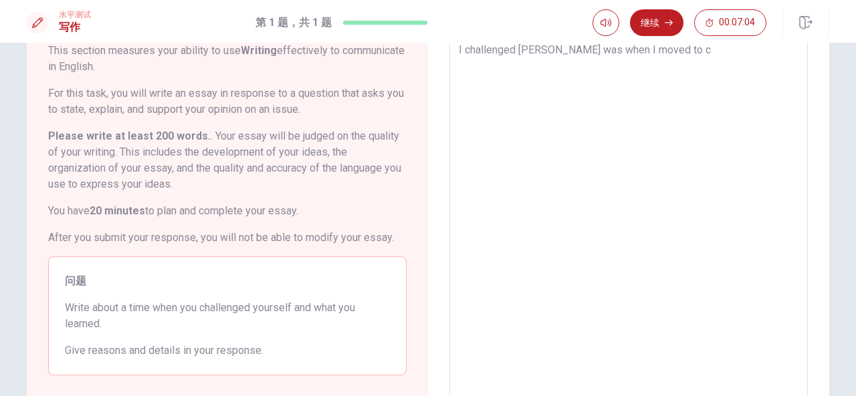
type textarea "x"
type textarea "I challenged [PERSON_NAME] was when I moved to"
type textarea "x"
type textarea "I challenged [PERSON_NAME] was when I moved to C"
type textarea "x"
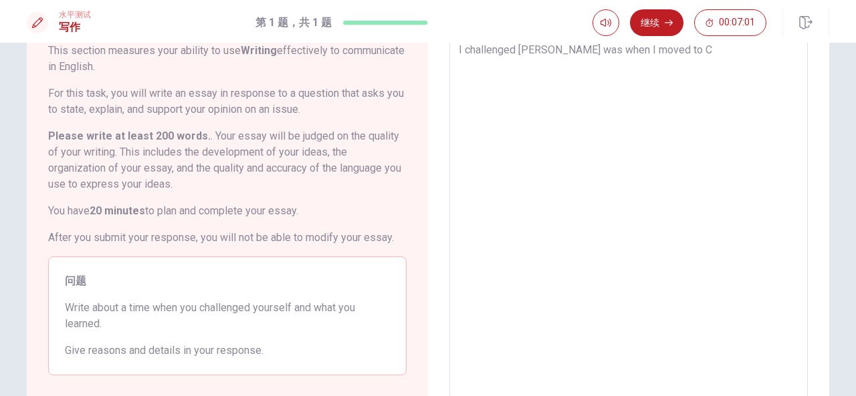
type textarea "I challenged [PERSON_NAME] was when I moved to [GEOGRAPHIC_DATA]"
type textarea "x"
type textarea "I challenged [PERSON_NAME] was when I moved to Can"
type textarea "x"
type textarea "I challenged [PERSON_NAME] was when I moved to [GEOGRAPHIC_DATA]"
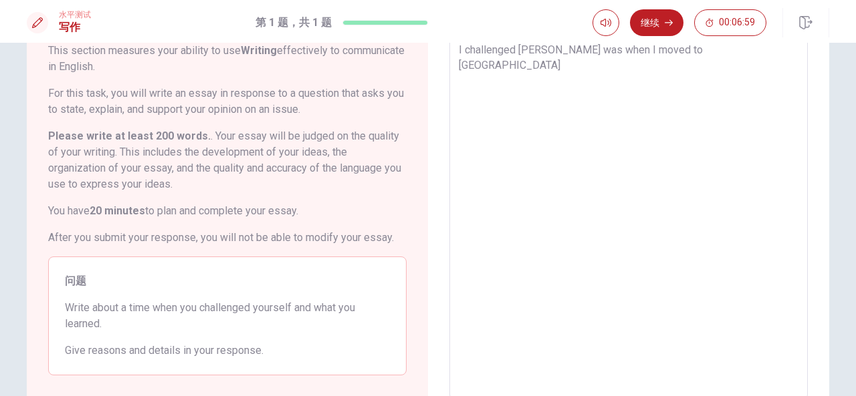
type textarea "x"
type textarea "I challenged [PERSON_NAME] was when I moved to [GEOGRAPHIC_DATA]"
type textarea "x"
type textarea "I challenged [PERSON_NAME] was when I moved to [GEOGRAPHIC_DATA]"
type textarea "x"
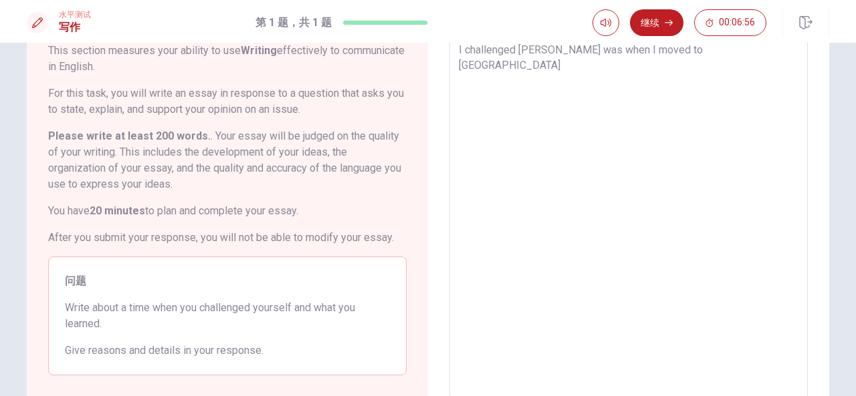
type textarea "I challenged [PERSON_NAME] was when I moved to Can"
type textarea "x"
type textarea "I challenged [PERSON_NAME] was when I moved to [GEOGRAPHIC_DATA]"
type textarea "x"
type textarea "I challenged [PERSON_NAME] was when I moved to [GEOGRAPHIC_DATA]"
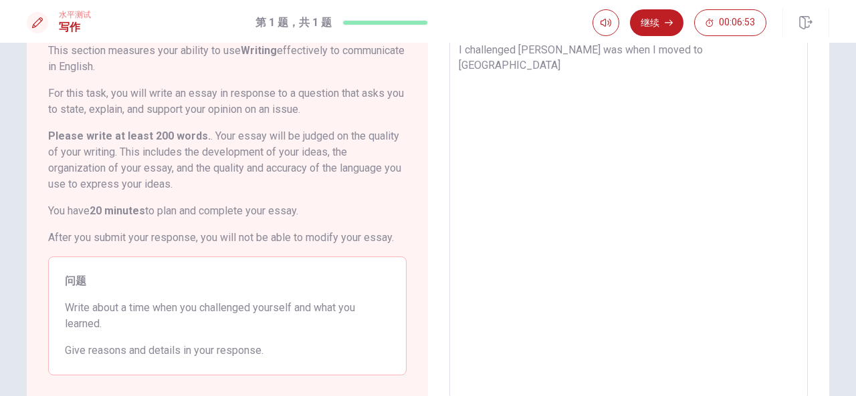
type textarea "x"
type textarea "I challenged [PERSON_NAME] was when I moved to [GEOGRAPHIC_DATA]"
type textarea "x"
type textarea "I challenged [PERSON_NAME] was when I moved to [GEOGRAPHIC_DATA]"
type textarea "x"
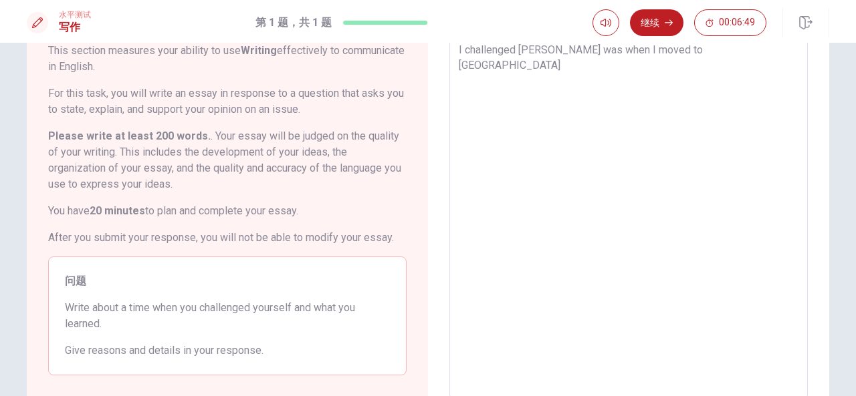
type textarea "I challenged [PERSON_NAME] was when I moved to [GEOGRAPHIC_DATA] a"
type textarea "x"
type textarea "I challenged [PERSON_NAME] was when I moved to [GEOGRAPHIC_DATA] al"
type textarea "x"
type textarea "I challenged [PERSON_NAME] was when I moved to [GEOGRAPHIC_DATA] alo"
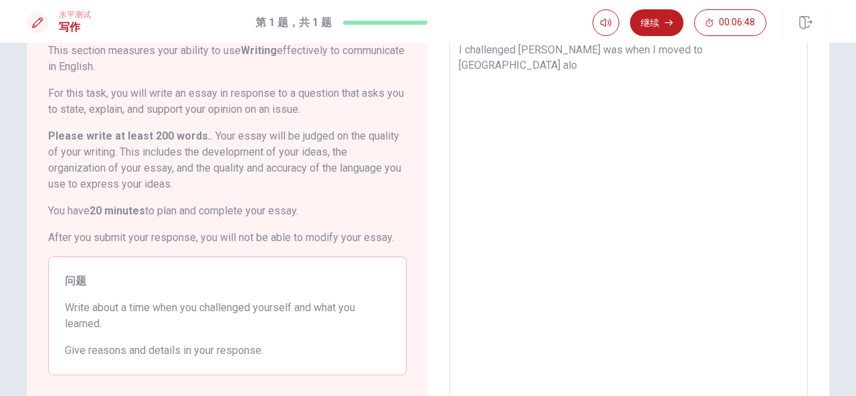
type textarea "x"
type textarea "I challenged [PERSON_NAME] was when I moved to [GEOGRAPHIC_DATA] alon"
type textarea "x"
type textarea "I challenged [PERSON_NAME] was when I moved to [GEOGRAPHIC_DATA] alone"
click at [692, 49] on textarea "I challenged [PERSON_NAME] was when I moved to [GEOGRAPHIC_DATA] alone." at bounding box center [628, 216] width 340 height 348
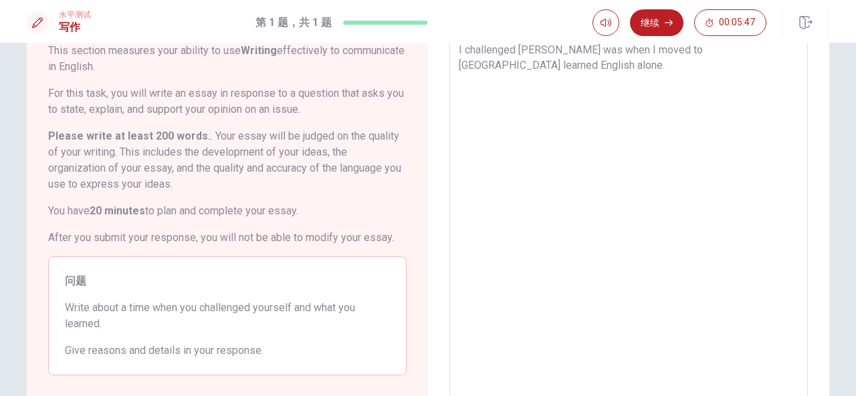
click at [555, 66] on textarea "I challenged [PERSON_NAME] was when I moved to [GEOGRAPHIC_DATA] learned Englis…" at bounding box center [628, 216] width 340 height 348
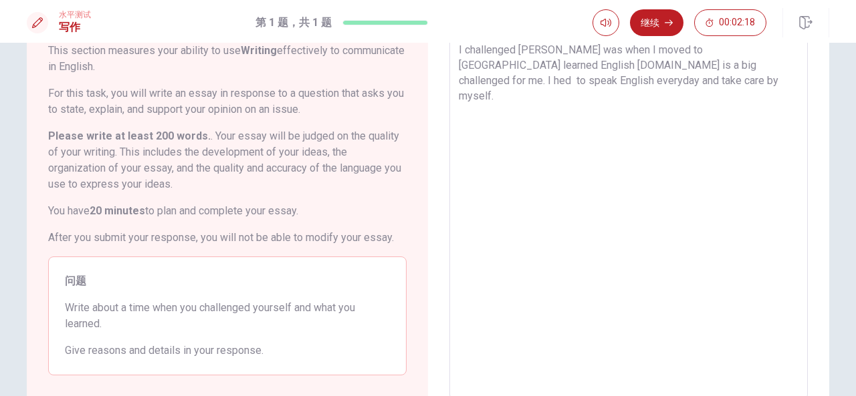
click at [483, 62] on textarea "I challenged [PERSON_NAME] was when I moved to [GEOGRAPHIC_DATA] learned Englis…" at bounding box center [628, 216] width 340 height 348
click at [582, 89] on textarea "I challenged [PERSON_NAME] was when I moved to [GEOGRAPHIC_DATA] learned Englis…" at bounding box center [628, 216] width 340 height 348
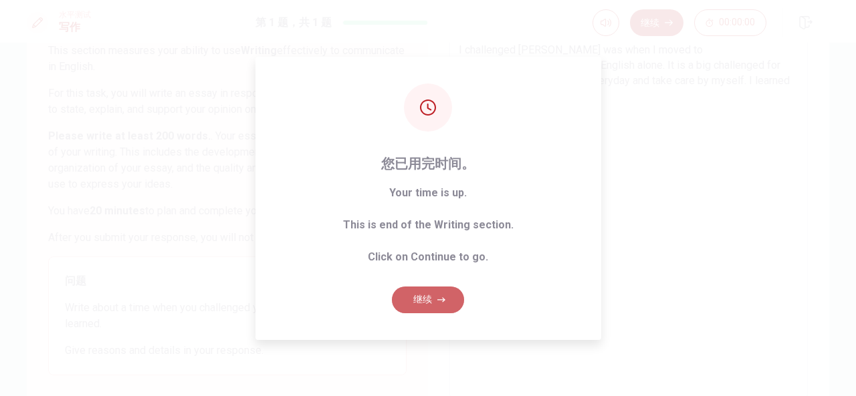
drag, startPoint x: 437, startPoint y: 297, endPoint x: 430, endPoint y: 299, distance: 6.8
click at [430, 299] on button "继续" at bounding box center [428, 300] width 72 height 27
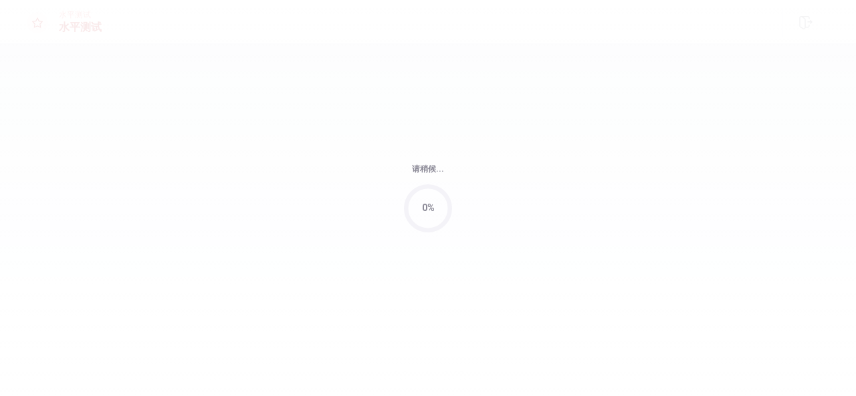
scroll to position [0, 0]
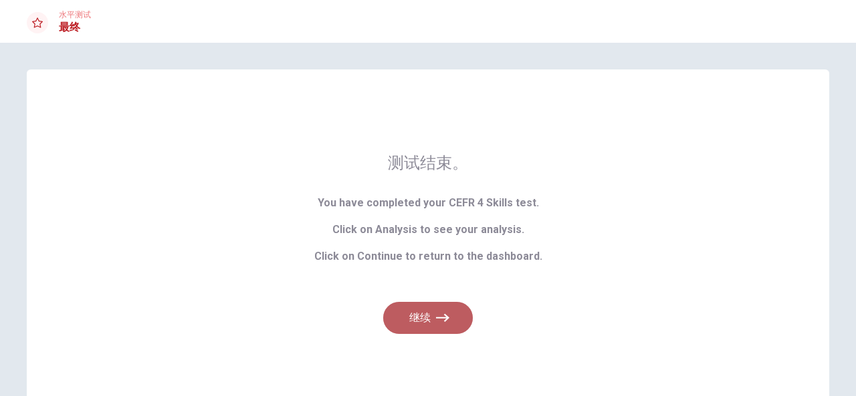
click at [436, 315] on icon "button" at bounding box center [442, 317] width 13 height 13
